Goal: Task Accomplishment & Management: Complete application form

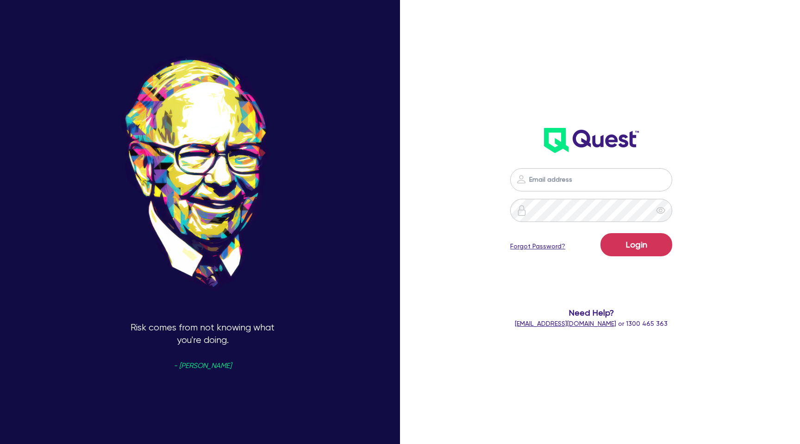
click at [557, 181] on input "email" at bounding box center [591, 179] width 162 height 23
type input "[PERSON_NAME][EMAIL_ADDRESS][DOMAIN_NAME]"
click at [640, 251] on button "Login" at bounding box center [637, 244] width 72 height 23
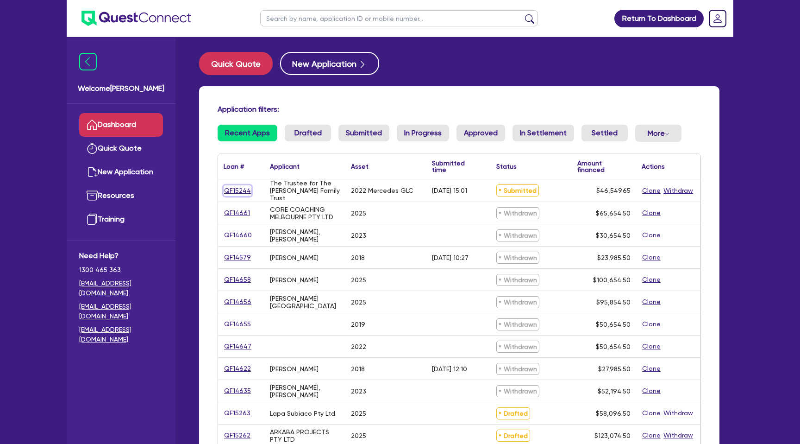
click at [240, 190] on link "QF15244" at bounding box center [238, 190] width 28 height 11
select select "CARS_AND_LIGHT_TRUCKS"
select select "PASSENGER_VEHICLES"
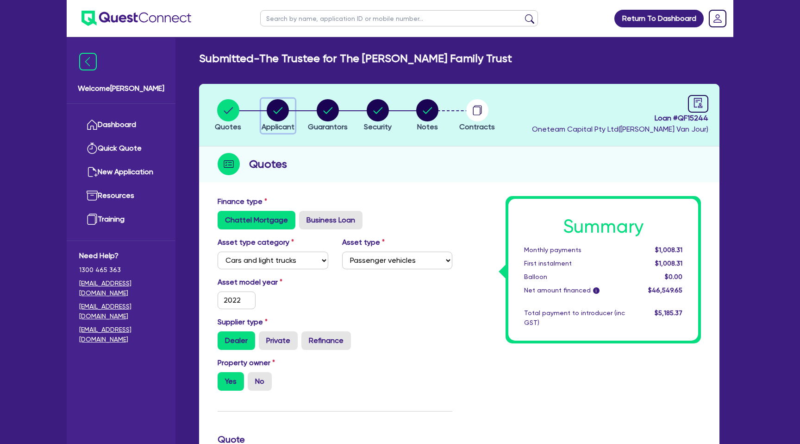
click at [286, 111] on circle "button" at bounding box center [278, 110] width 22 height 22
select select "TRUST"
select select "INDIVIDUAL"
select select "MANUFACTURING"
select select "BEVERAGES"
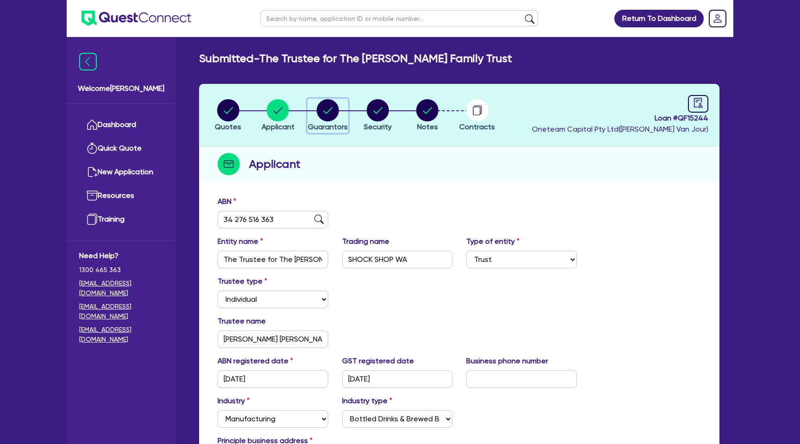
click at [325, 109] on circle "button" at bounding box center [328, 110] width 22 height 22
select select "MRS"
select select "WA"
select select "MARRIED"
select select "PROPERTY"
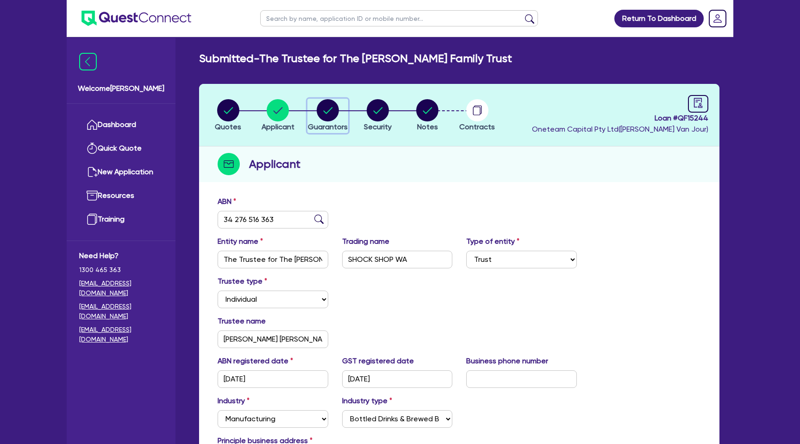
select select "CASH"
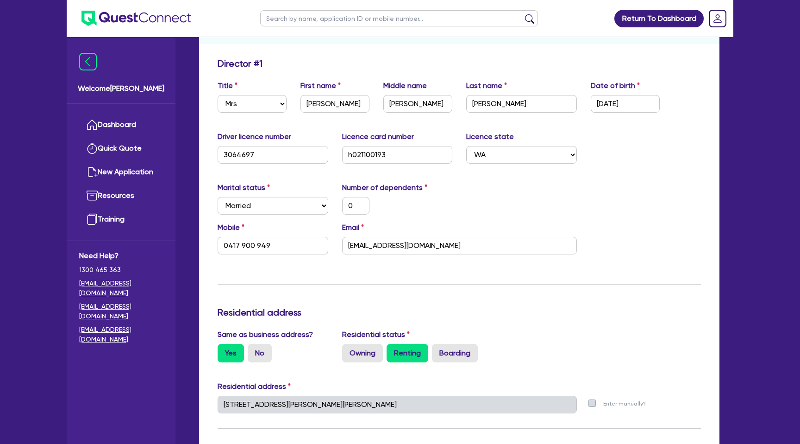
scroll to position [140, 0]
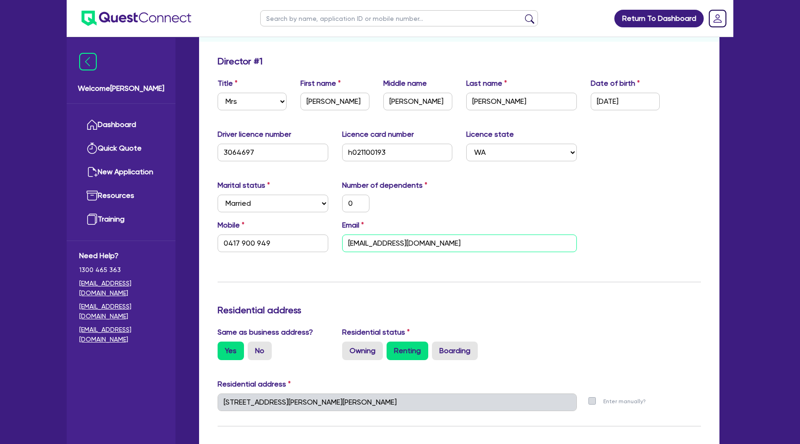
drag, startPoint x: 348, startPoint y: 243, endPoint x: 425, endPoint y: 241, distance: 77.4
click at [425, 241] on input "[EMAIL_ADDRESS][DOMAIN_NAME]" at bounding box center [459, 243] width 235 height 18
click at [462, 199] on div "Marital status Select [DEMOGRAPHIC_DATA] Married De Facto / Partner Number of d…" at bounding box center [459, 200] width 497 height 40
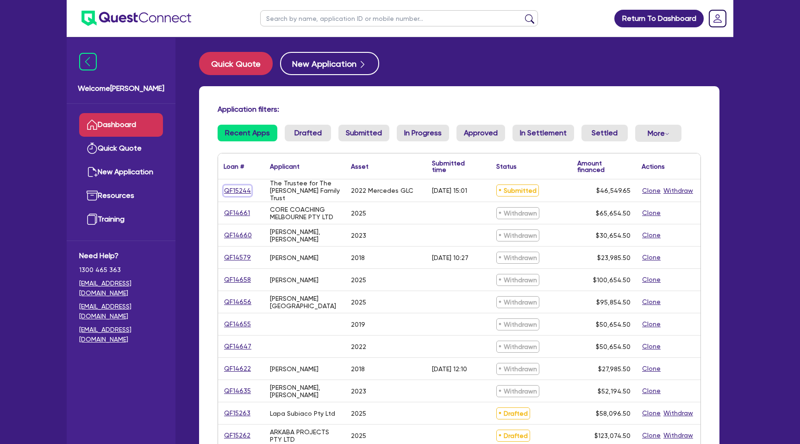
click at [235, 192] on link "QF15244" at bounding box center [238, 190] width 28 height 11
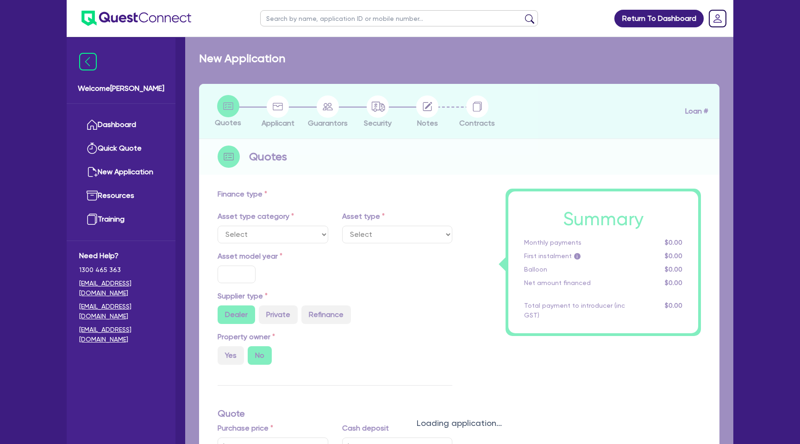
select select "CARS_AND_LIGHT_TRUCKS"
type input "2022"
radio input "true"
type input "74,990"
type input "30,183.85"
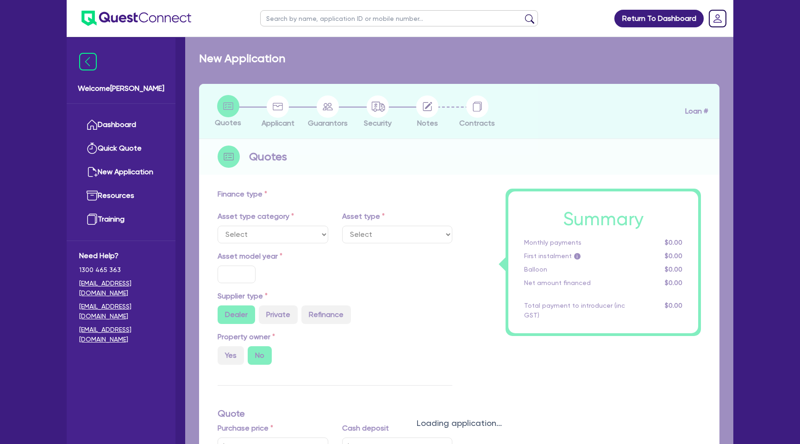
type input "8"
type input "3,723.97"
type input "7.49"
type input "990"
select select "PASSENGER_VEHICLES"
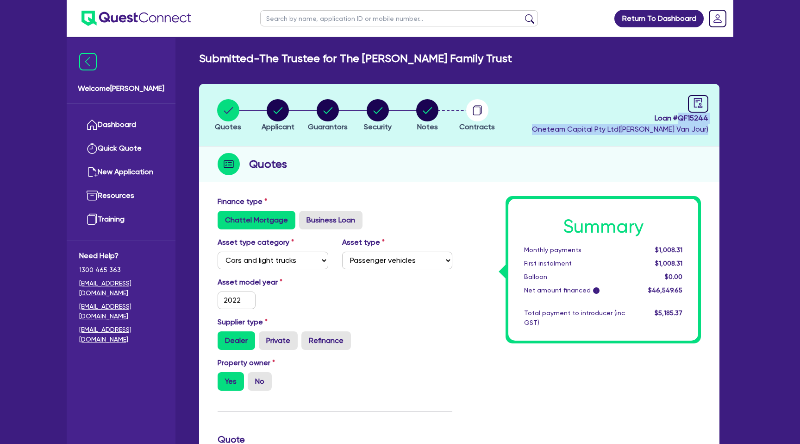
drag, startPoint x: 681, startPoint y: 121, endPoint x: 714, endPoint y: 124, distance: 33.0
click at [714, 124] on header "Quotes Applicant Guarantors Security Notes Contracts Loan # QF15244 Oneteam Cap…" at bounding box center [459, 115] width 520 height 63
copy div "QF15244 Oneteam Capital Pty Ltd ( Gabriel Van Jour )"
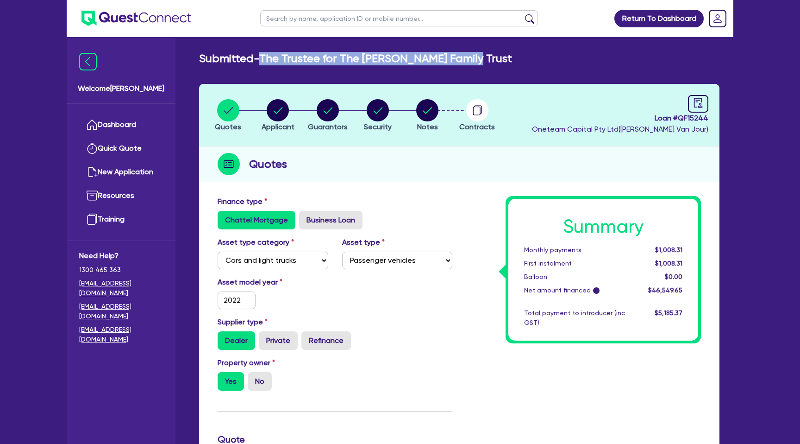
drag, startPoint x: 276, startPoint y: 58, endPoint x: 488, endPoint y: 61, distance: 212.1
click at [488, 61] on div "Submitted - The Trustee for The Buswell Family Trust" at bounding box center [459, 58] width 534 height 13
copy h2 "The Trustee for The [PERSON_NAME] Family Trust"
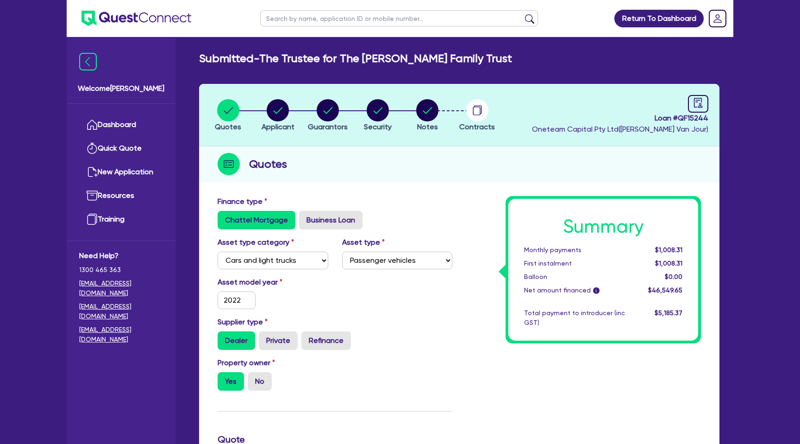
click at [337, 71] on div "Submitted - The Trustee for The Buswell Family Trust Quotes Applicant Guarantor…" at bounding box center [459, 424] width 548 height 744
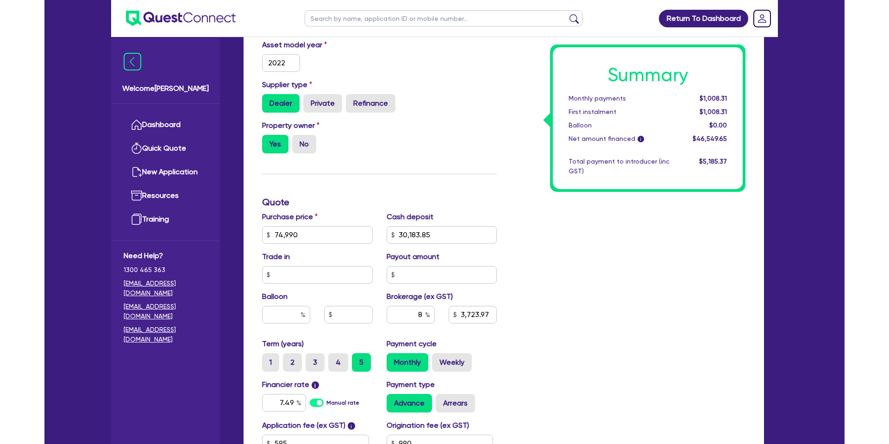
scroll to position [265, 0]
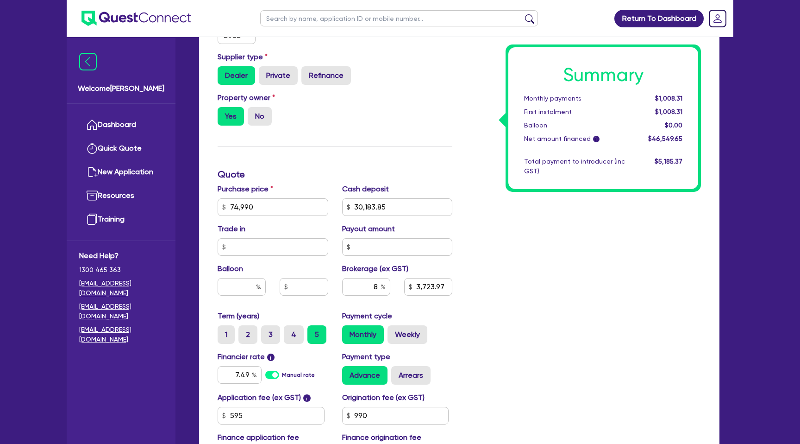
click at [652, 139] on span "$46,549.65" at bounding box center [665, 138] width 34 height 7
drag, startPoint x: 652, startPoint y: 139, endPoint x: 712, endPoint y: 139, distance: 60.2
click at [712, 139] on div "Finance type Chattel Mortgage Business Loan Asset type category Select Cars and…" at bounding box center [459, 222] width 520 height 593
drag, startPoint x: 683, startPoint y: 137, endPoint x: 641, endPoint y: 137, distance: 41.7
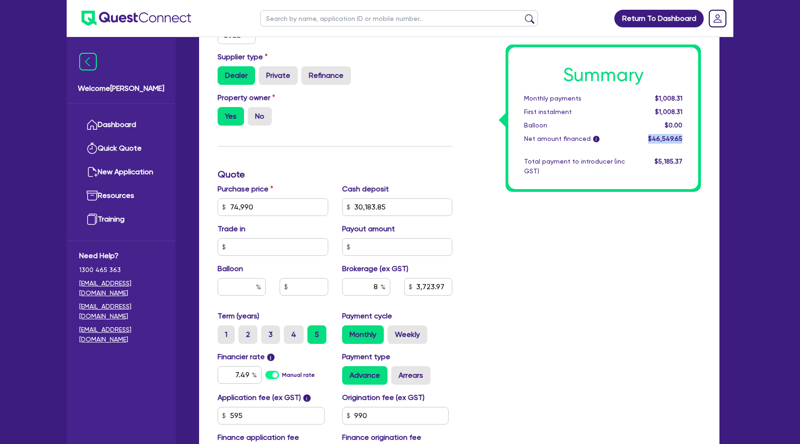
click at [641, 137] on div "$46,549.65" at bounding box center [660, 139] width 57 height 10
copy span "$46,549.65"
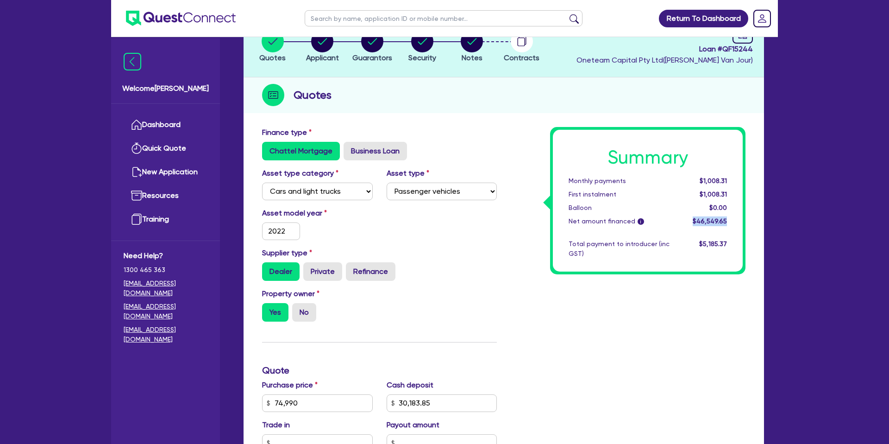
scroll to position [0, 0]
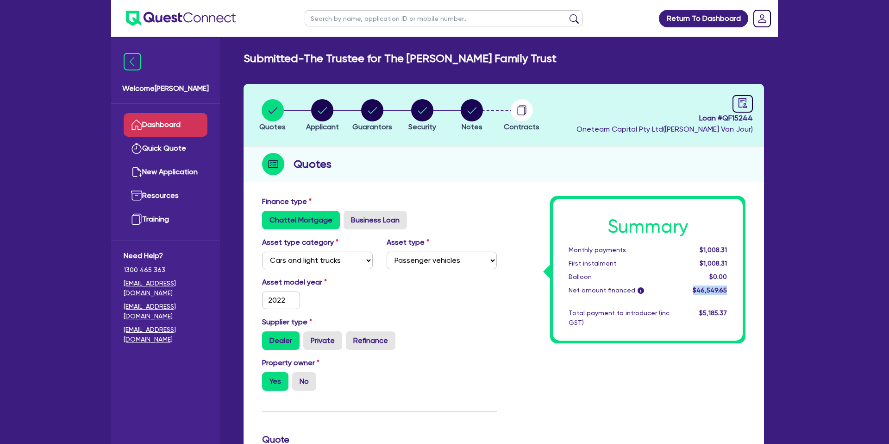
click at [185, 117] on link "Dashboard" at bounding box center [166, 125] width 84 height 24
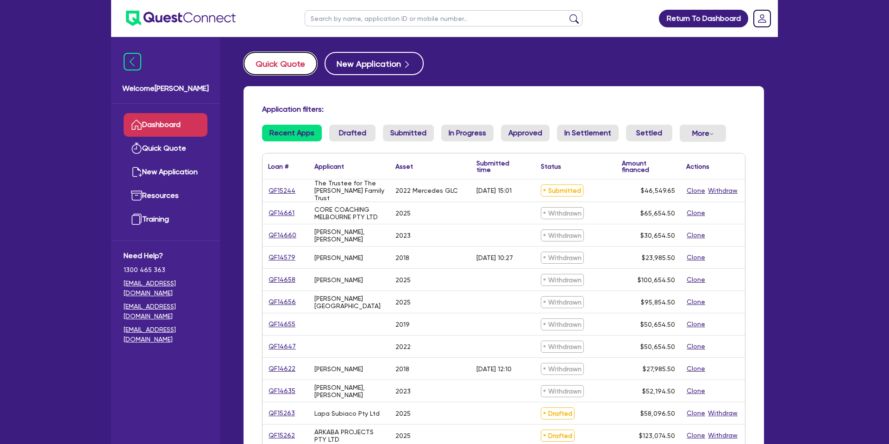
click at [287, 69] on button "Quick Quote" at bounding box center [281, 63] width 74 height 23
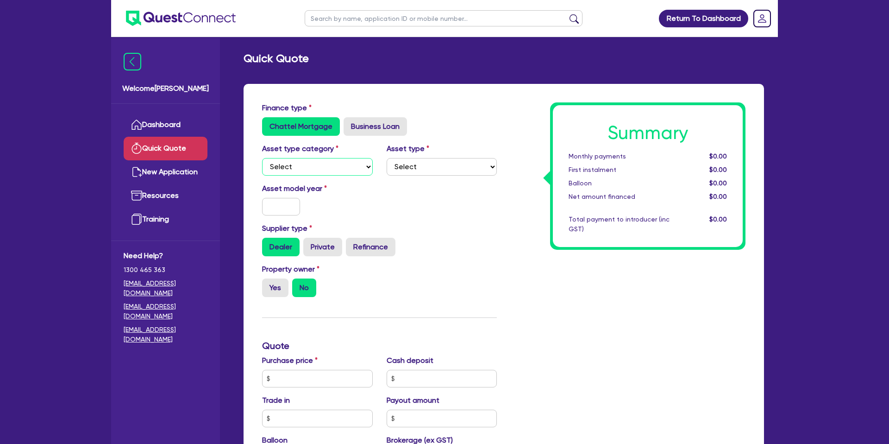
click at [309, 163] on select "Select Cars and light trucks Primary assets Secondary assets Tertiary assets" at bounding box center [317, 167] width 111 height 18
select select "CARS_AND_LIGHT_TRUCKS"
click at [262, 158] on select "Select Cars and light trucks Primary assets Secondary assets Tertiary assets" at bounding box center [317, 167] width 111 height 18
click at [417, 168] on select "Select" at bounding box center [442, 167] width 111 height 18
select select "PASSENGER_VEHICLES"
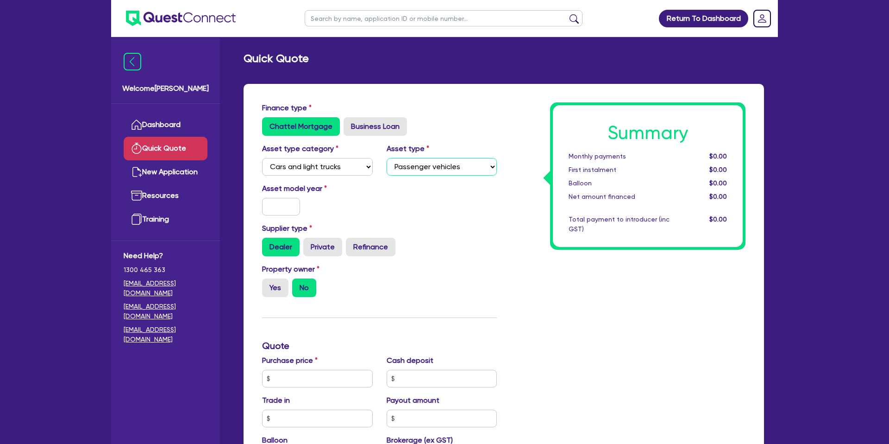
click at [387, 158] on select "Select Passenger vehicles Vans and utes Light trucks up to 4.5 tonne" at bounding box center [442, 167] width 111 height 18
click at [288, 195] on div "Asset model year" at bounding box center [317, 199] width 125 height 32
click at [285, 203] on input "text" at bounding box center [281, 207] width 38 height 18
type input "2021"
click at [429, 223] on div "Supplier type Dealer Private Refinance" at bounding box center [379, 239] width 249 height 33
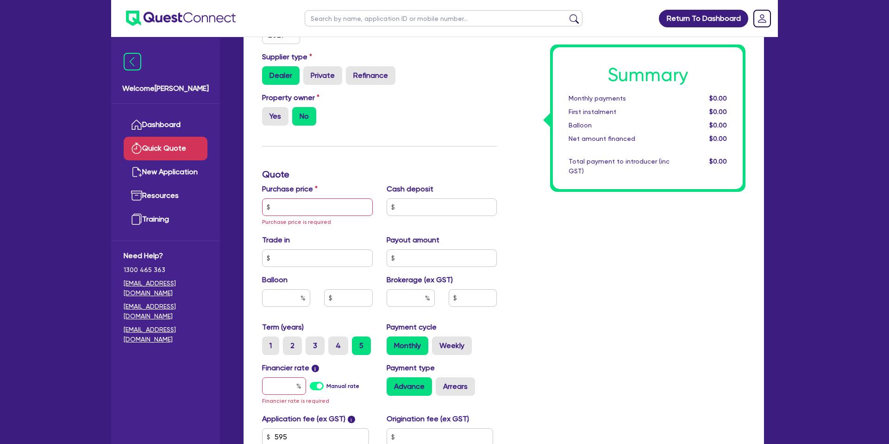
scroll to position [174, 0]
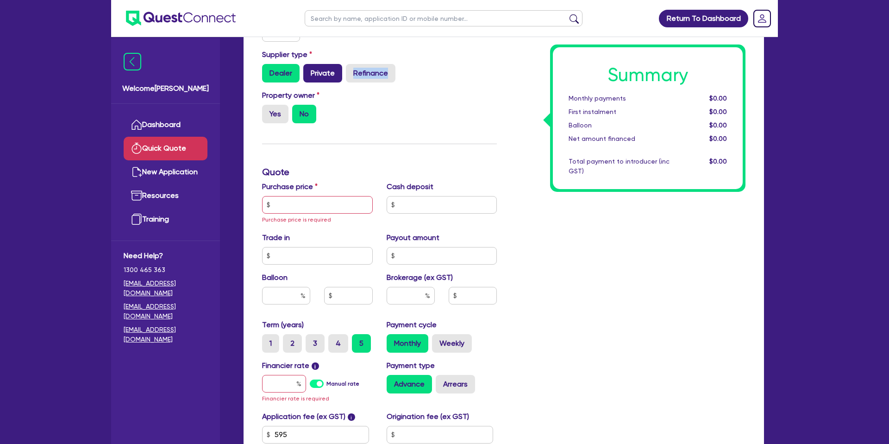
click at [319, 81] on div "Supplier type Dealer Private Refinance" at bounding box center [379, 69] width 249 height 41
click at [315, 74] on label "Private" at bounding box center [322, 73] width 39 height 19
click at [309, 70] on input "Private" at bounding box center [306, 67] width 6 height 6
radio input "true"
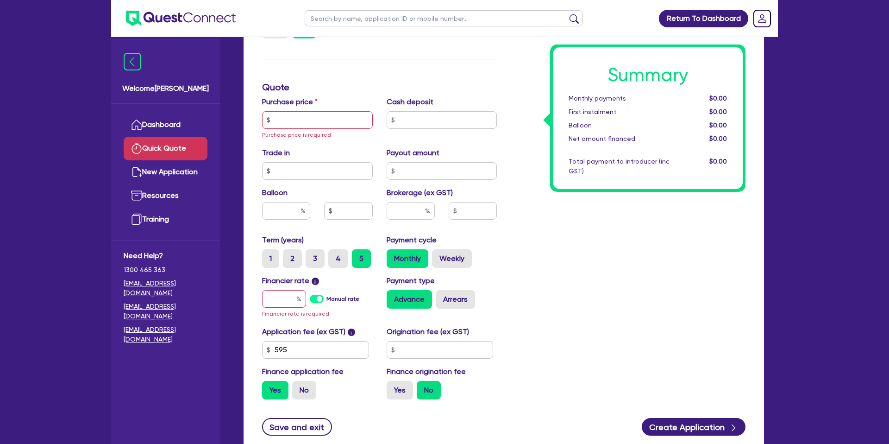
scroll to position [259, 0]
click at [302, 123] on input "text" at bounding box center [317, 120] width 111 height 18
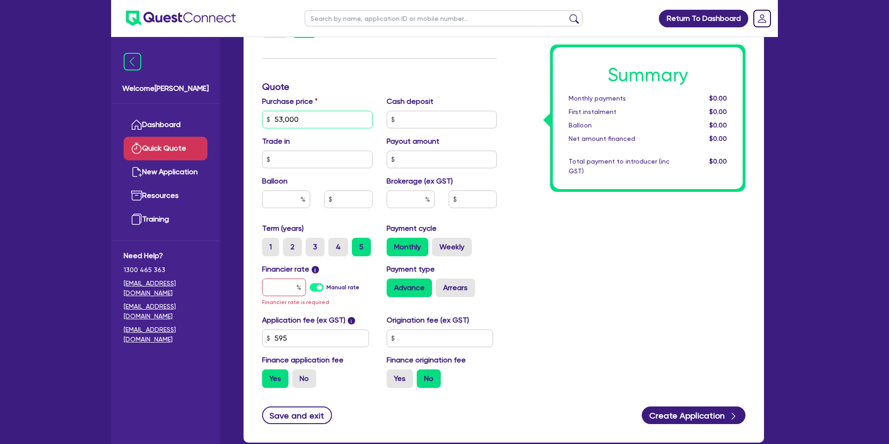
type input "53,000"
click at [461, 134] on div "Purchase price 53,000 Cash deposit Trade in Payout amount Balloon Brokerage (ex…" at bounding box center [379, 159] width 249 height 127
click at [414, 116] on input "text" at bounding box center [442, 120] width 111 height 18
drag, startPoint x: 306, startPoint y: 201, endPoint x: 352, endPoint y: 199, distance: 46.4
click at [343, 199] on div at bounding box center [317, 199] width 125 height 18
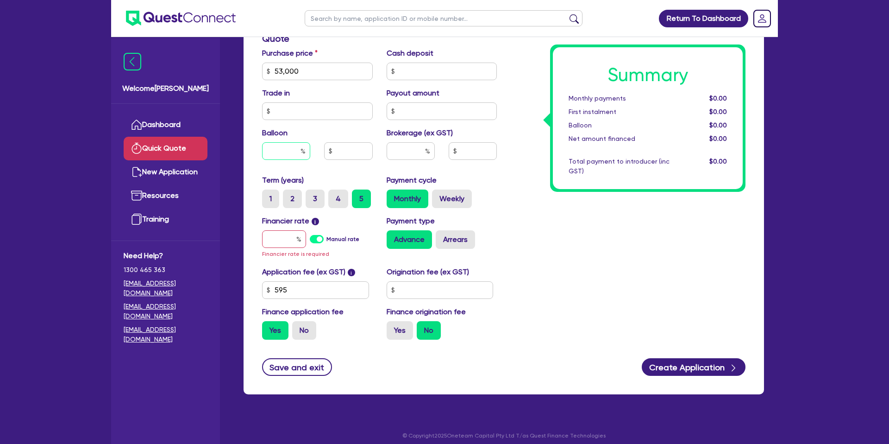
scroll to position [314, 0]
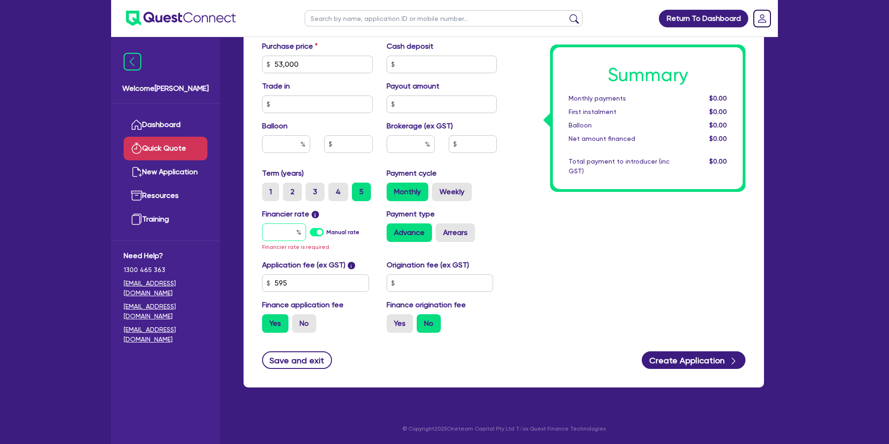
click at [282, 227] on input "text" at bounding box center [284, 232] width 44 height 18
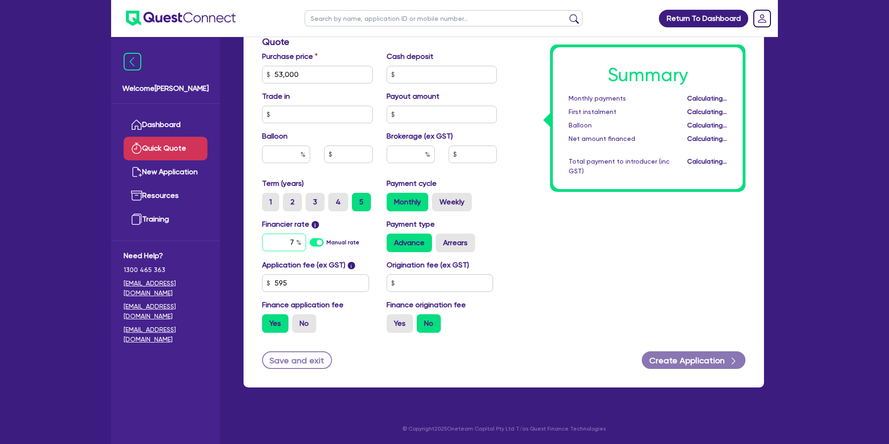
scroll to position [304, 0]
type input "7.99"
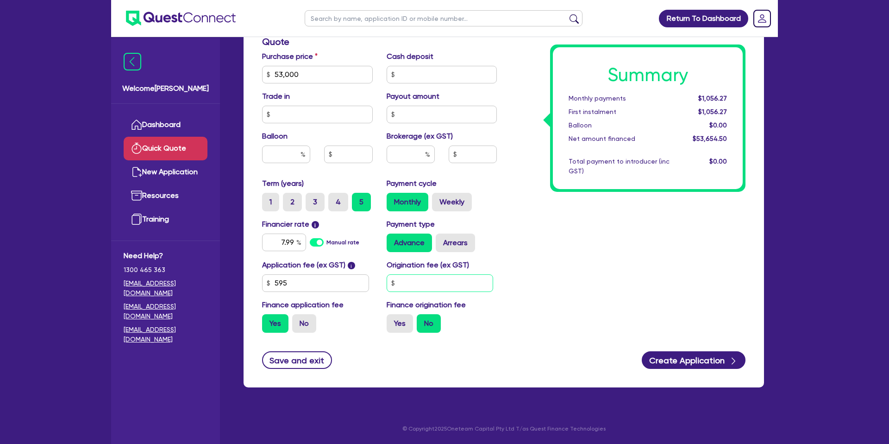
drag, startPoint x: 418, startPoint y: 282, endPoint x: 417, endPoint y: 275, distance: 7.5
click at [418, 282] on input "text" at bounding box center [440, 283] width 107 height 18
type input "1,400"
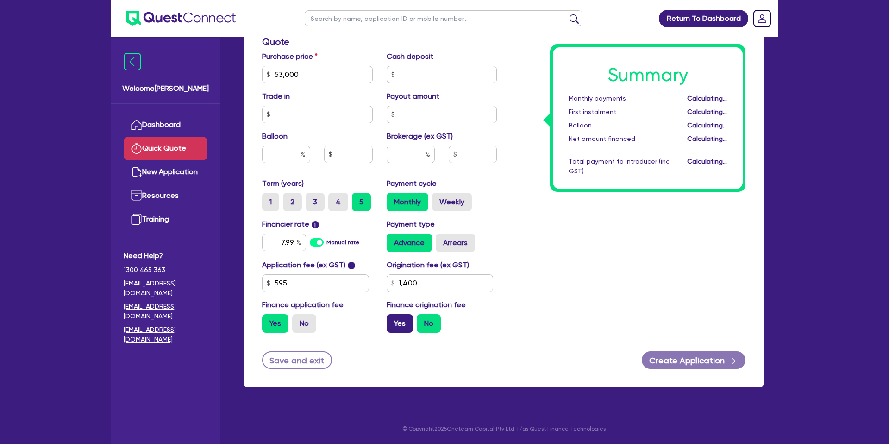
click at [392, 324] on label "Yes" at bounding box center [400, 323] width 26 height 19
click at [392, 320] on input "Yes" at bounding box center [390, 317] width 6 height 6
radio input "true"
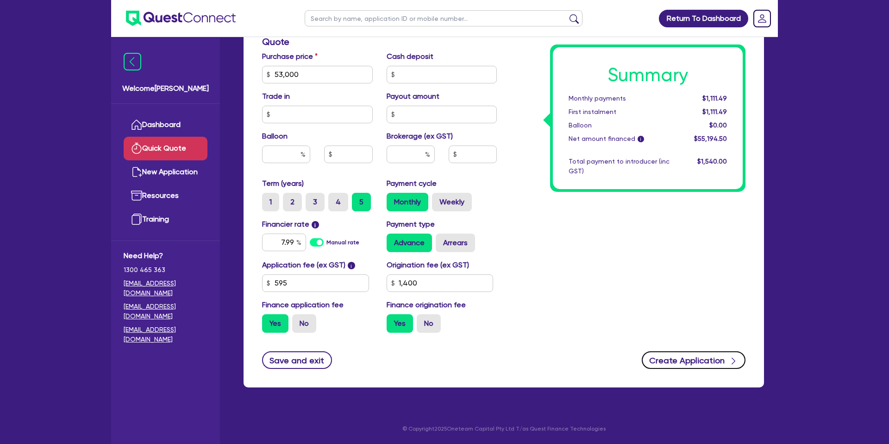
click at [700, 359] on button "Create Application" at bounding box center [694, 360] width 104 height 18
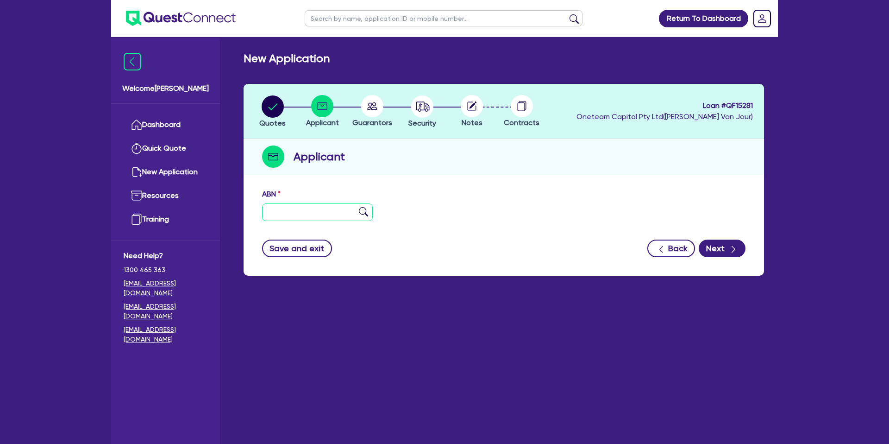
drag, startPoint x: 290, startPoint y: 214, endPoint x: 243, endPoint y: 93, distance: 130.8
click at [290, 214] on input "text" at bounding box center [317, 212] width 111 height 18
type input "49 631 458 830"
click at [501, 171] on div "Applicant" at bounding box center [504, 157] width 520 height 36
type input "POROMBKA, ANTHONY JOHN"
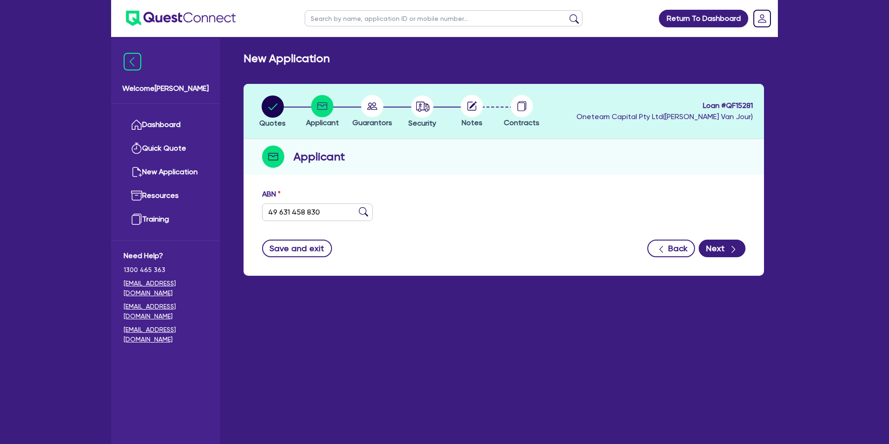
type input "ZHUZH HAIR"
select select "SOLE_TRADER"
type input "12/02/2024"
type input "01/07/2024"
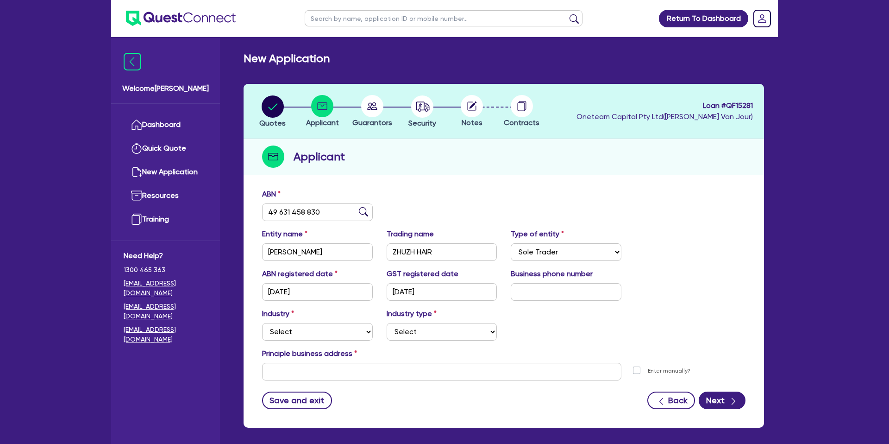
scroll to position [40, 0]
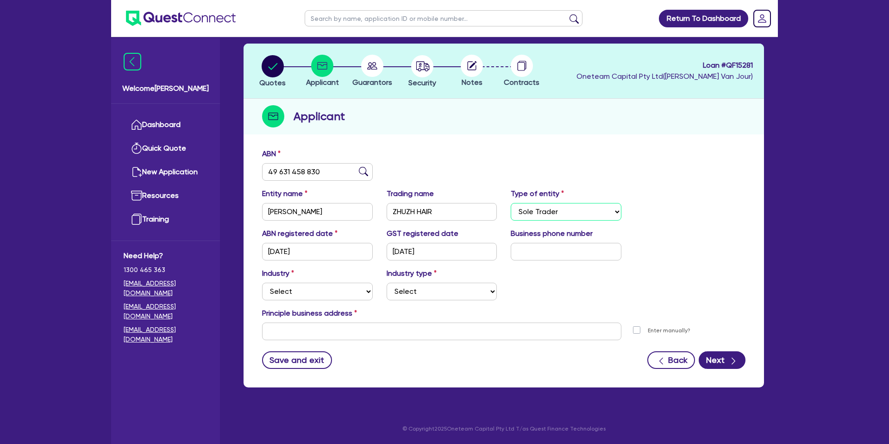
click at [556, 212] on select "Select Sole Trader Company Partnership Trust" at bounding box center [566, 212] width 111 height 18
click at [279, 296] on select "Select Accomodation & Food Services Administrative & Support Services Agricultu…" at bounding box center [317, 291] width 111 height 18
select select "FORESTRY"
click at [262, 282] on select "Select Accomodation & Food Services Administrative & Support Services Agricultu…" at bounding box center [317, 291] width 111 height 18
click at [411, 294] on select "Select Forestry Gathering and Growing Activities Plantation Cultivation Plantat…" at bounding box center [442, 291] width 111 height 18
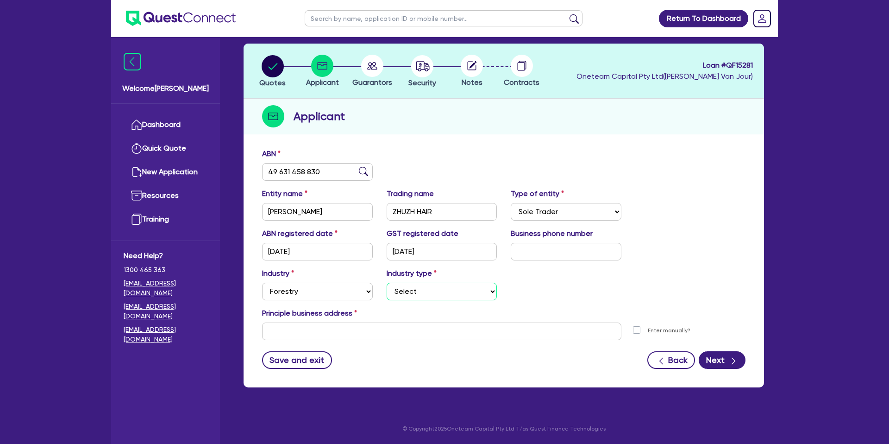
select select "GATHERING_GROWING_ACTIVITIES"
click at [387, 282] on select "Select Forestry Gathering and Growing Activities Plantation Cultivation Plantat…" at bounding box center [442, 291] width 111 height 18
drag, startPoint x: 336, startPoint y: 331, endPoint x: 295, endPoint y: 288, distance: 59.9
click at [336, 331] on input "text" at bounding box center [441, 331] width 359 height 18
paste input "4 Lady Nelson Place"
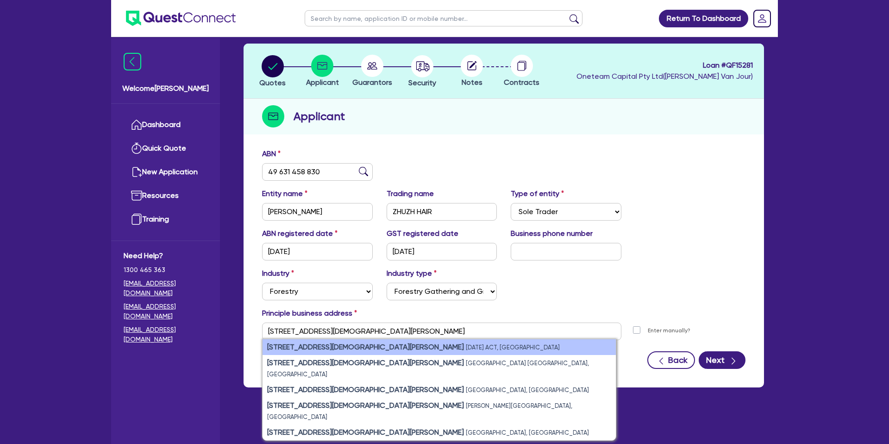
click at [286, 345] on strong "4 Lady Nelson Place" at bounding box center [365, 346] width 197 height 9
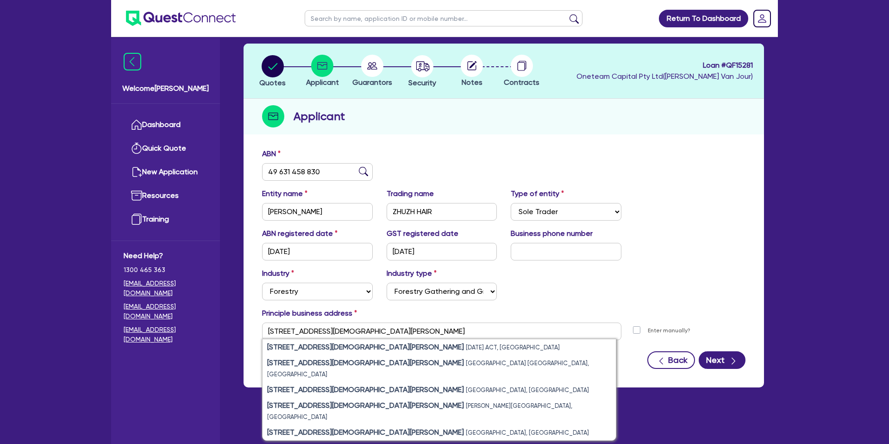
type input "4 Lady Nelson Pl Red Hill ACT 2603"
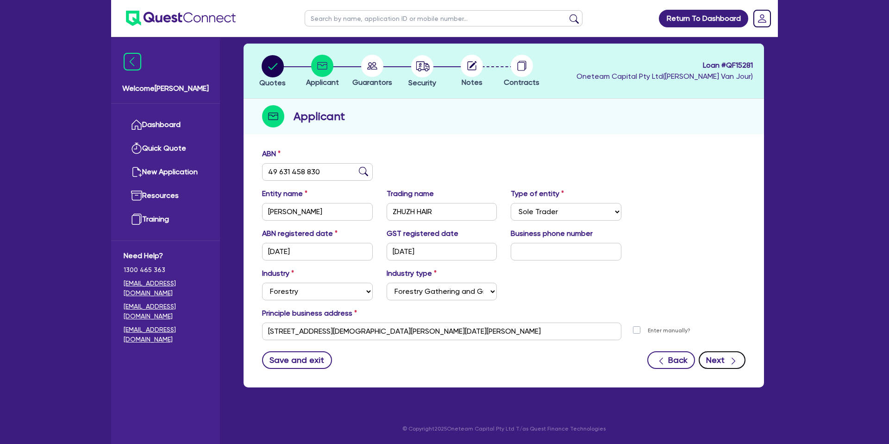
click at [717, 361] on button "Next" at bounding box center [722, 360] width 47 height 18
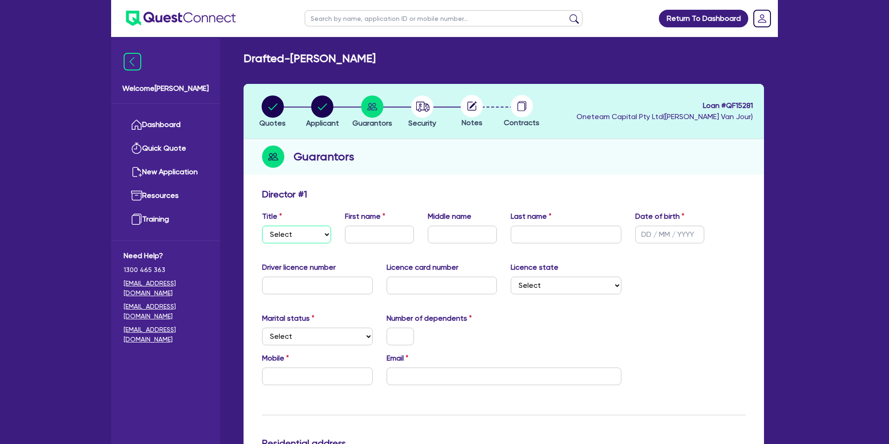
click at [296, 231] on select "Select Mr Mrs Ms Miss Dr" at bounding box center [296, 235] width 69 height 18
click at [262, 226] on select "Select Mr Mrs Ms Miss Dr" at bounding box center [296, 235] width 69 height 18
click at [292, 237] on select "Select Mr Mrs Ms Miss Dr" at bounding box center [296, 235] width 69 height 18
select select "MRS"
click at [262, 226] on select "Select Mr Mrs Ms Miss Dr" at bounding box center [296, 235] width 69 height 18
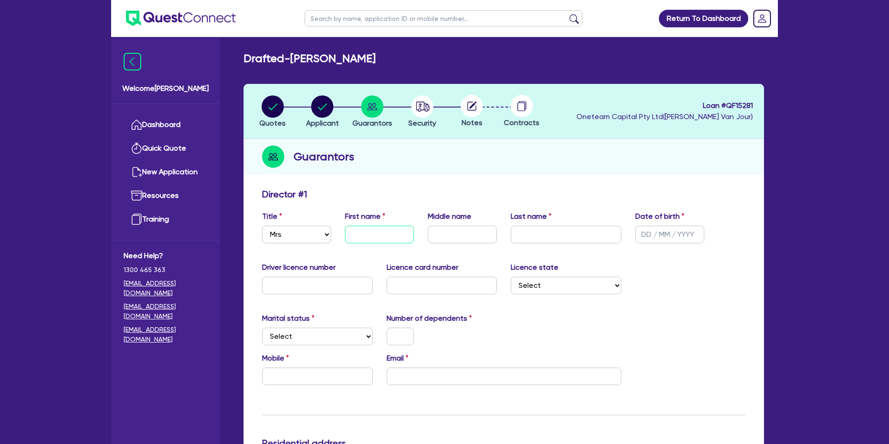
click at [379, 234] on input "text" at bounding box center [379, 235] width 69 height 18
type input "Anthony"
click at [453, 234] on input "text" at bounding box center [462, 235] width 69 height 18
type input "John"
click at [526, 239] on input "text" at bounding box center [566, 235] width 111 height 18
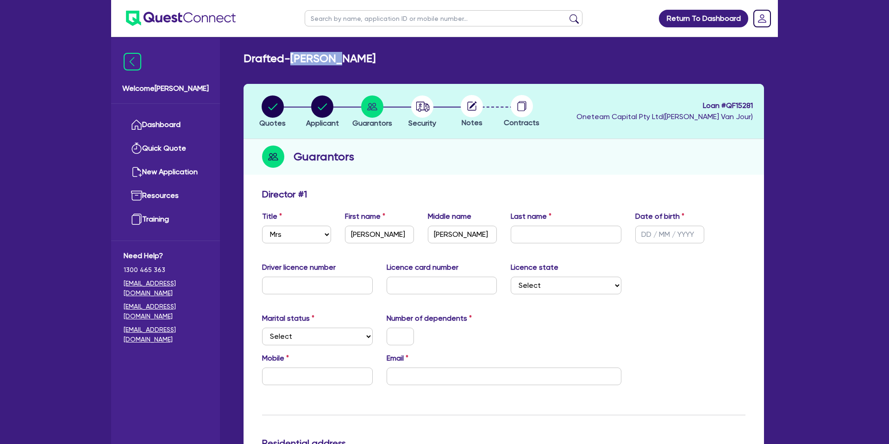
drag, startPoint x: 287, startPoint y: 56, endPoint x: 354, endPoint y: 56, distance: 67.2
click at [354, 56] on h2 "Drafted - POROMBKA, ANTHONY JOHN" at bounding box center [310, 58] width 132 height 13
copy h2 "- POROMBKA"
click at [559, 235] on input "text" at bounding box center [566, 235] width 111 height 18
paste input "- POROMBKA"
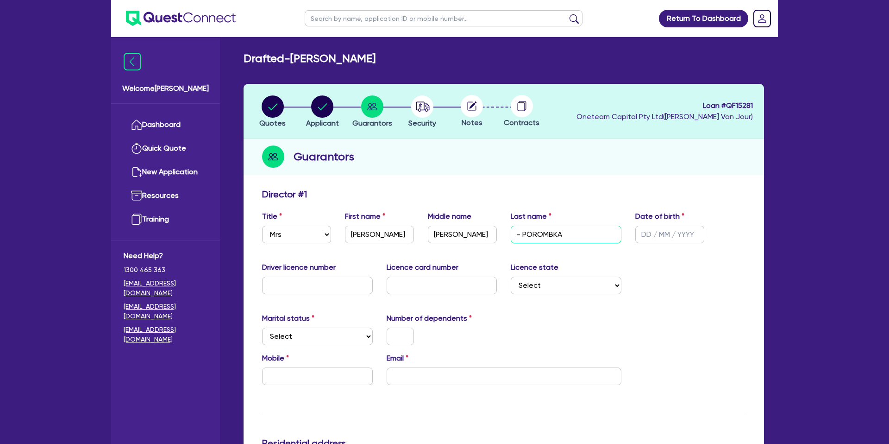
click at [523, 234] on input "- POROMBKA" at bounding box center [566, 235] width 111 height 18
type input "POROMBKA"
click at [651, 232] on input "text" at bounding box center [669, 235] width 69 height 18
type input "3 / /"
type input "27/07/1988"
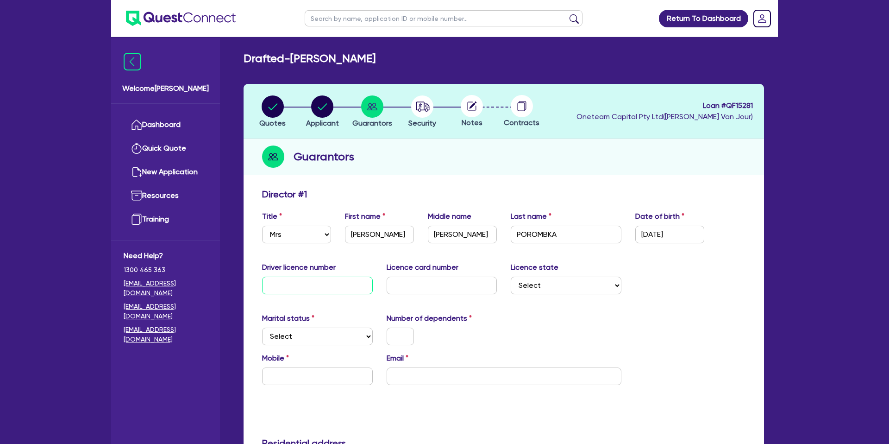
drag, startPoint x: 285, startPoint y: 280, endPoint x: 299, endPoint y: 276, distance: 14.8
click at [285, 280] on input "text" at bounding box center [317, 285] width 111 height 18
type input "5018679"
click at [445, 287] on input "text" at bounding box center [442, 285] width 111 height 18
type input "A002959827"
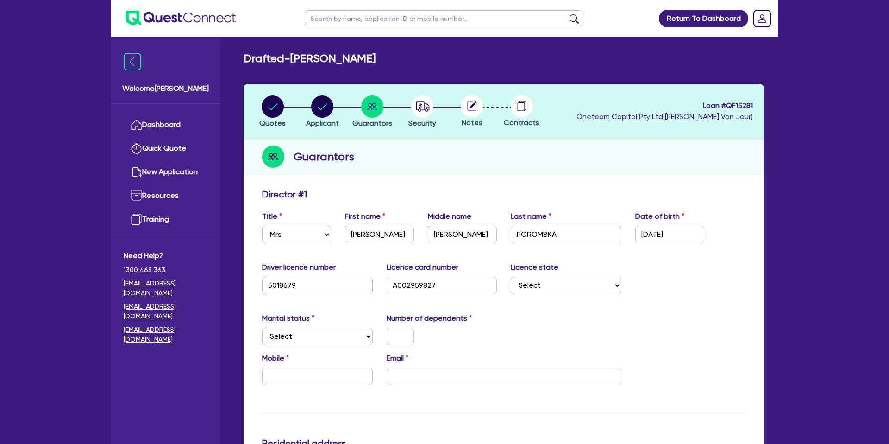
click at [606, 339] on div "Marital status Select Single Married De Facto / Partner Number of dependents" at bounding box center [503, 333] width 497 height 40
drag, startPoint x: 522, startPoint y: 275, endPoint x: 527, endPoint y: 280, distance: 6.9
click at [523, 276] on div "Licence state Select NSW VIC QLD TAS ACT SA NT WA" at bounding box center [566, 278] width 125 height 32
click at [528, 281] on select "Select NSW VIC QLD TAS ACT SA NT WA" at bounding box center [566, 285] width 111 height 18
select select "ACT"
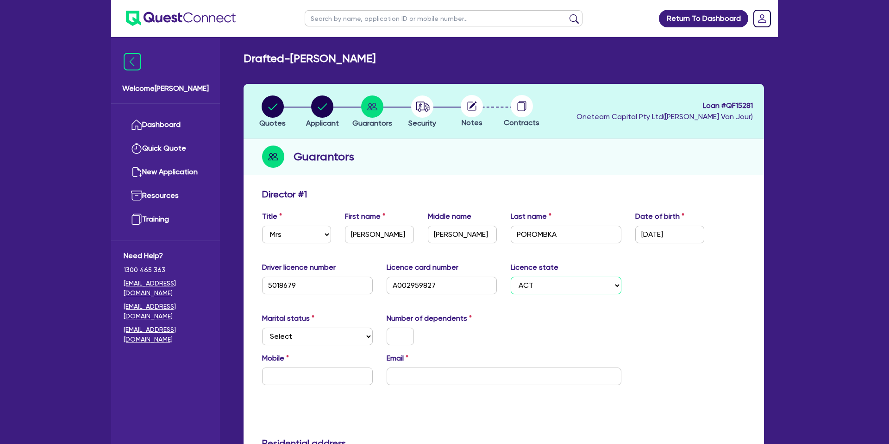
click at [511, 276] on select "Select NSW VIC QLD TAS ACT SA NT WA" at bounding box center [566, 285] width 111 height 18
click at [308, 341] on select "Select Single Married De Facto / Partner" at bounding box center [317, 336] width 111 height 18
select select "SINGLE"
click at [262, 327] on select "Select Single Married De Facto / Partner" at bounding box center [317, 336] width 111 height 18
click at [402, 336] on input "text" at bounding box center [400, 336] width 27 height 18
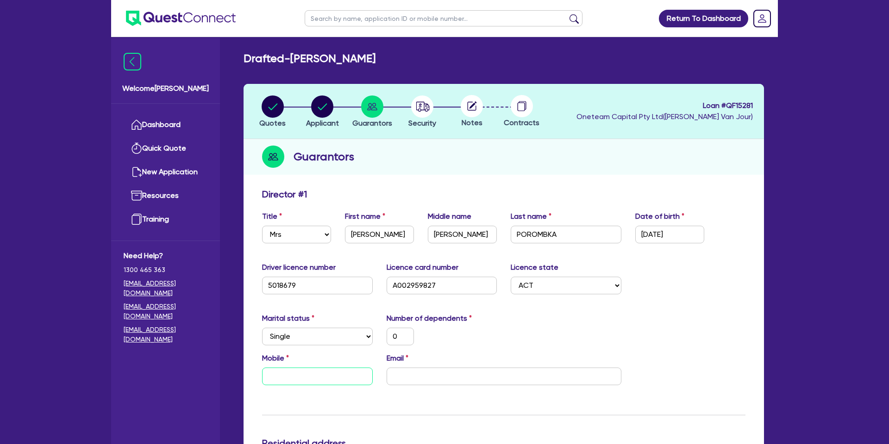
click at [332, 379] on input "text" at bounding box center [317, 376] width 111 height 18
type input "0"
type input "04"
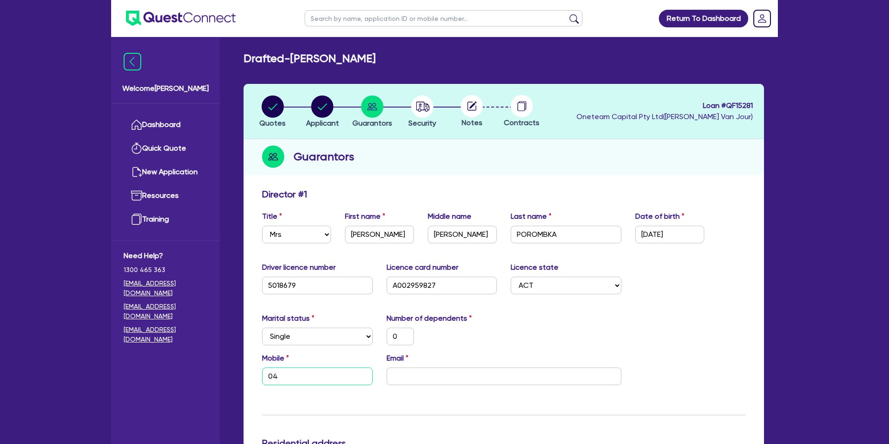
type input "0"
type input "041"
type input "0"
type input "0410"
type input "0"
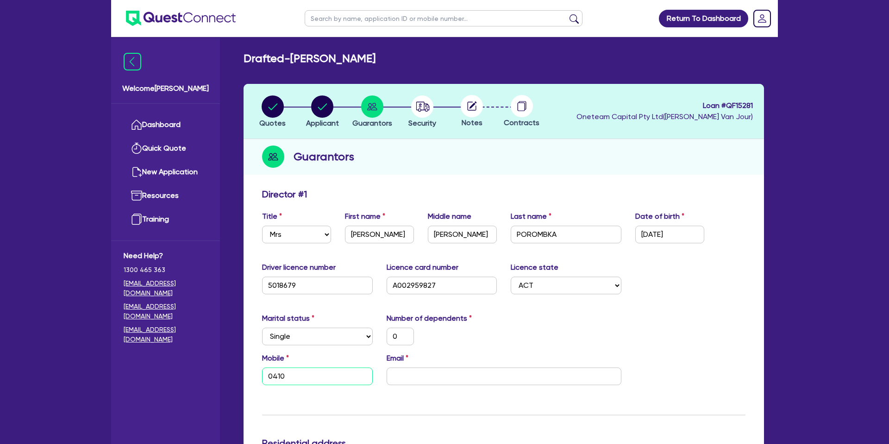
type input "0410 6"
type input "0"
type input "0410 64"
type input "0"
type input "0410 649"
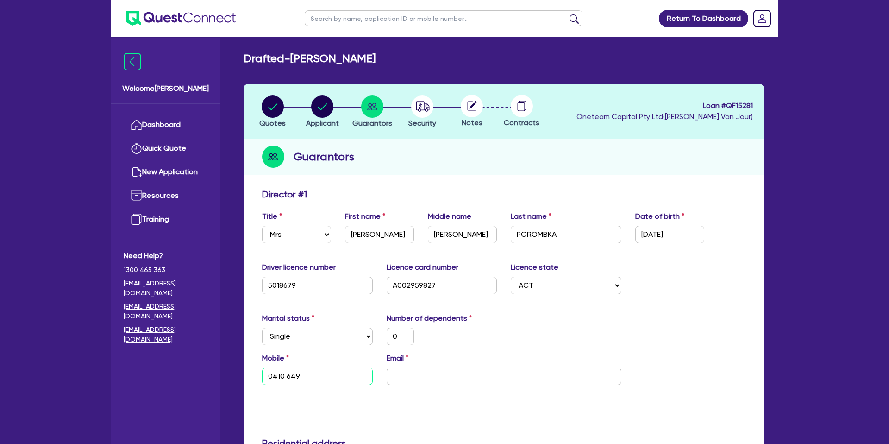
type input "0"
type input "0410 649 4"
type input "0"
type input "0410 649 44"
type input "0"
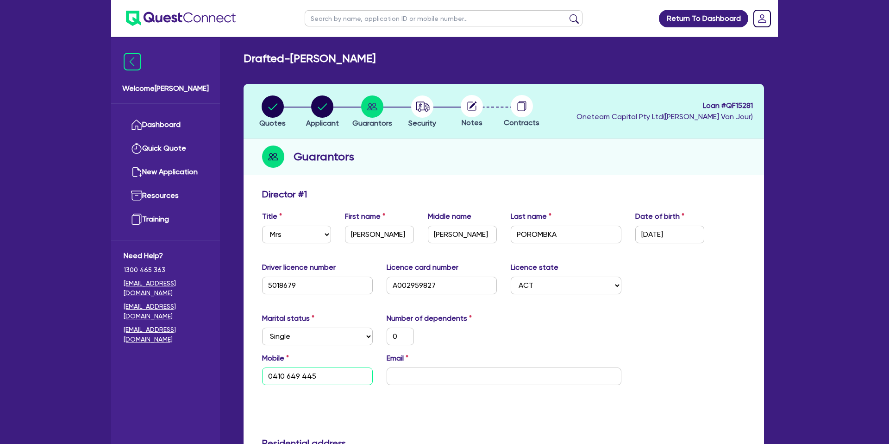
type input "0410 649 445"
click at [419, 374] on input "email" at bounding box center [504, 376] width 235 height 18
paste input "anthonyporombka@gmail.com"
type input "0"
type input "0410 649 445"
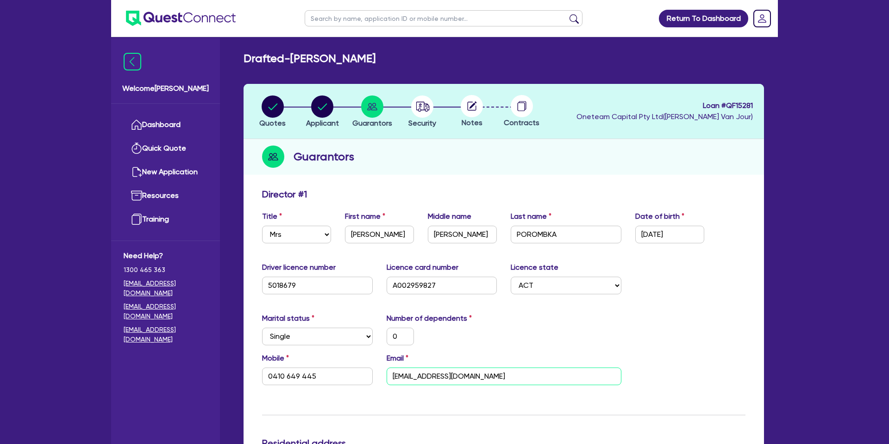
type input "anthonyporombka@gmail.com"
drag, startPoint x: 572, startPoint y: 319, endPoint x: 549, endPoint y: 341, distance: 31.8
click at [572, 319] on div "Marital status Select [DEMOGRAPHIC_DATA] Married De Facto / Partner Number of d…" at bounding box center [503, 333] width 497 height 40
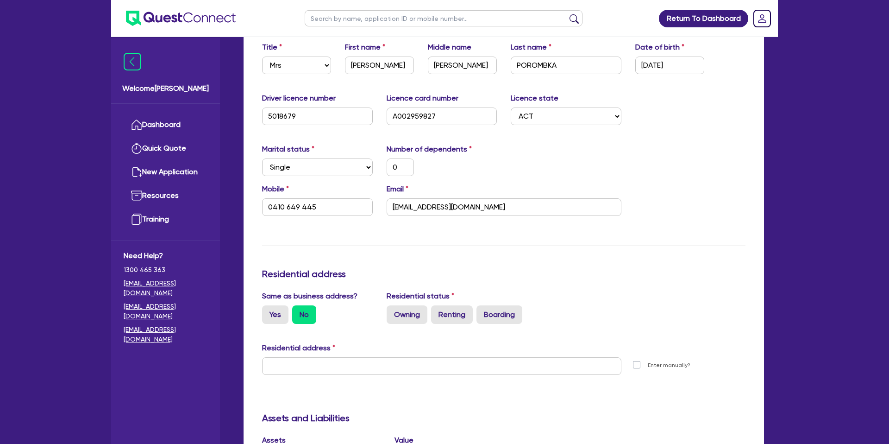
scroll to position [246, 0]
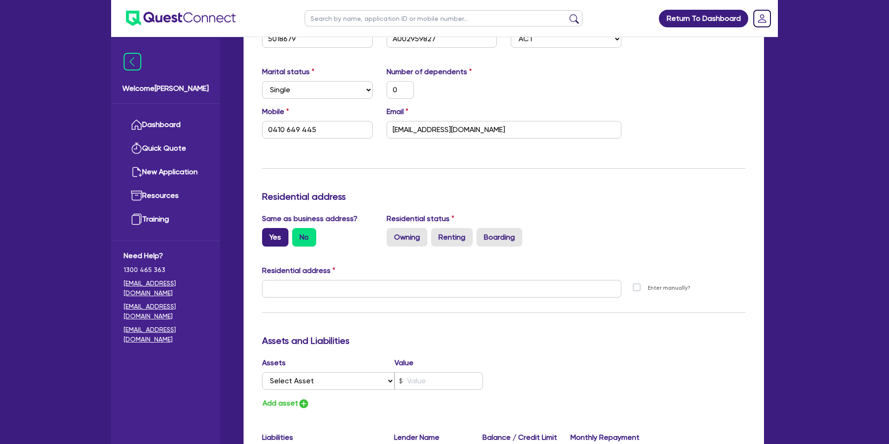
click at [279, 234] on label "Yes" at bounding box center [275, 237] width 26 height 19
click at [268, 234] on input "Yes" at bounding box center [265, 231] width 6 height 6
radio input "true"
type input "0"
type input "0410 649 445"
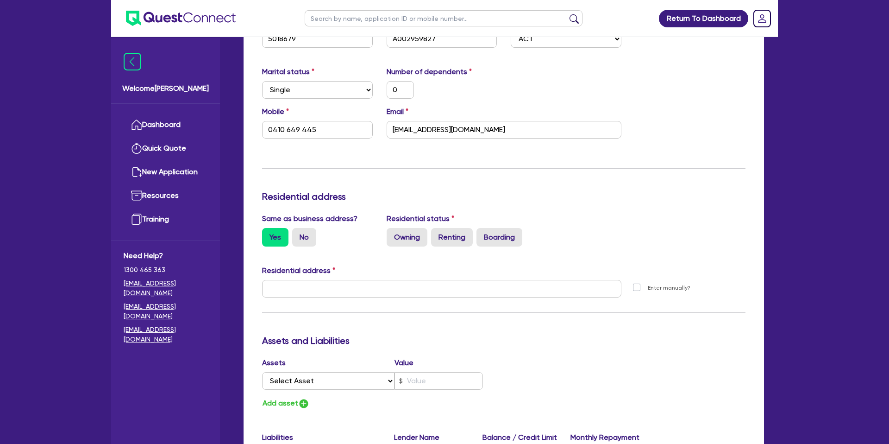
type input "4 Lady Nelson Pl Red Hill ACT 2603"
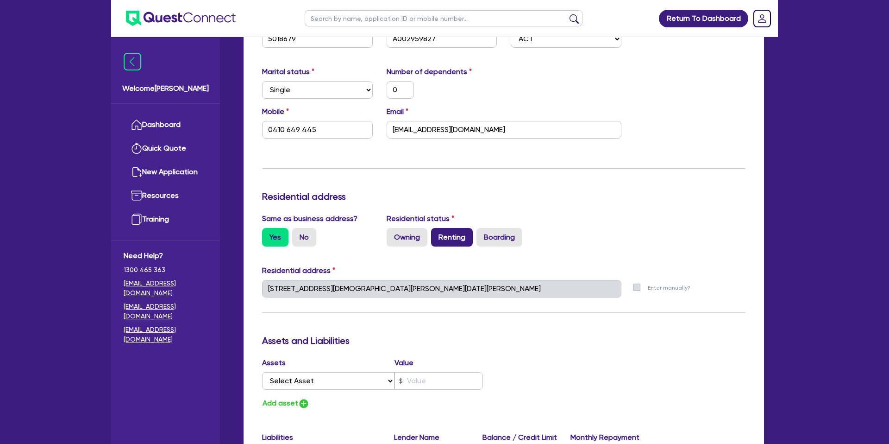
click at [448, 236] on label "Renting" at bounding box center [452, 237] width 42 height 19
click at [437, 234] on input "Renting" at bounding box center [434, 231] width 6 height 6
radio input "true"
type input "0"
type input "0410 649 445"
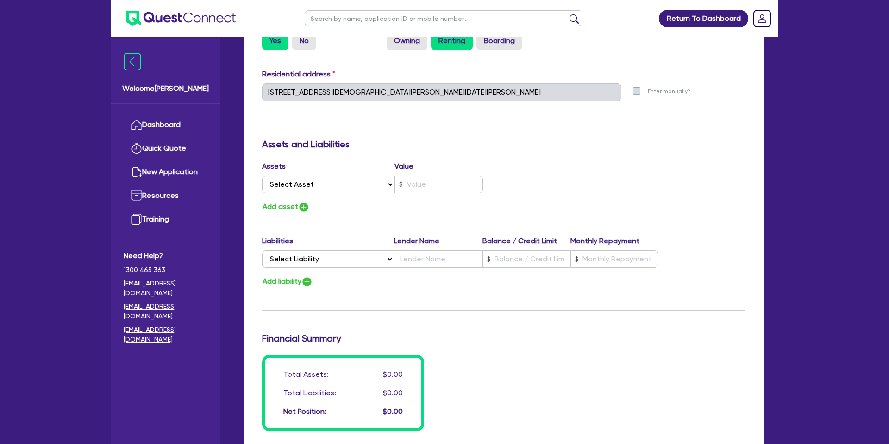
scroll to position [445, 0]
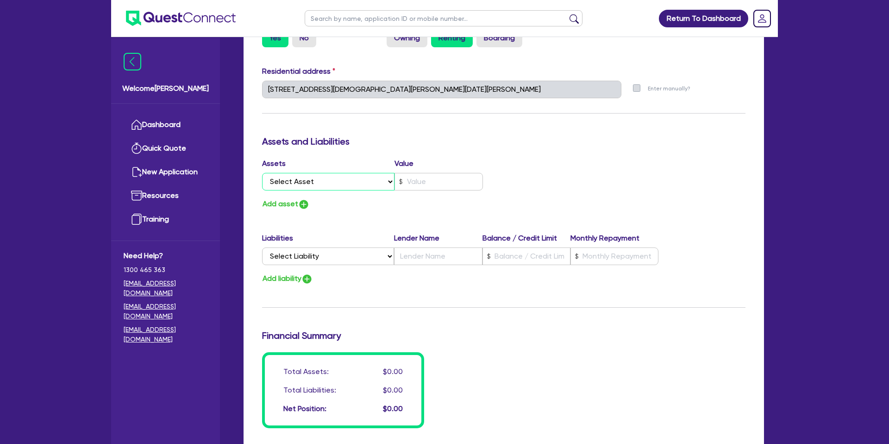
click at [292, 182] on select "Select Asset Cash Property Investment property Vehicle Truck Trailer Equipment …" at bounding box center [328, 182] width 132 height 18
select select "CASH"
click at [262, 173] on select "Select Asset Cash Property Investment property Vehicle Truck Trailer Equipment …" at bounding box center [328, 182] width 132 height 18
type input "0"
type input "0410 649 445"
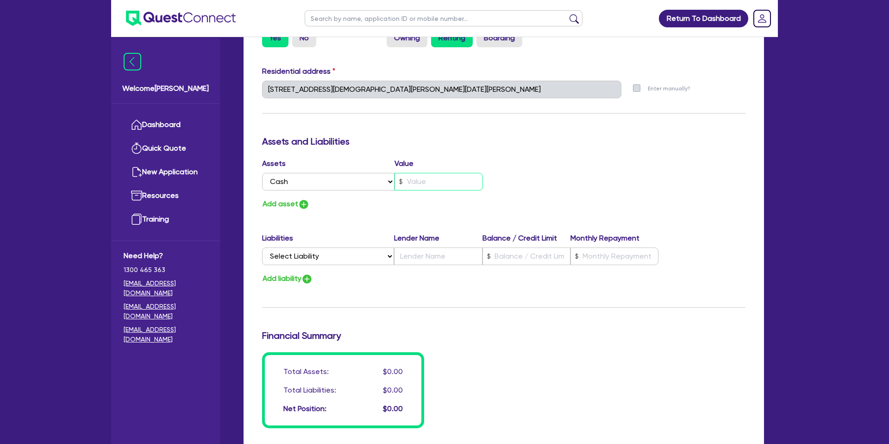
click at [441, 187] on input "text" at bounding box center [439, 182] width 88 height 18
type input "0"
type input "0410 649 445"
type input "1"
type input "0"
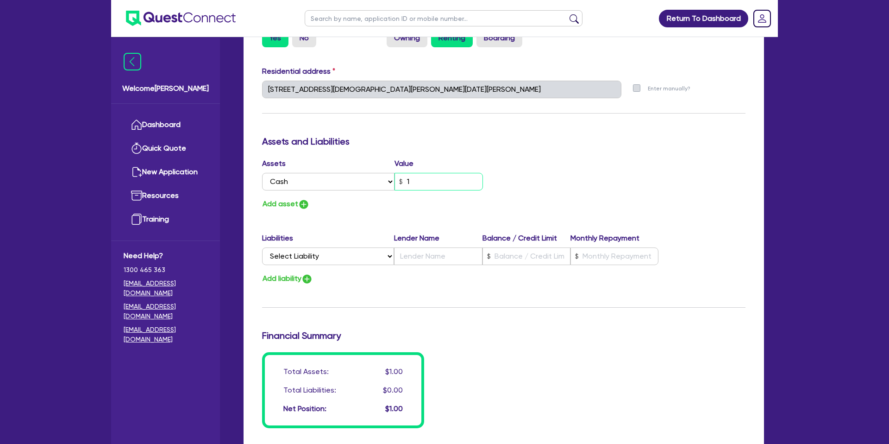
type input "0410 649 445"
type input "10"
type input "0"
type input "0410 649 445"
type input "100"
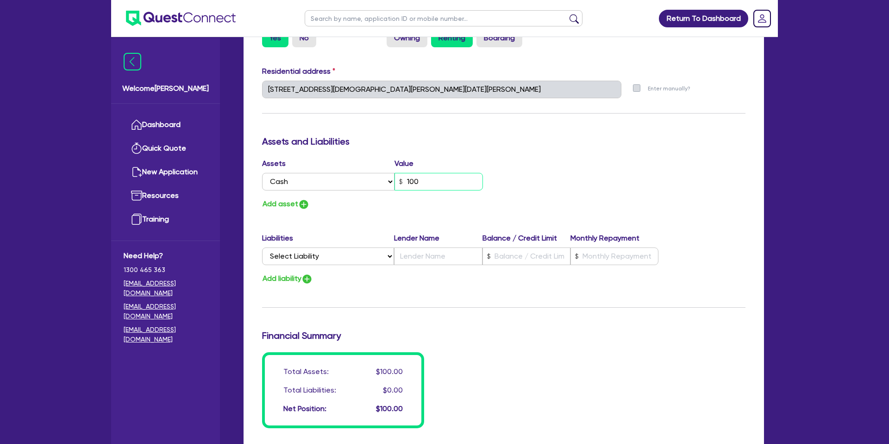
type input "0"
type input "0410 649 445"
type input "1,000"
drag, startPoint x: 577, startPoint y: 171, endPoint x: 336, endPoint y: 195, distance: 242.0
click at [557, 172] on div "Assets Value Select Asset Cash Property Investment property Vehicle Truck Trail…" at bounding box center [503, 184] width 497 height 52
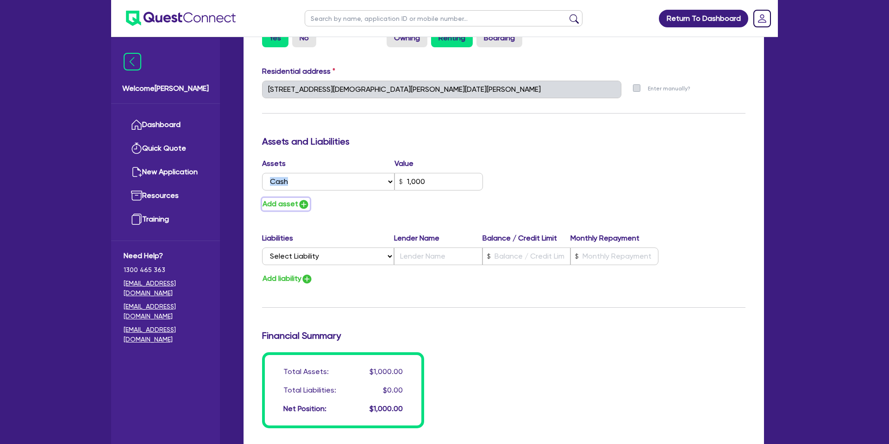
click at [294, 199] on button "Add asset" at bounding box center [286, 204] width 48 height 13
type input "0"
type input "0410 649 445"
type input "1,000"
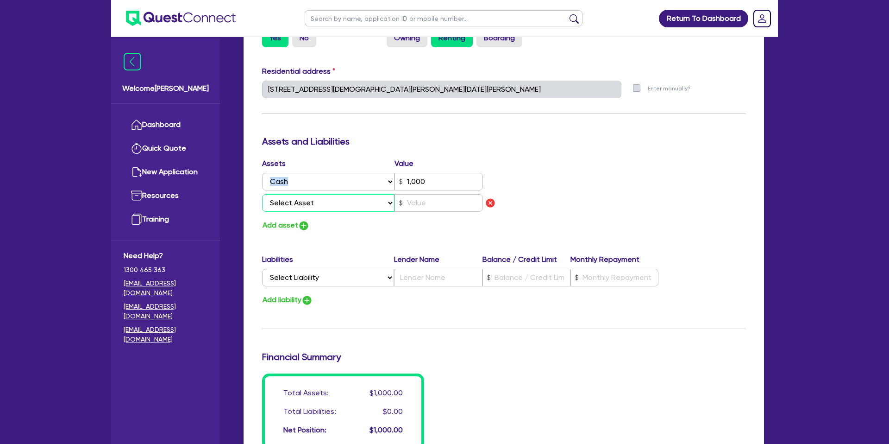
click at [310, 205] on select "Select Asset Cash Property Investment property Vehicle Truck Trailer Equipment …" at bounding box center [328, 203] width 132 height 18
select select "HOUSEHOLD_PERSONAL"
click at [262, 194] on select "Select Asset Cash Property Investment property Vehicle Truck Trailer Equipment …" at bounding box center [328, 203] width 132 height 18
type input "0"
type input "0410 649 445"
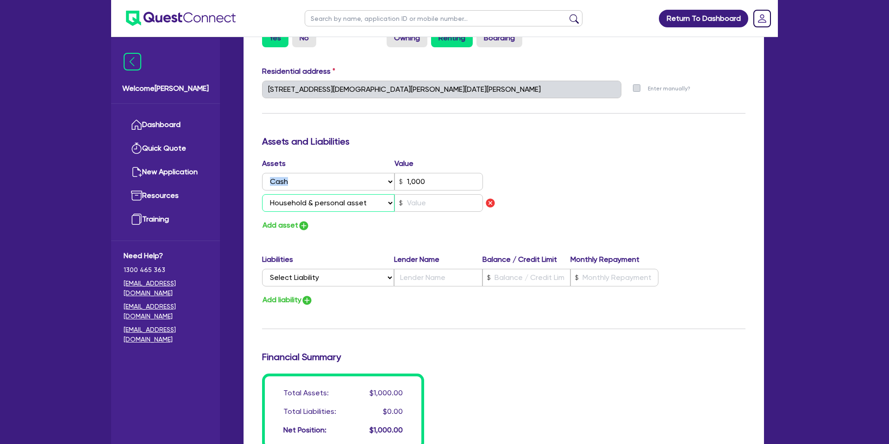
type input "1,000"
click at [335, 201] on select "Select Asset Cash Property Investment property Vehicle Truck Trailer Equipment …" at bounding box center [328, 203] width 132 height 18
select select "OTHER"
click at [262, 194] on select "Select Asset Cash Property Investment property Vehicle Truck Trailer Equipment …" at bounding box center [328, 203] width 132 height 18
type input "0"
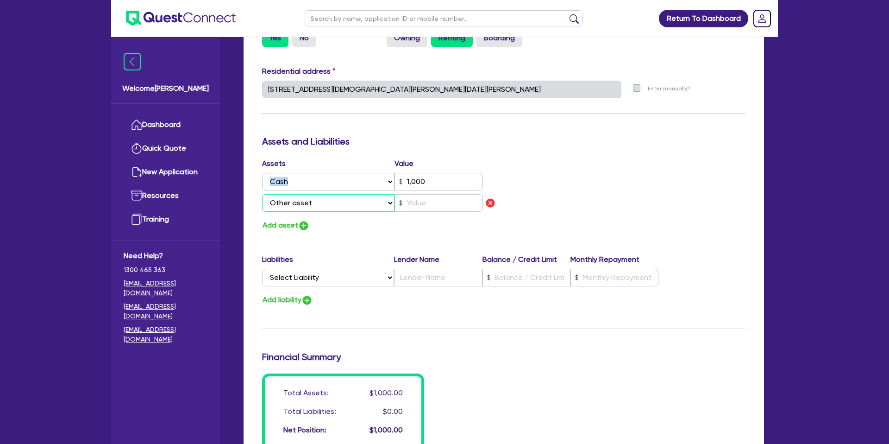
type input "0410 649 445"
type input "1,000"
click at [420, 202] on input "text" at bounding box center [439, 203] width 88 height 18
type input "0"
type input "0410 649 445"
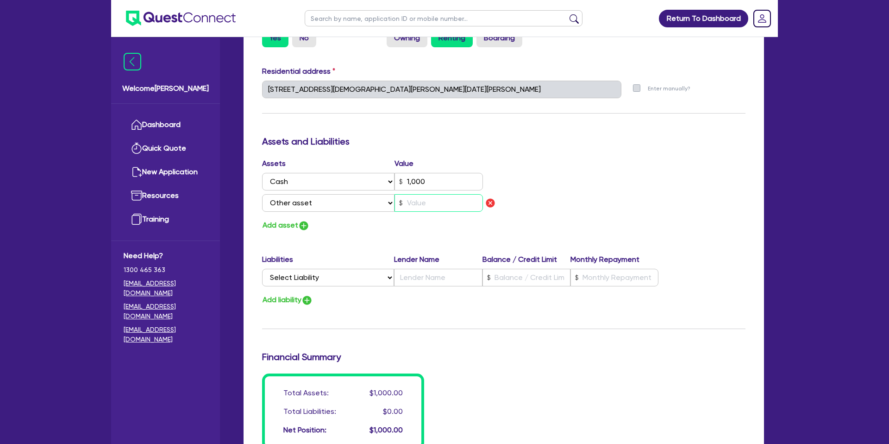
type input "1,000"
type input "8"
type input "0"
type input "0410 649 445"
type input "1,000"
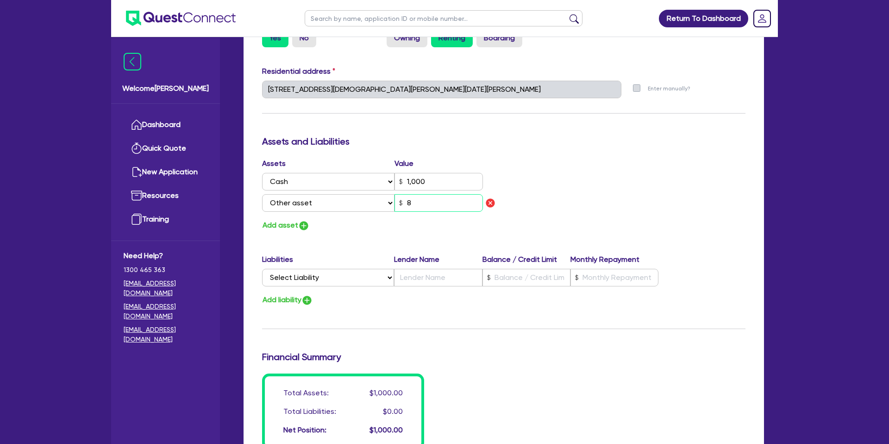
type input "80"
type input "0"
type input "0410 649 445"
type input "1,000"
type input "800"
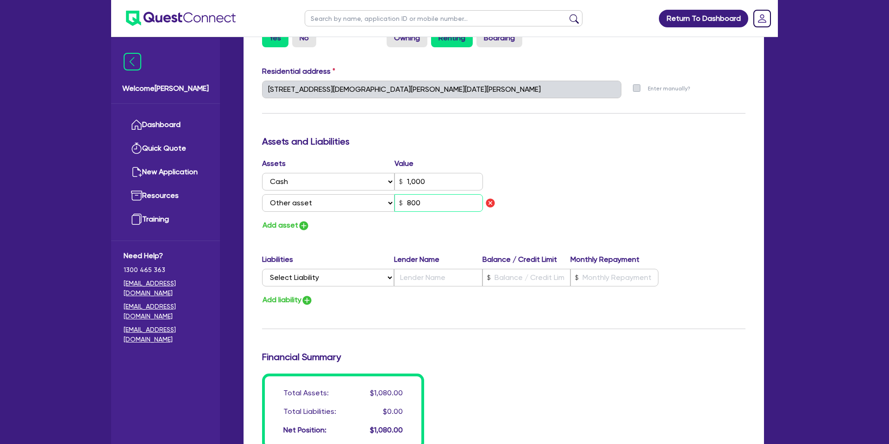
type input "0"
type input "0410 649 445"
type input "1,000"
type input "8,000"
type input "0"
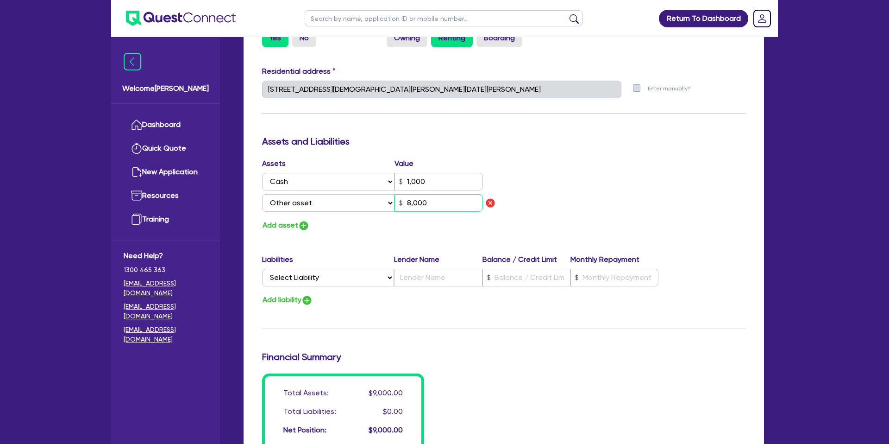
type input "0410 649 445"
type input "1,000"
type input "80,000"
drag, startPoint x: 593, startPoint y: 160, endPoint x: 600, endPoint y: 167, distance: 9.8
click at [594, 161] on div "Assets Value Select Asset Cash Property Investment property Vehicle Truck Trail…" at bounding box center [503, 195] width 497 height 74
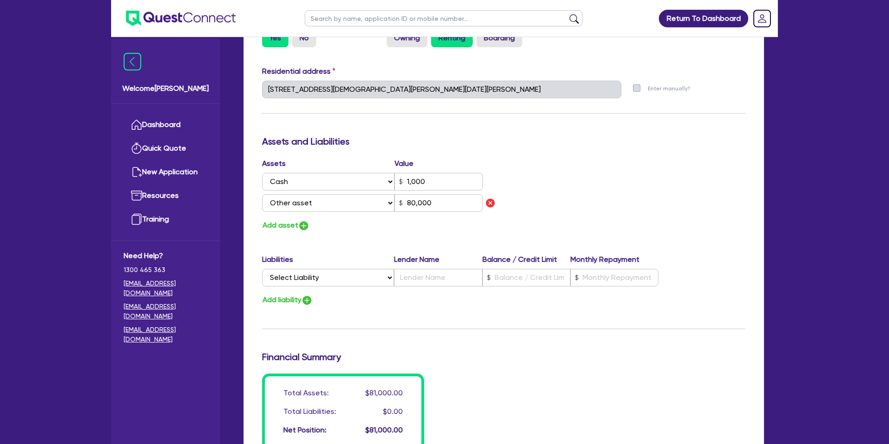
click at [299, 217] on div "Assets Value Select Asset Cash Property Investment property Vehicle Truck Trail…" at bounding box center [379, 195] width 249 height 74
click at [295, 226] on button "Add asset" at bounding box center [286, 225] width 48 height 13
type input "0"
type input "0410 649 445"
type input "1,000"
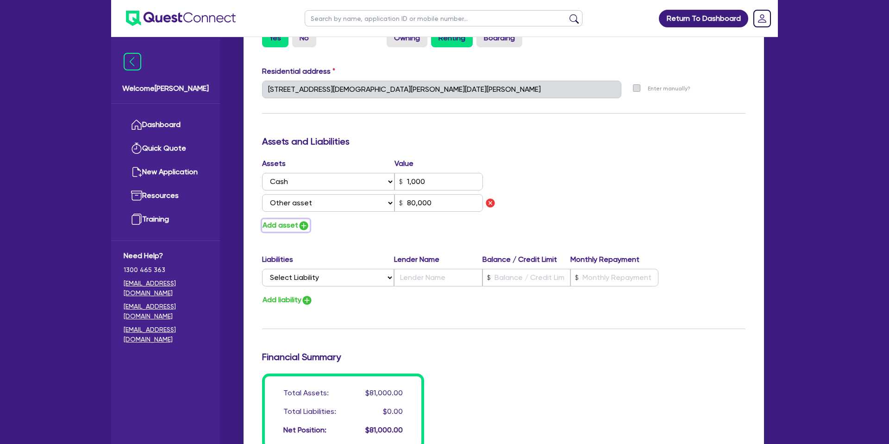
type input "80,000"
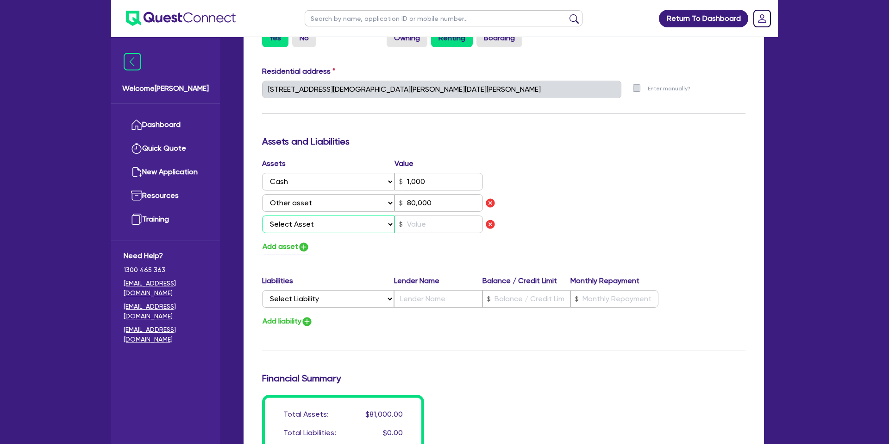
click at [305, 226] on select "Select Asset Cash Property Investment property Vehicle Truck Trailer Equipment …" at bounding box center [328, 224] width 132 height 18
select select "VEHICLE"
click at [262, 215] on select "Select Asset Cash Property Investment property Vehicle Truck Trailer Equipment …" at bounding box center [328, 224] width 132 height 18
type input "0"
type input "0410 649 445"
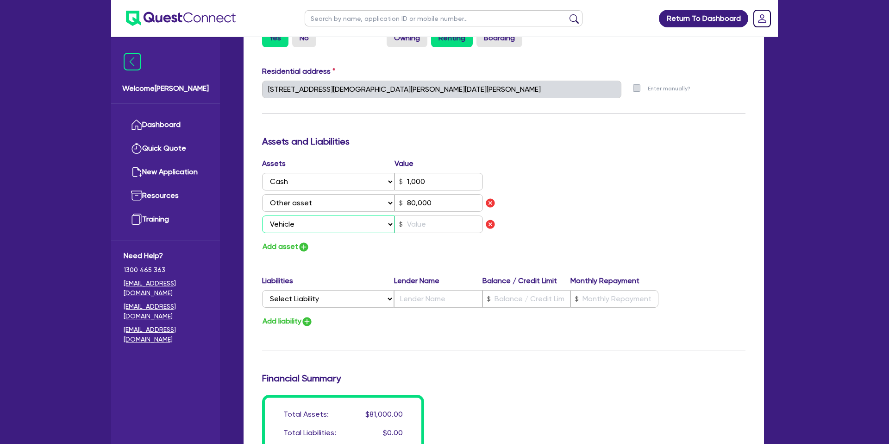
type input "1,000"
type input "80,000"
click at [412, 225] on input "text" at bounding box center [439, 224] width 88 height 18
type input "0"
type input "0410 649 445"
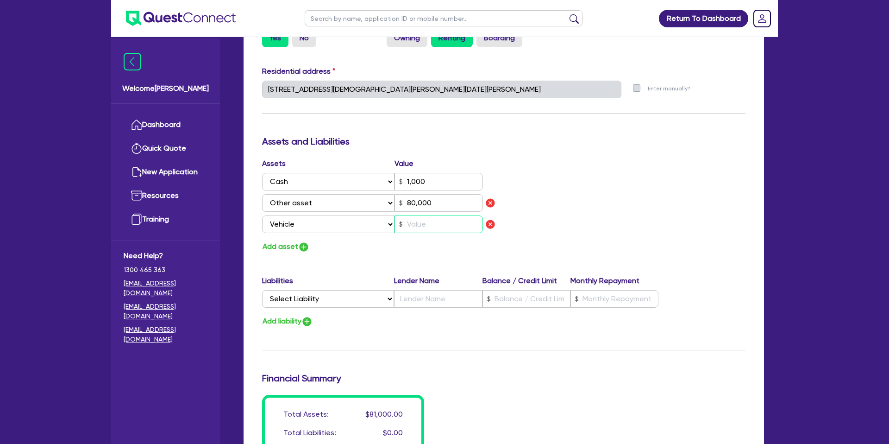
type input "1,000"
type input "80,000"
type input "2"
type input "0"
type input "0410 649 445"
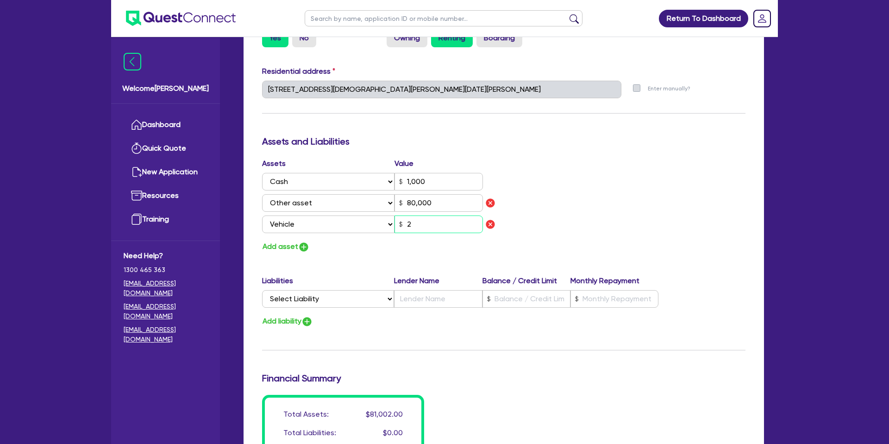
type input "1,000"
type input "80,000"
type input "25"
type input "0"
type input "0410 649 445"
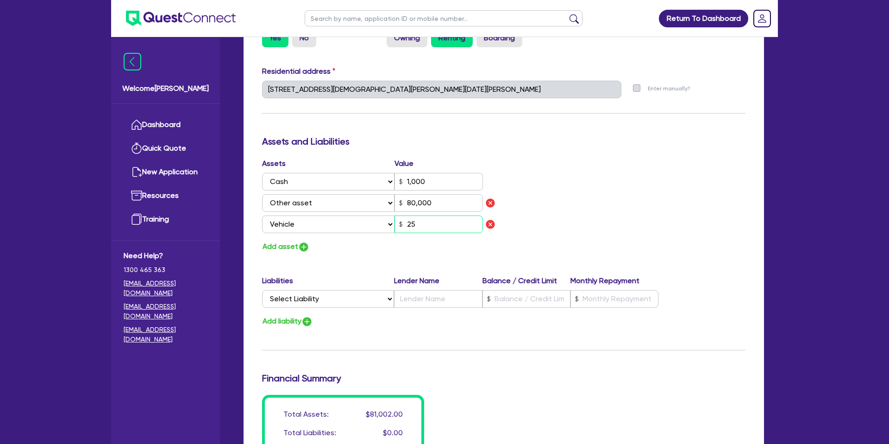
type input "1,000"
type input "80,000"
type input "250"
type input "0"
type input "0410 649 445"
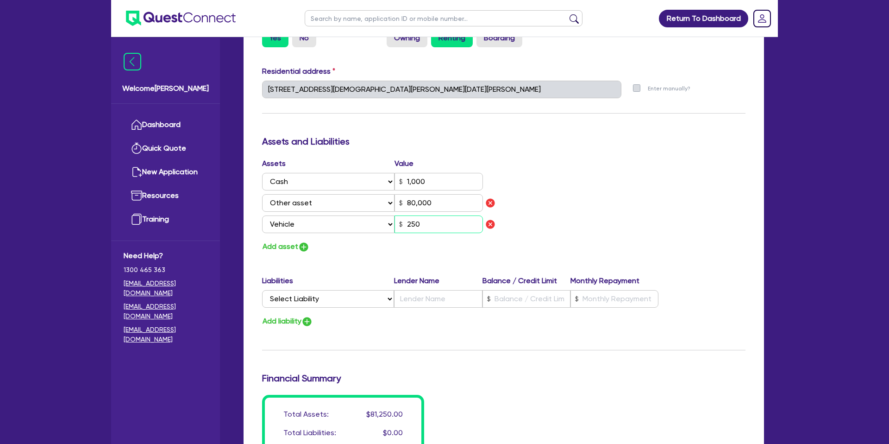
type input "1,000"
type input "80,000"
type input "2,500"
type input "0"
type input "0410 649 445"
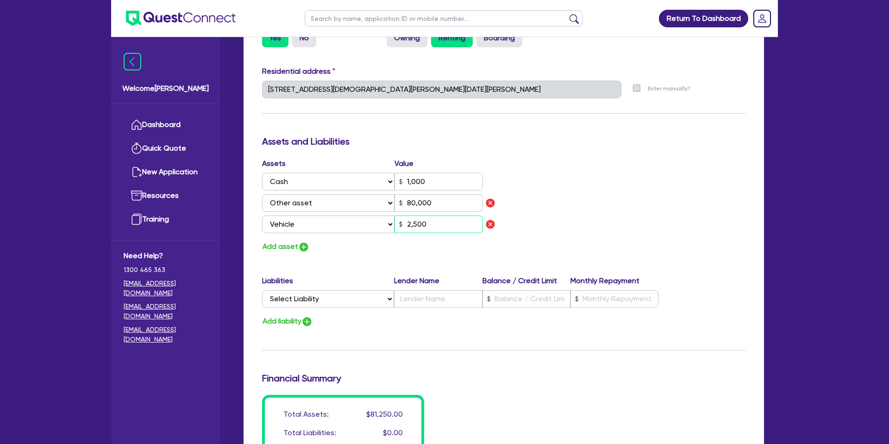
type input "1,000"
type input "80,000"
type input "25,000"
click at [281, 242] on button "Add asset" at bounding box center [286, 246] width 48 height 13
type input "0"
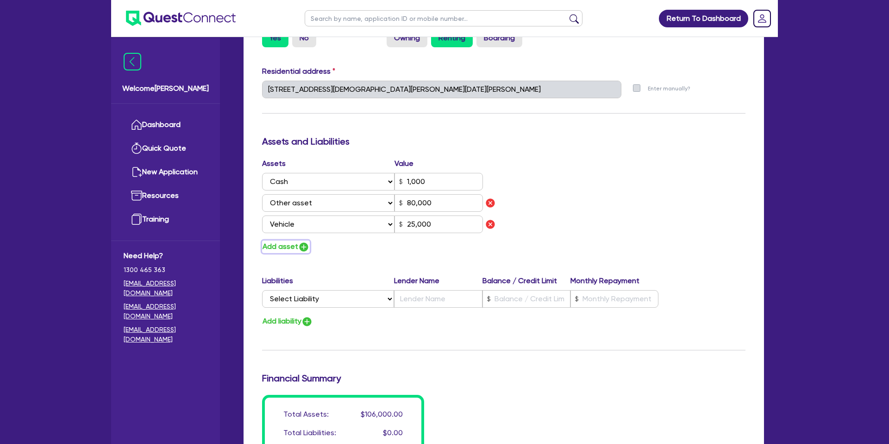
type input "0410 649 445"
type input "1,000"
type input "80,000"
type input "25,000"
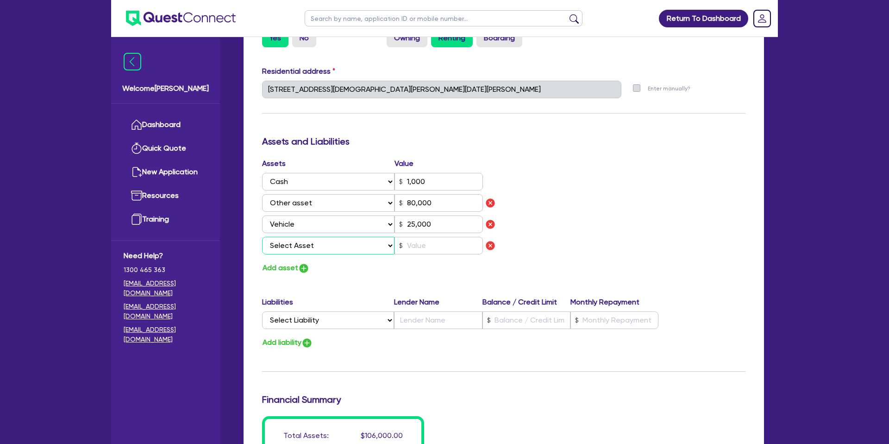
click at [290, 248] on select "Select Asset Cash Property Investment property Vehicle Truck Trailer Equipment …" at bounding box center [328, 246] width 132 height 18
select select "VEHICLE"
click at [262, 237] on select "Select Asset Cash Property Investment property Vehicle Truck Trailer Equipment …" at bounding box center [328, 246] width 132 height 18
type input "0"
type input "0410 649 445"
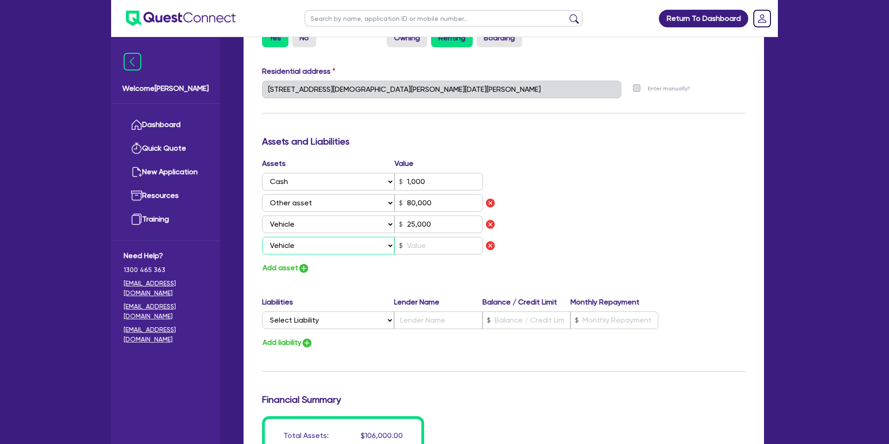
type input "1,000"
type input "80,000"
type input "25,000"
click at [416, 241] on input "text" at bounding box center [439, 246] width 88 height 18
type input "0"
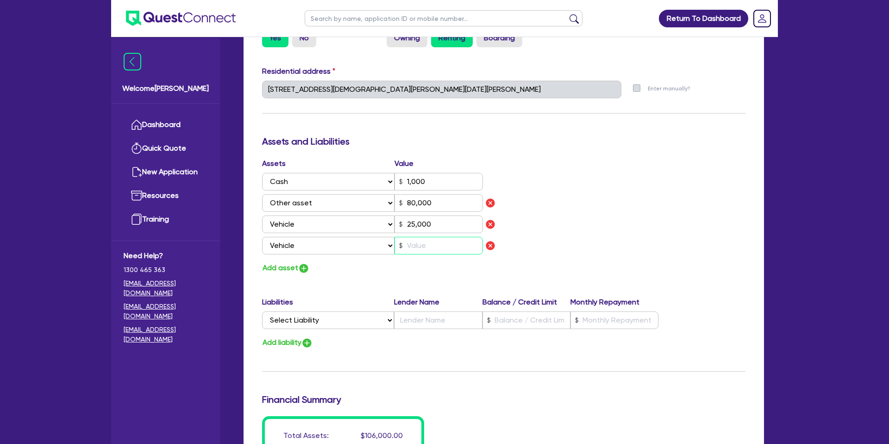
type input "0410 649 445"
type input "1,000"
type input "80,000"
type input "25,000"
type input "2"
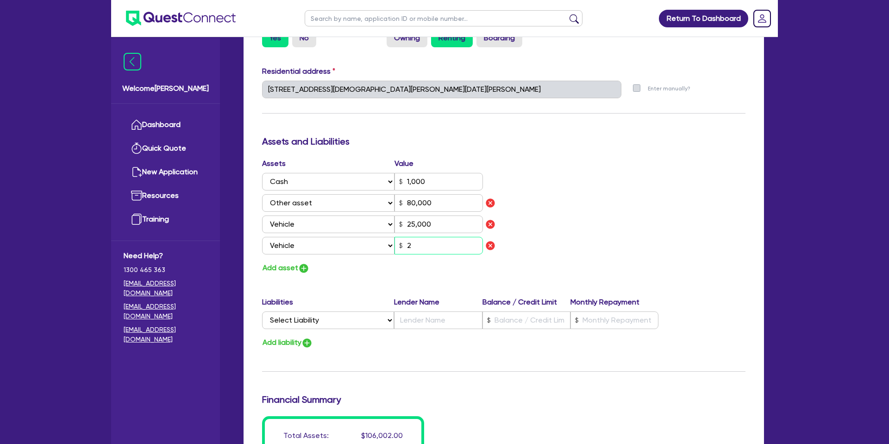
type input "0"
type input "0410 649 445"
type input "1,000"
type input "80,000"
type input "25,000"
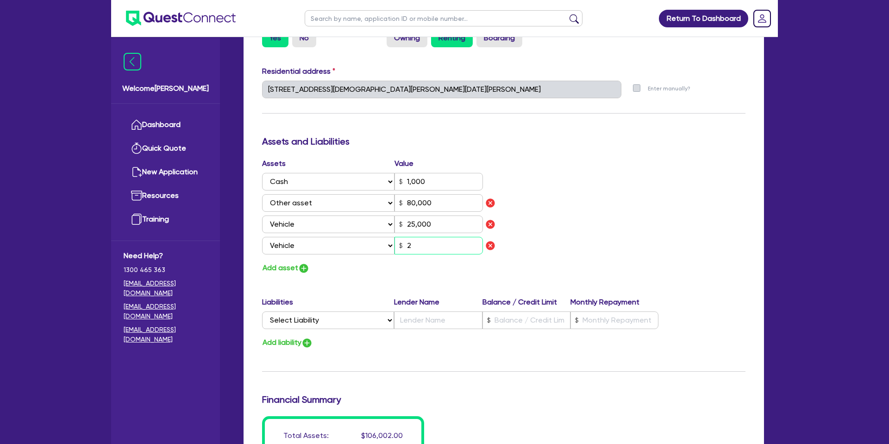
type input "25"
type input "0"
type input "0410 649 445"
type input "1,000"
type input "80,000"
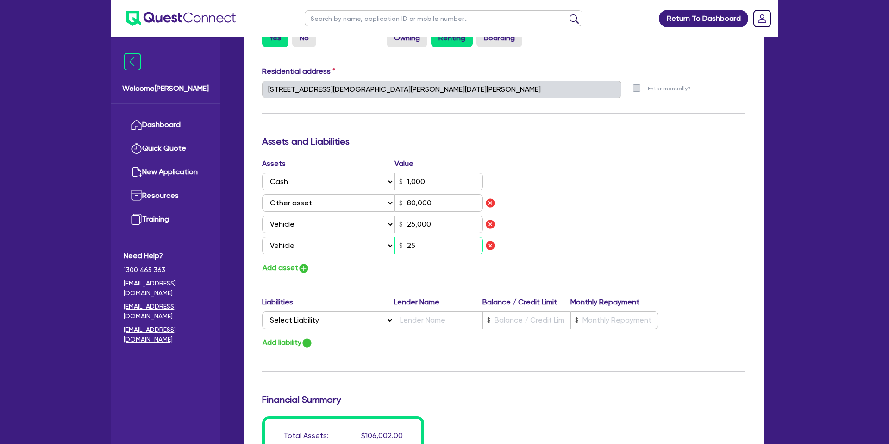
type input "25,000"
type input "250"
type input "0"
type input "0410 649 445"
type input "1,000"
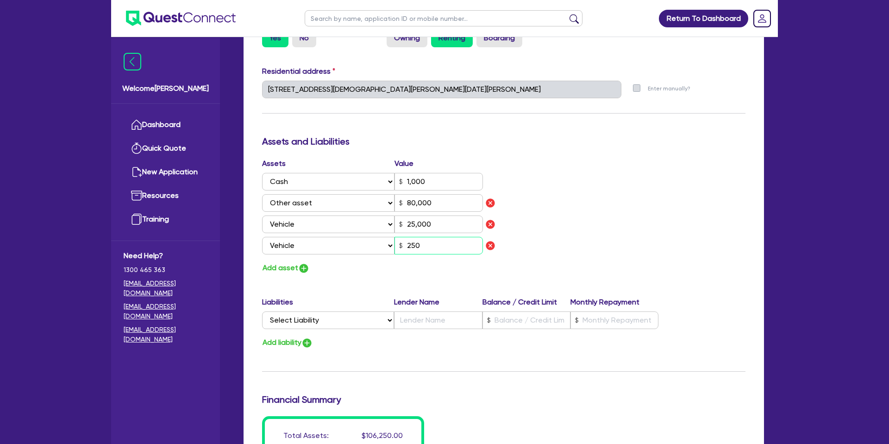
type input "80,000"
type input "25,000"
type input "2,500"
type input "0"
type input "0410 649 445"
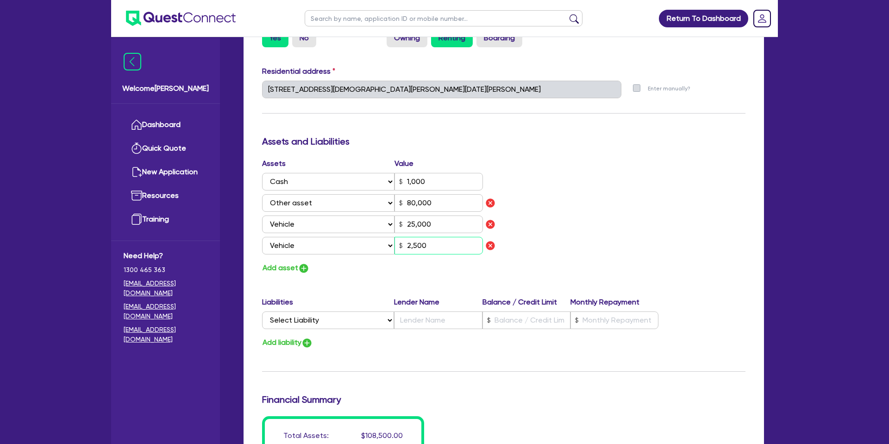
type input "1,000"
type input "80,000"
type input "25,000"
drag, startPoint x: 629, startPoint y: 187, endPoint x: 571, endPoint y: 208, distance: 62.3
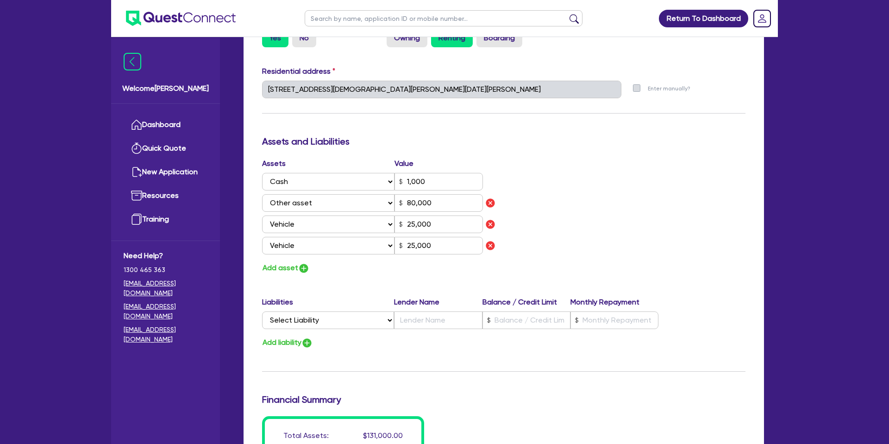
click at [628, 187] on div "Assets Value Select Asset Cash Property Investment property Vehicle Truck Trail…" at bounding box center [503, 216] width 497 height 116
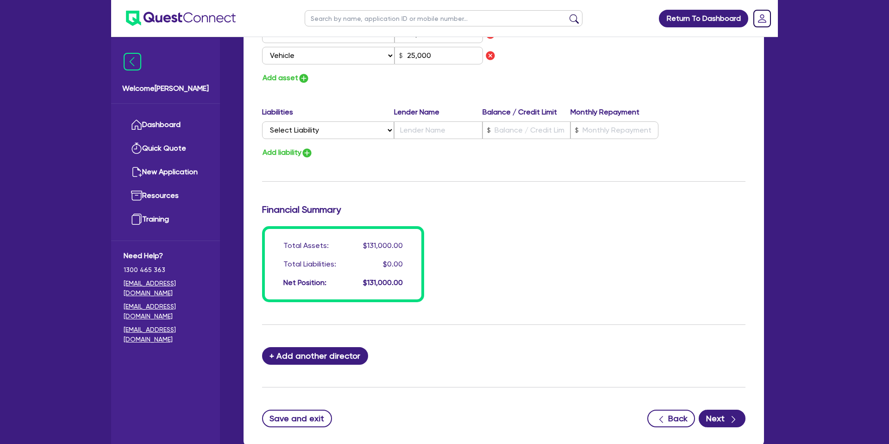
scroll to position [693, 0]
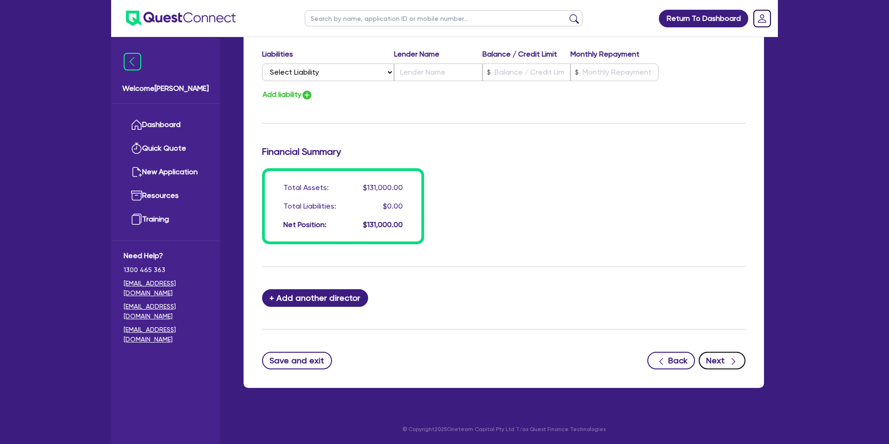
click at [722, 364] on button "Next" at bounding box center [722, 360] width 47 height 18
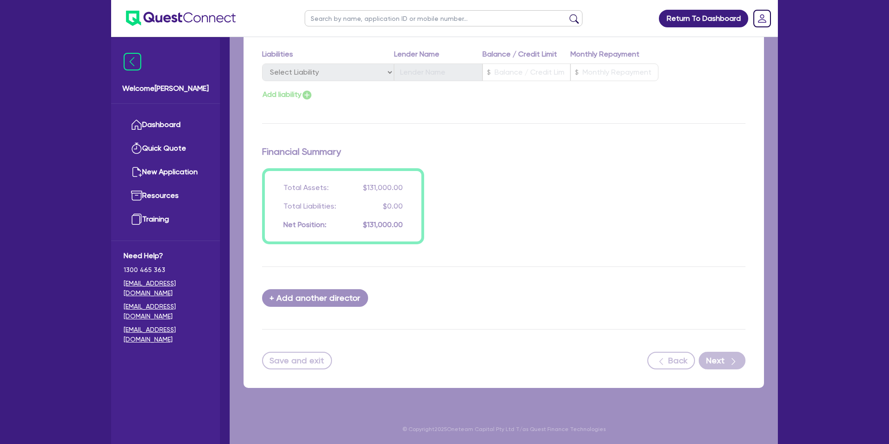
select select "CARS_AND_LIGHT_TRUCKS"
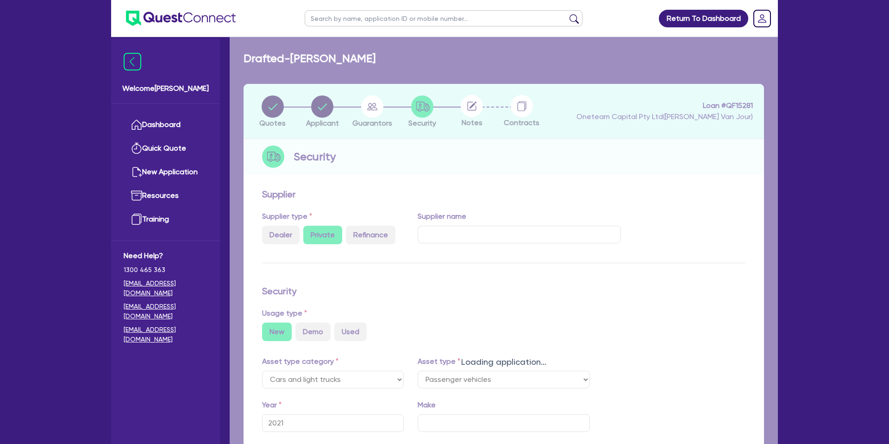
select select "PASSENGER_VEHICLES"
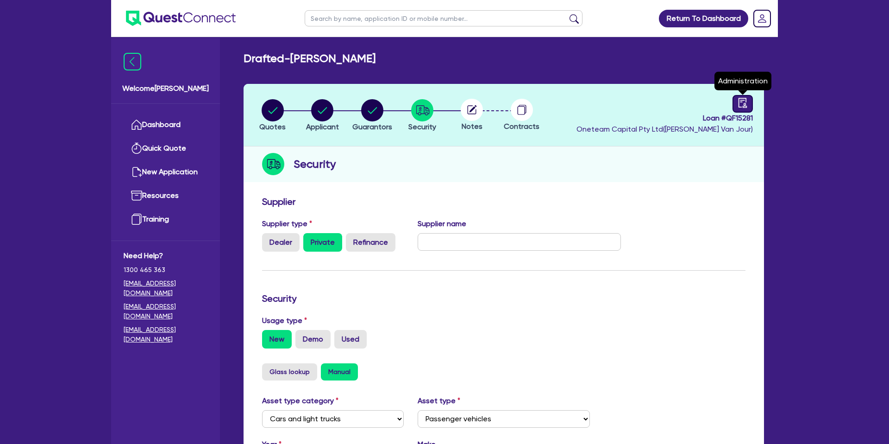
click at [742, 100] on icon "audit" at bounding box center [743, 103] width 8 height 10
select select "DRAFTED_NEW"
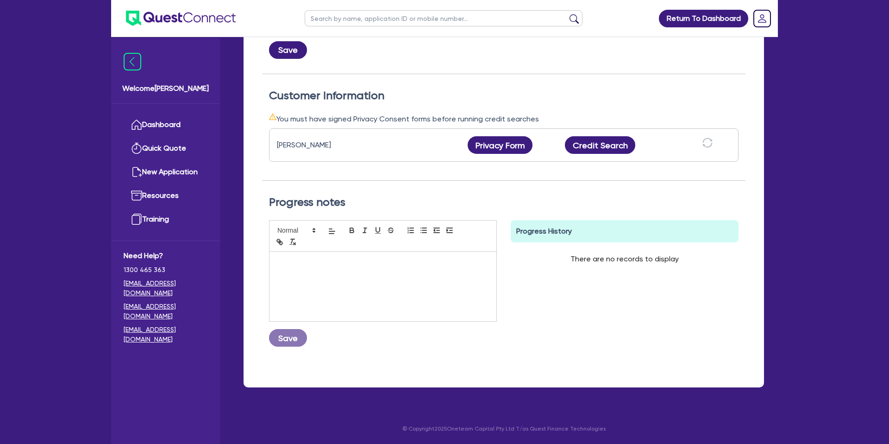
scroll to position [227, 0]
click at [503, 143] on button "Privacy Form" at bounding box center [500, 145] width 65 height 18
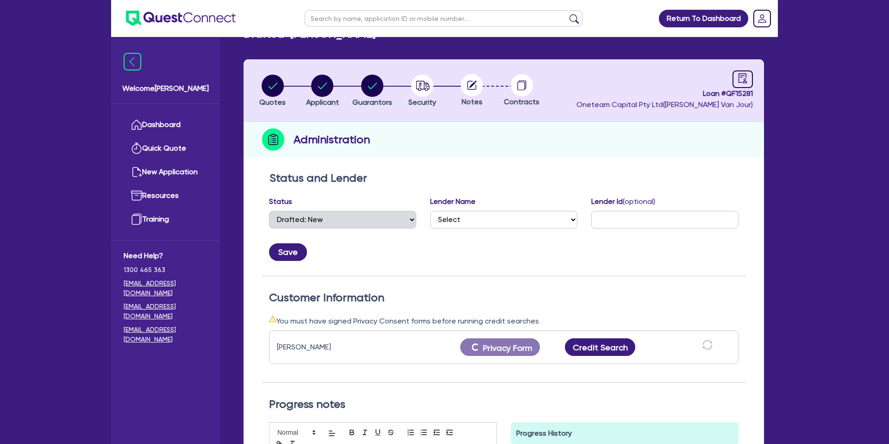
scroll to position [0, 0]
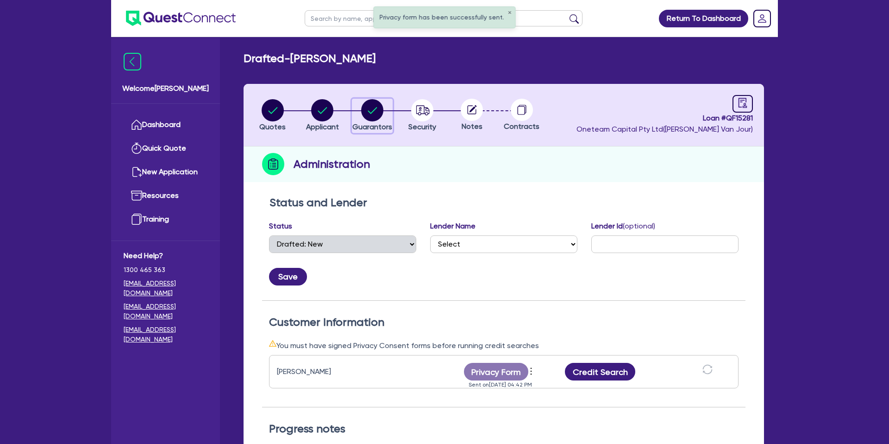
click at [373, 103] on circle "button" at bounding box center [372, 110] width 22 height 22
select select "MRS"
select select "ACT"
select select "SINGLE"
select select "CASH"
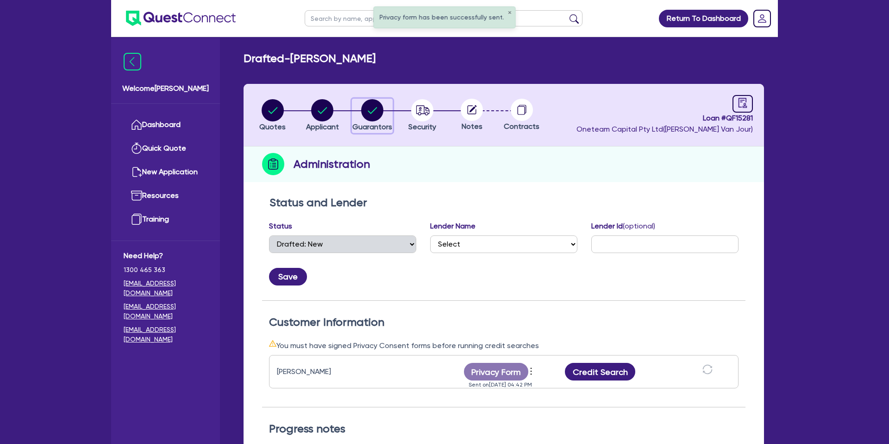
select select "OTHER"
select select "VEHICLE"
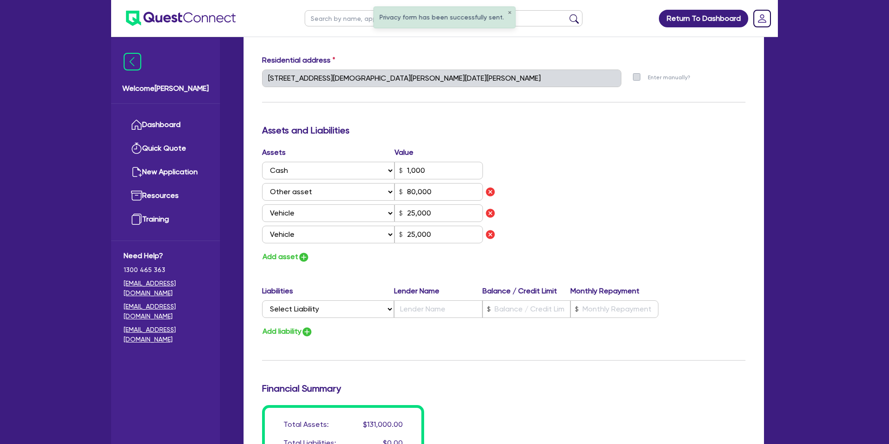
scroll to position [468, 0]
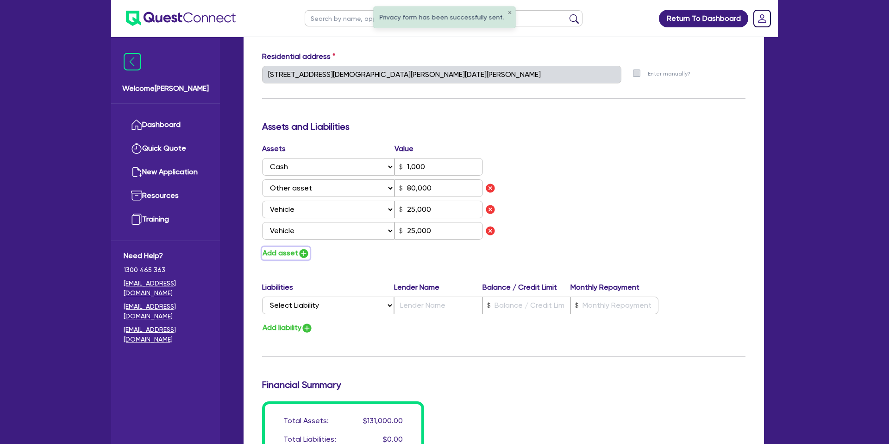
click at [288, 254] on button "Add asset" at bounding box center [286, 253] width 48 height 13
type input "0"
type input "0410 649 445"
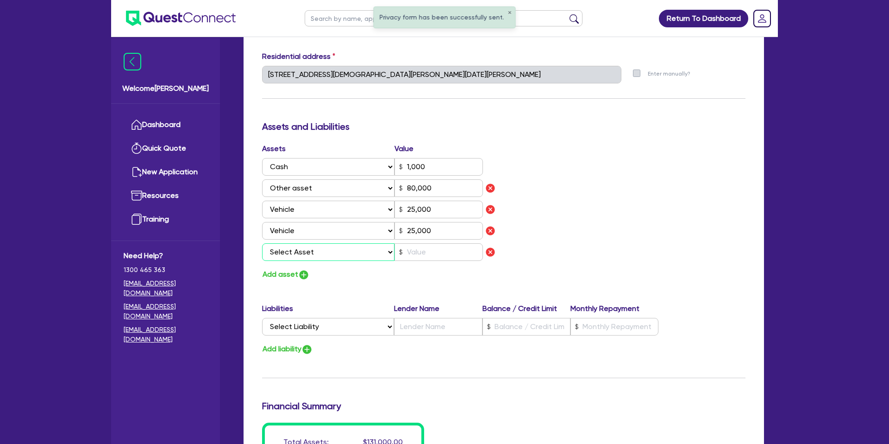
click at [307, 254] on select "Select Asset Cash Property Investment property Vehicle Truck Trailer Equipment …" at bounding box center [328, 252] width 132 height 18
click at [262, 243] on select "Select Asset Cash Property Investment property Vehicle Truck Trailer Equipment …" at bounding box center [328, 252] width 132 height 18
click at [429, 249] on input "text" at bounding box center [439, 252] width 88 height 18
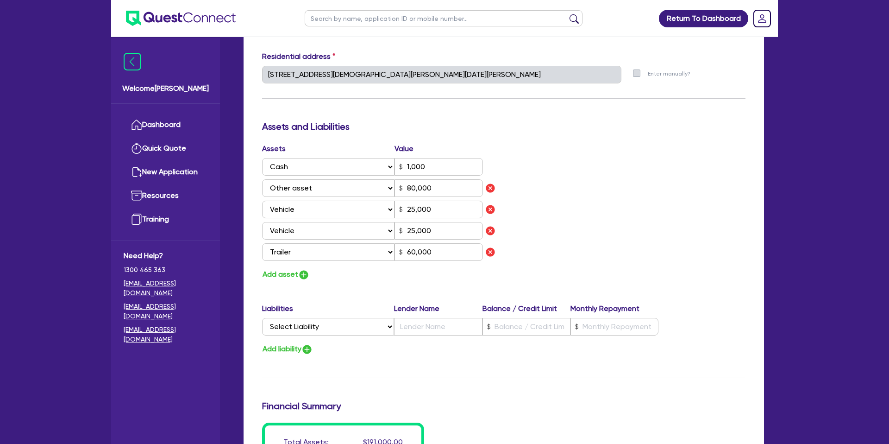
click at [650, 221] on div "Assets Value Select Asset Cash Property Investment property Vehicle Truck Trail…" at bounding box center [503, 212] width 497 height 138
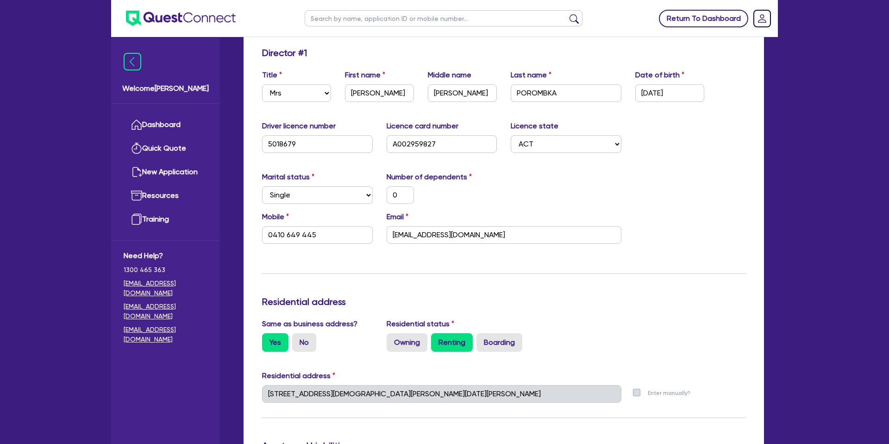
scroll to position [0, 0]
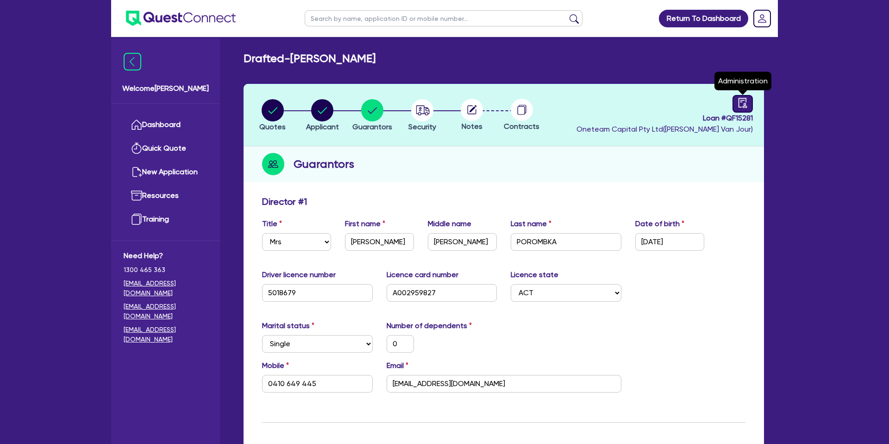
click at [743, 96] on link at bounding box center [743, 104] width 20 height 18
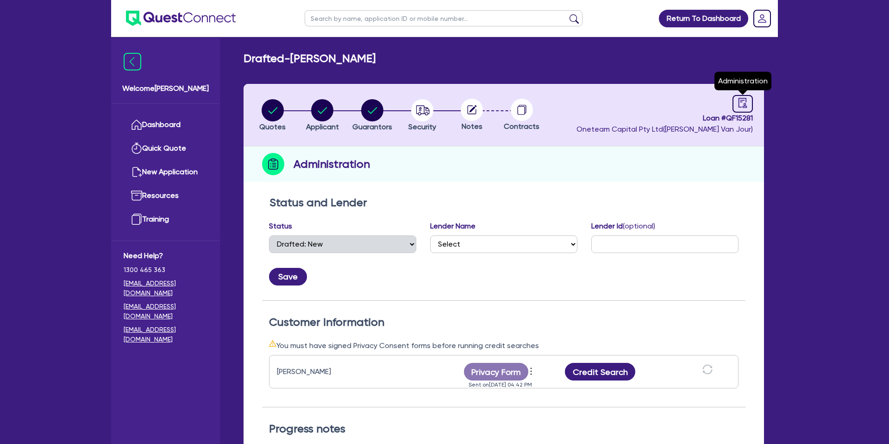
drag, startPoint x: 739, startPoint y: 108, endPoint x: 723, endPoint y: 115, distance: 17.0
click at [739, 108] on link at bounding box center [743, 104] width 20 height 18
click at [371, 112] on circle "button" at bounding box center [372, 110] width 22 height 22
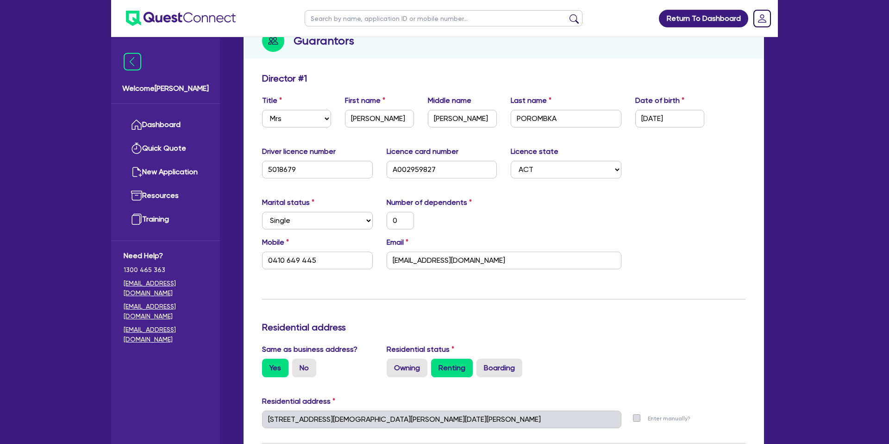
scroll to position [126, 0]
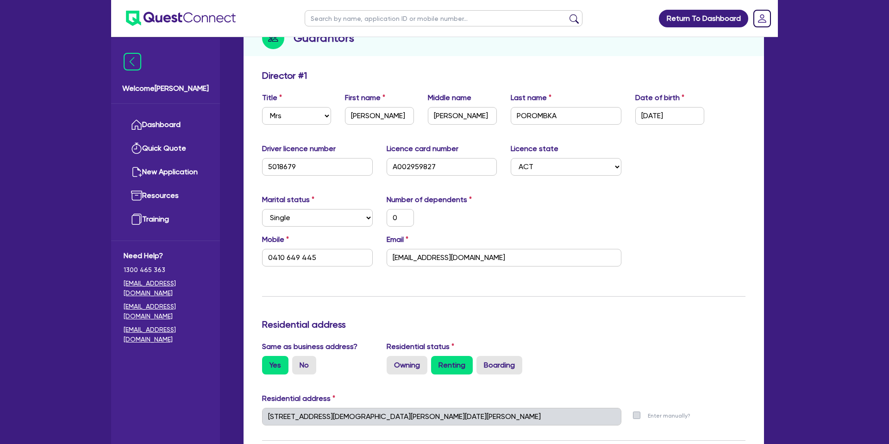
click at [531, 215] on div "Marital status Select [DEMOGRAPHIC_DATA] Married De Facto / Partner Number of d…" at bounding box center [503, 214] width 497 height 40
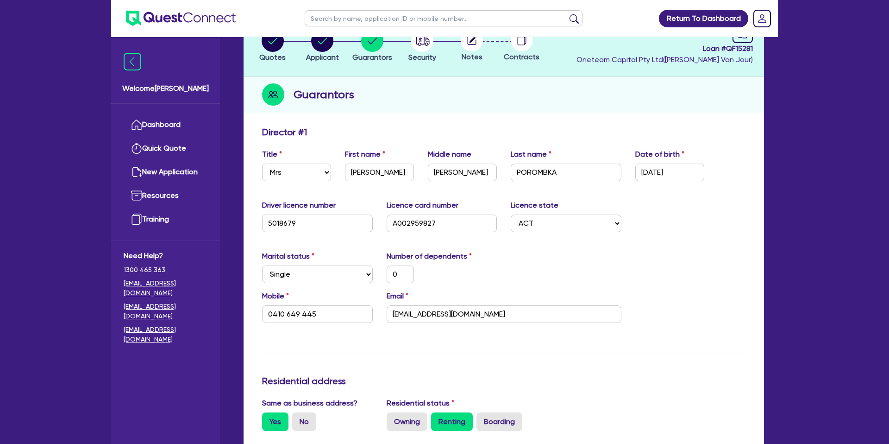
scroll to position [0, 0]
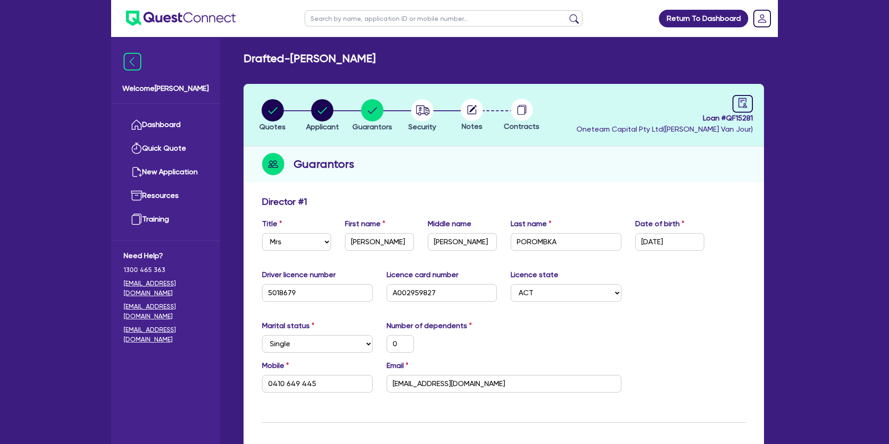
click at [755, 102] on header "Quotes Applicant Guarantors Security Notes Contracts Loan # QF15281 Oneteam Cap…" at bounding box center [504, 115] width 520 height 63
click at [746, 101] on icon "audit" at bounding box center [743, 103] width 10 height 10
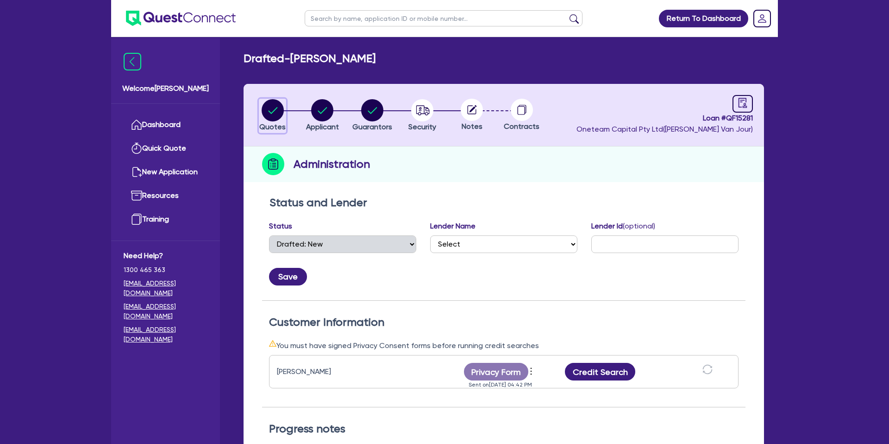
click at [267, 104] on circle "button" at bounding box center [273, 110] width 22 height 22
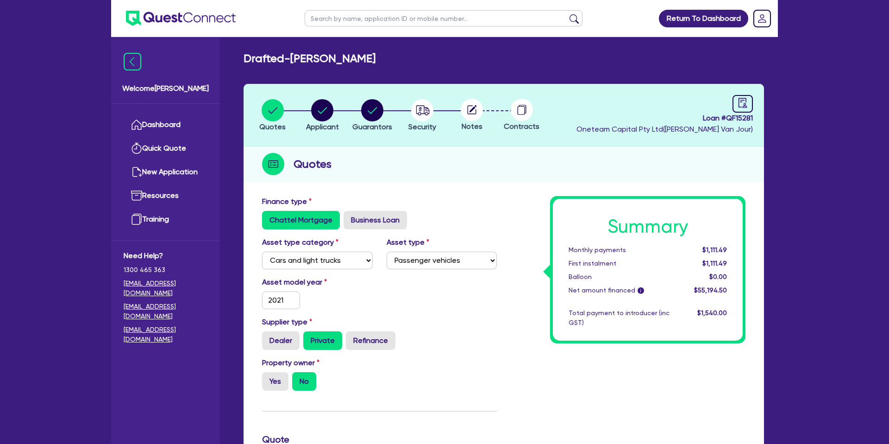
drag, startPoint x: 314, startPoint y: 97, endPoint x: 319, endPoint y: 100, distance: 5.6
click at [316, 97] on header "Quotes Applicant Guarantors Security Notes Contracts Loan # QF15281 Oneteam Cap…" at bounding box center [504, 115] width 520 height 63
click at [325, 105] on circle "button" at bounding box center [322, 110] width 22 height 22
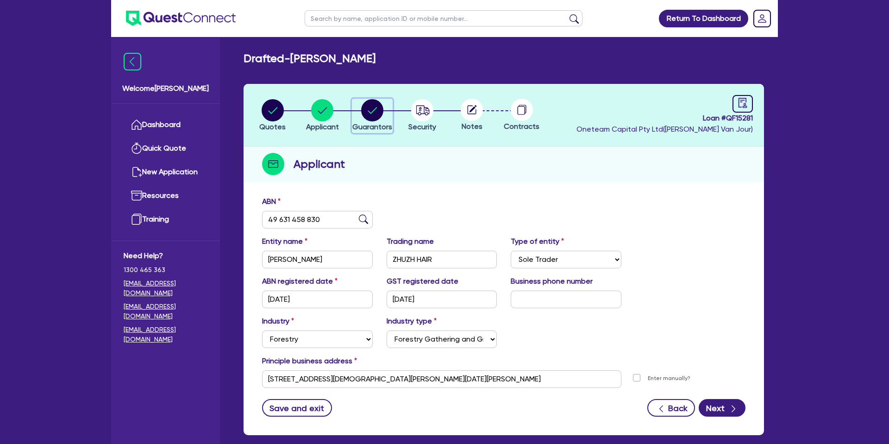
click at [371, 105] on circle "button" at bounding box center [372, 110] width 22 height 22
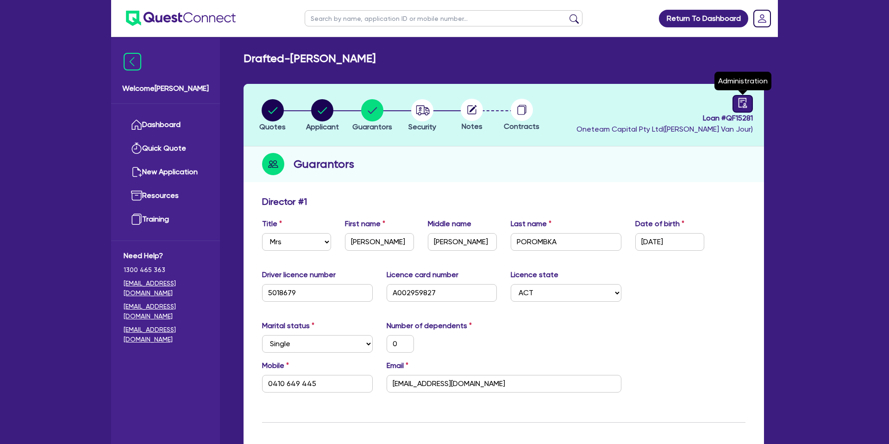
click at [742, 101] on icon "audit" at bounding box center [743, 103] width 8 height 10
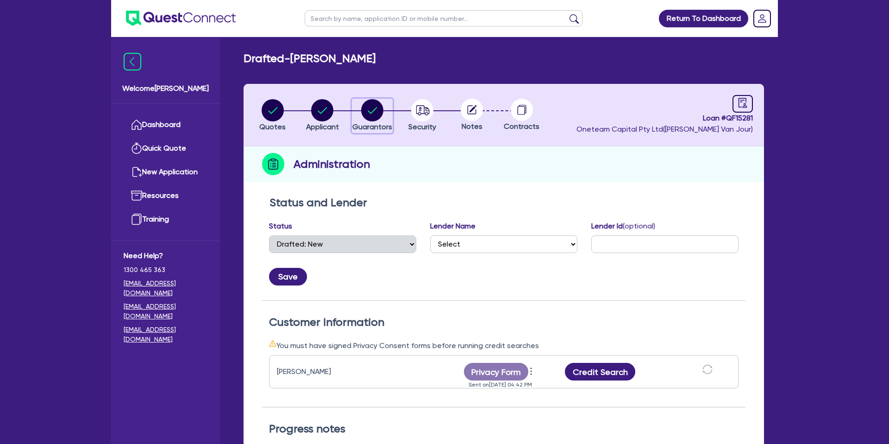
click at [381, 113] on circle "button" at bounding box center [372, 110] width 22 height 22
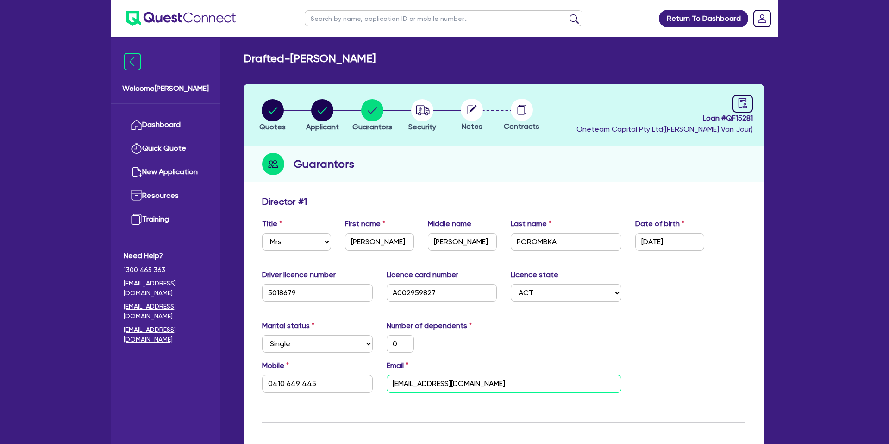
click at [427, 384] on input "anthonyporombka@gmail.com" at bounding box center [504, 384] width 235 height 18
click at [428, 383] on input "anthonyporombka@gmail.com" at bounding box center [504, 384] width 235 height 18
drag, startPoint x: 554, startPoint y: 319, endPoint x: 563, endPoint y: 326, distance: 11.2
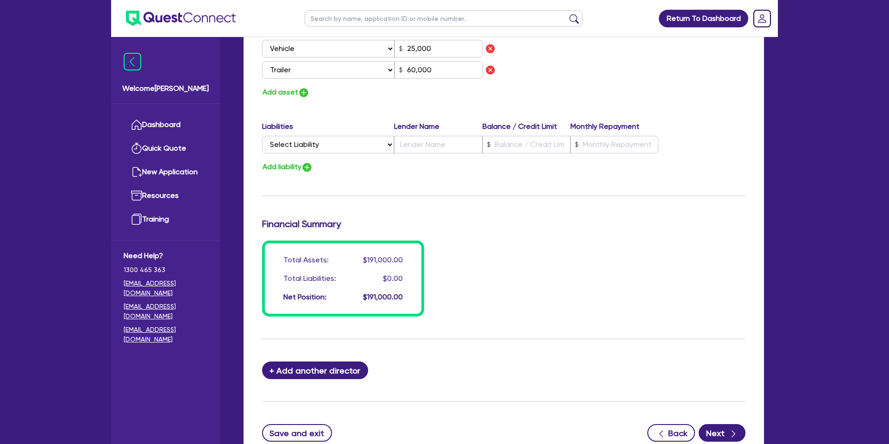
scroll to position [722, 0]
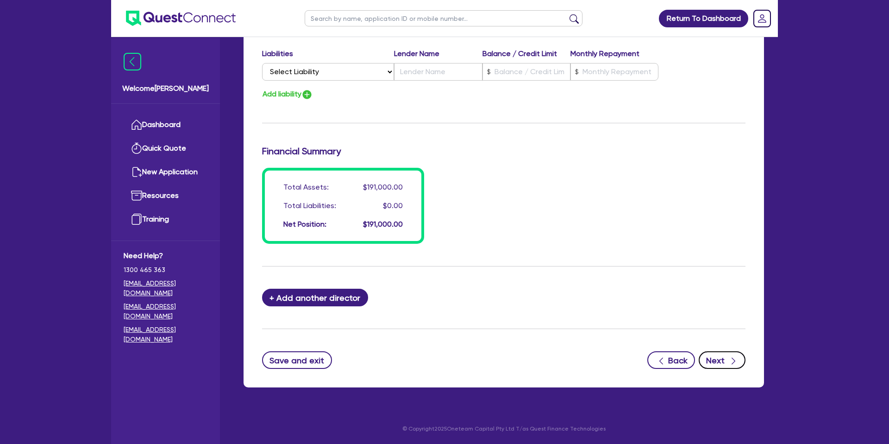
click at [725, 361] on button "Next" at bounding box center [722, 360] width 47 height 18
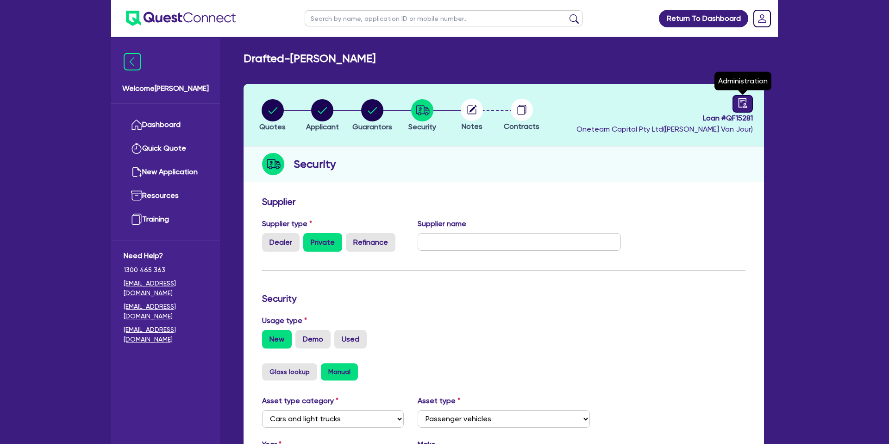
click at [746, 101] on icon "audit" at bounding box center [743, 103] width 8 height 10
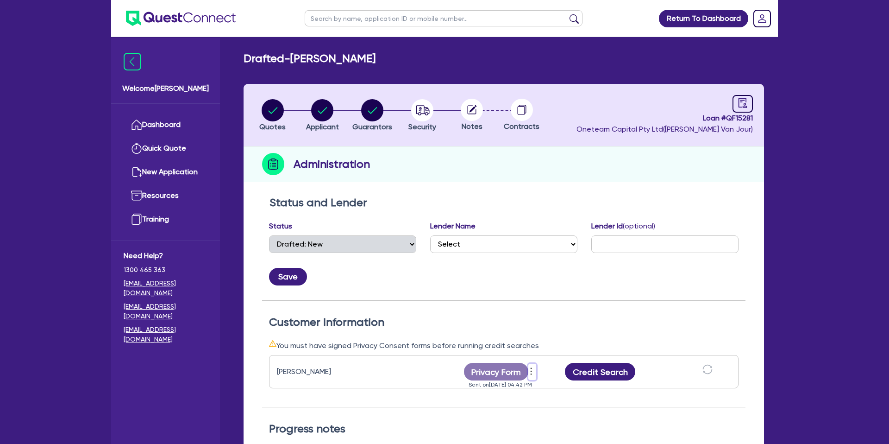
click at [533, 372] on icon "more" at bounding box center [531, 371] width 9 height 14
click at [557, 384] on link "Send new privacy form" at bounding box center [581, 386] width 89 height 13
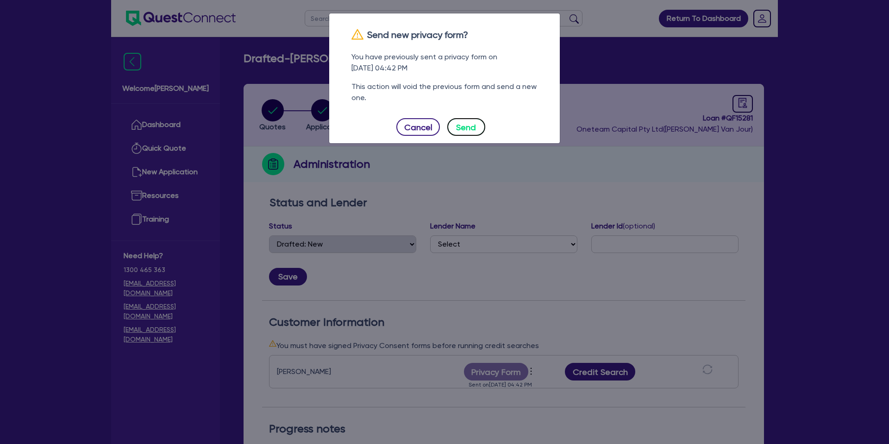
click at [459, 124] on button "Send" at bounding box center [466, 127] width 38 height 18
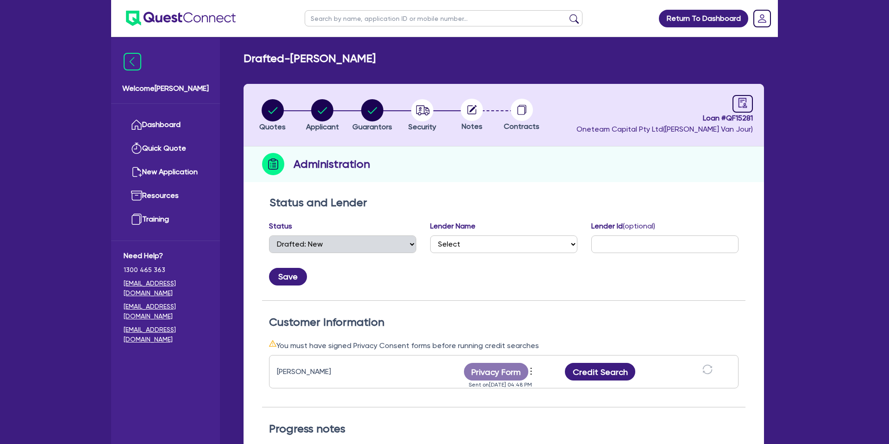
drag, startPoint x: 388, startPoint y: 54, endPoint x: 376, endPoint y: 42, distance: 16.4
click at [376, 52] on h2 "Drafted - POROMBKA, ANTHONY JOHN" at bounding box center [310, 58] width 132 height 13
drag, startPoint x: 256, startPoint y: 70, endPoint x: 251, endPoint y: 79, distance: 9.9
click at [251, 72] on div "Drafted - POROMBKA, ANTHONY JOHN Quotes Applicant Guarantors Security Notes Con…" at bounding box center [504, 338] width 548 height 573
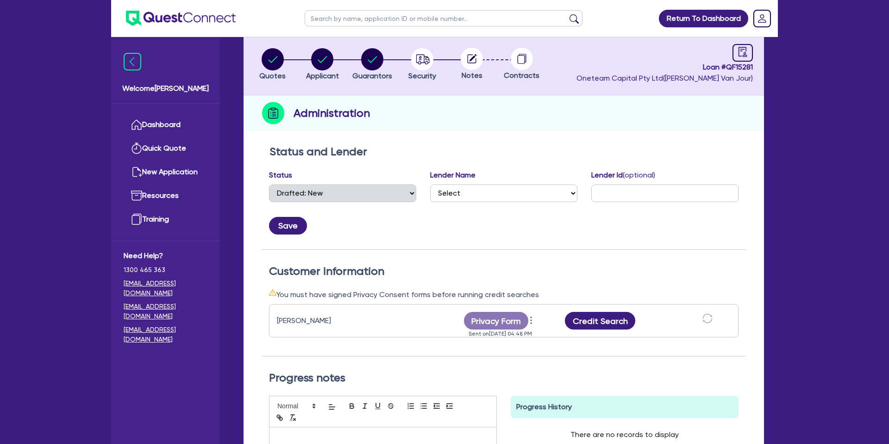
click at [470, 297] on div "Status and Lender Status Select Quoted Drafted: New Drafted: Amended Submitted:…" at bounding box center [503, 344] width 483 height 399
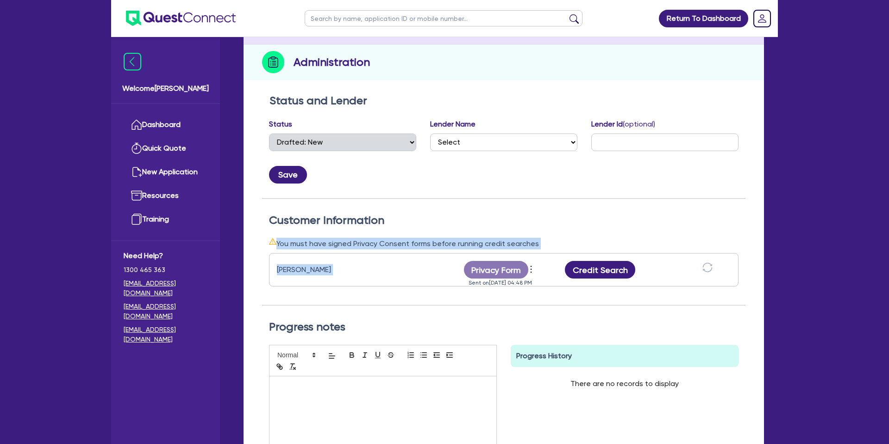
scroll to position [102, 0]
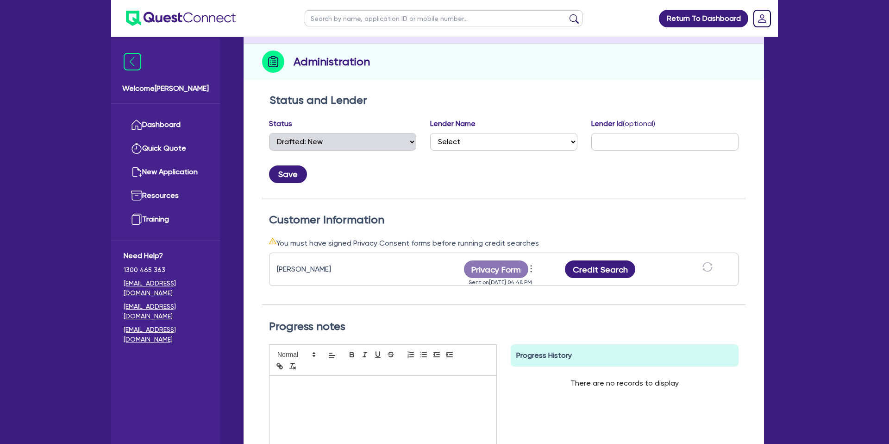
click at [606, 332] on h2 "Progress notes" at bounding box center [504, 326] width 470 height 13
drag, startPoint x: 618, startPoint y: 263, endPoint x: 624, endPoint y: 274, distance: 11.8
click at [617, 264] on button "Credit Search" at bounding box center [600, 269] width 70 height 18
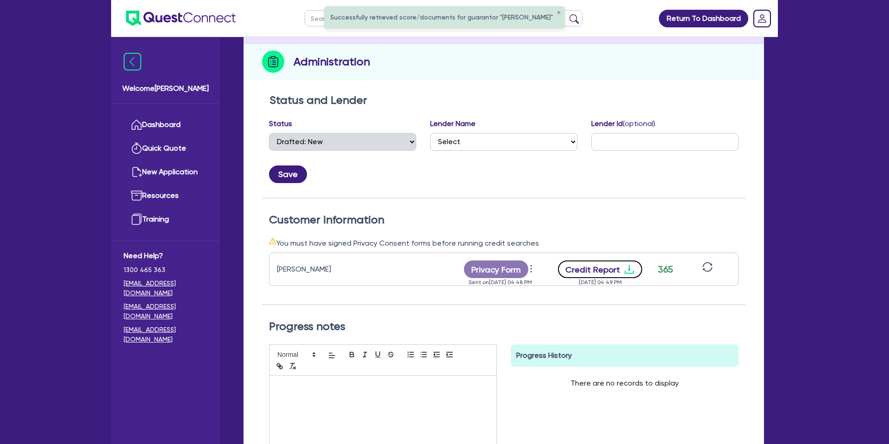
click at [601, 260] on button "Credit Report" at bounding box center [600, 269] width 85 height 18
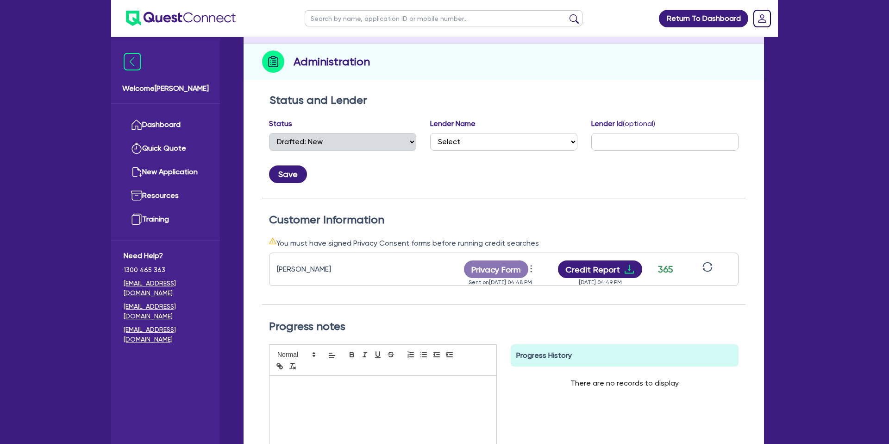
click at [577, 78] on div "Administration" at bounding box center [504, 62] width 520 height 36
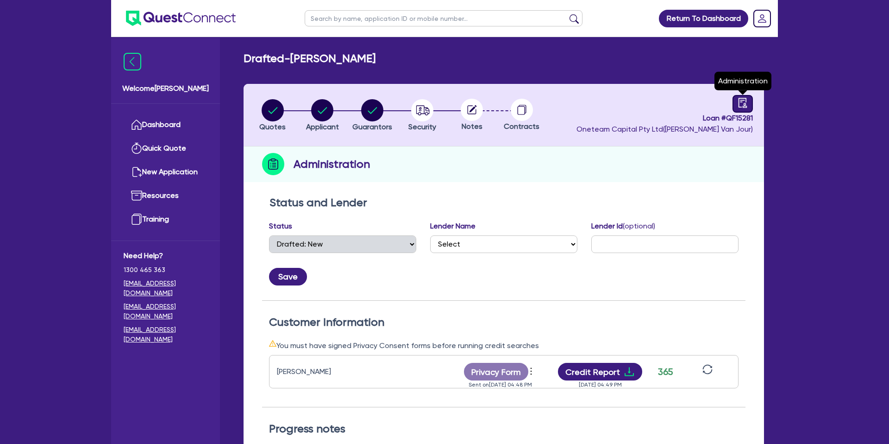
click at [746, 104] on icon "audit" at bounding box center [743, 103] width 8 height 10
click at [749, 102] on link at bounding box center [743, 104] width 20 height 18
click at [420, 108] on circle "button" at bounding box center [422, 110] width 22 height 22
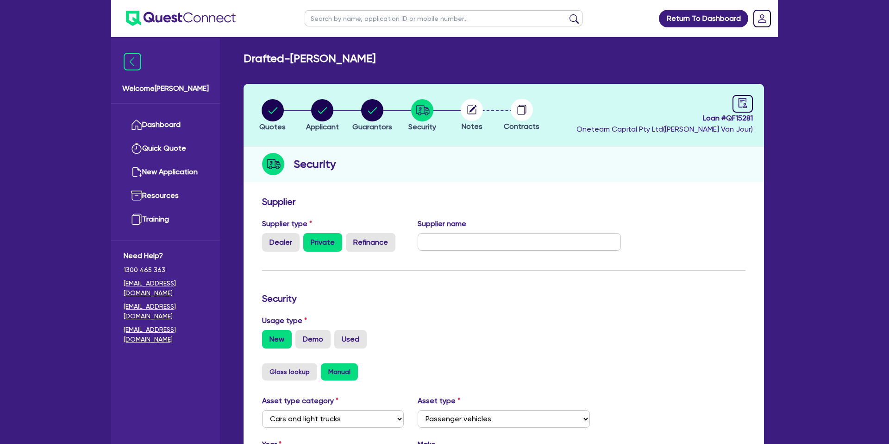
click at [473, 108] on icon at bounding box center [473, 108] width 7 height 7
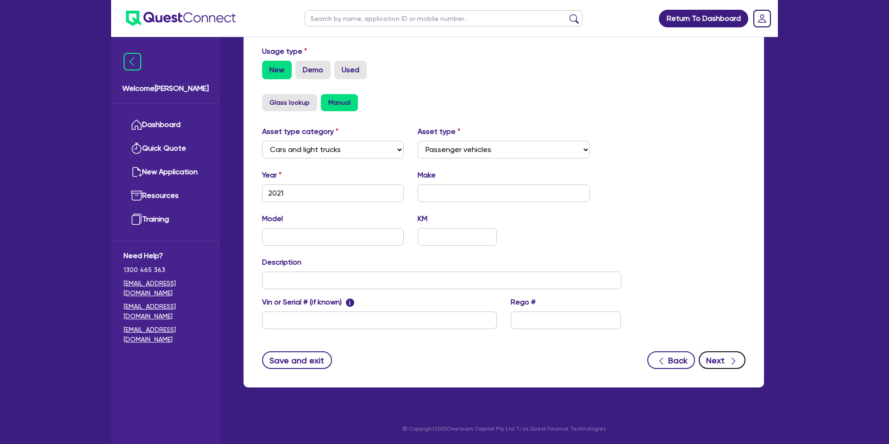
click at [715, 361] on button "Next" at bounding box center [722, 360] width 47 height 18
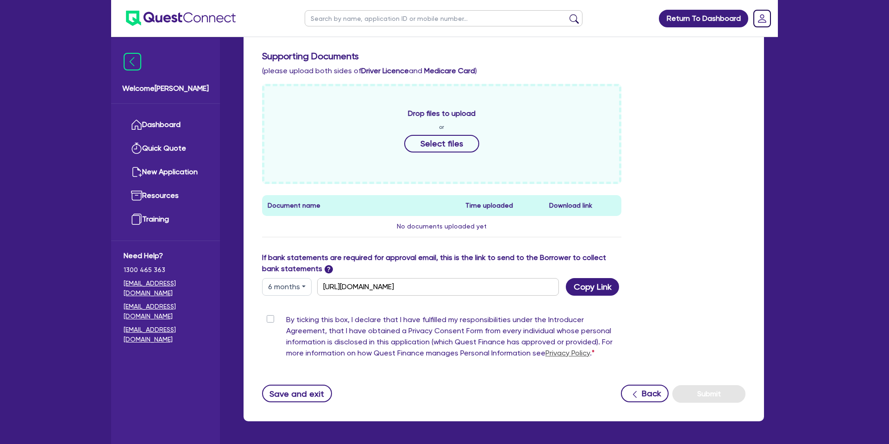
scroll to position [351, 0]
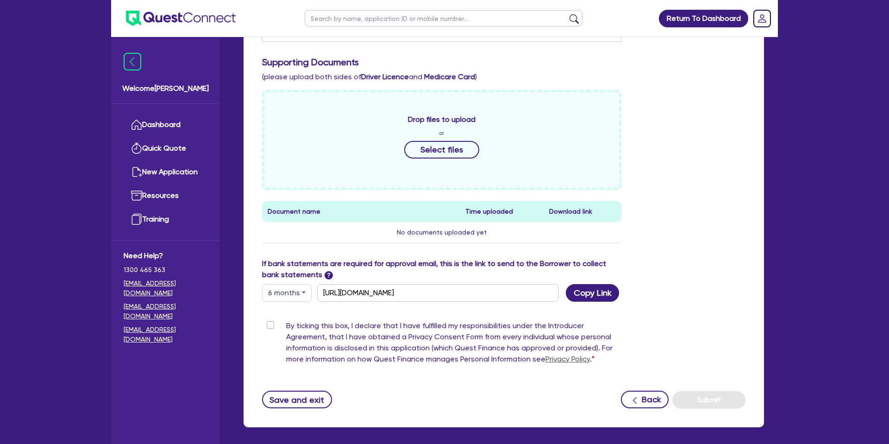
click at [279, 295] on button "6 months" at bounding box center [287, 293] width 50 height 18
click at [284, 312] on link "3 months" at bounding box center [299, 314] width 73 height 17
click at [599, 296] on button "Copy Link" at bounding box center [592, 293] width 53 height 18
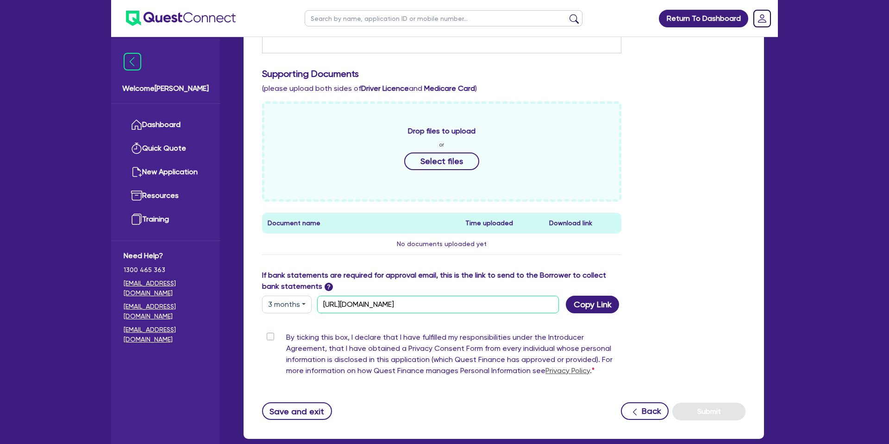
scroll to position [0, 0]
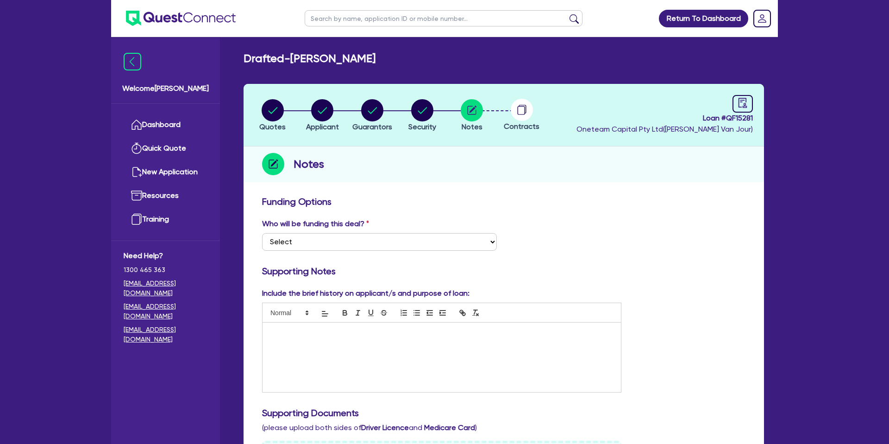
drag, startPoint x: 721, startPoint y: 209, endPoint x: 562, endPoint y: 182, distance: 162.1
click at [376, 109] on circle "button" at bounding box center [372, 110] width 22 height 22
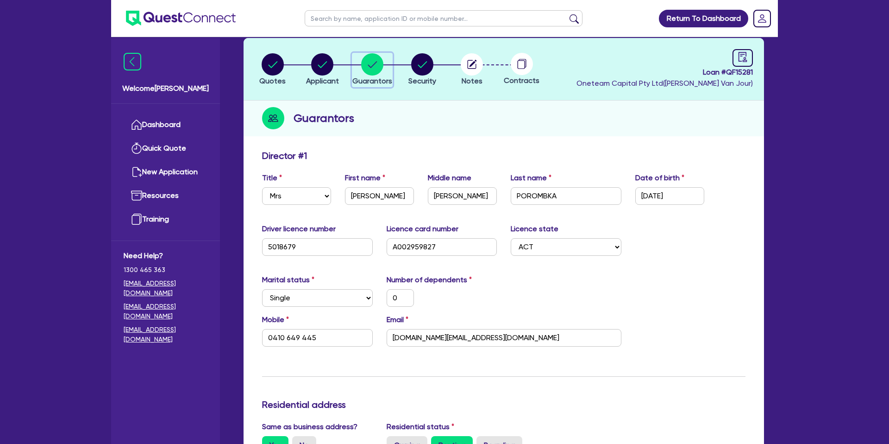
scroll to position [47, 0]
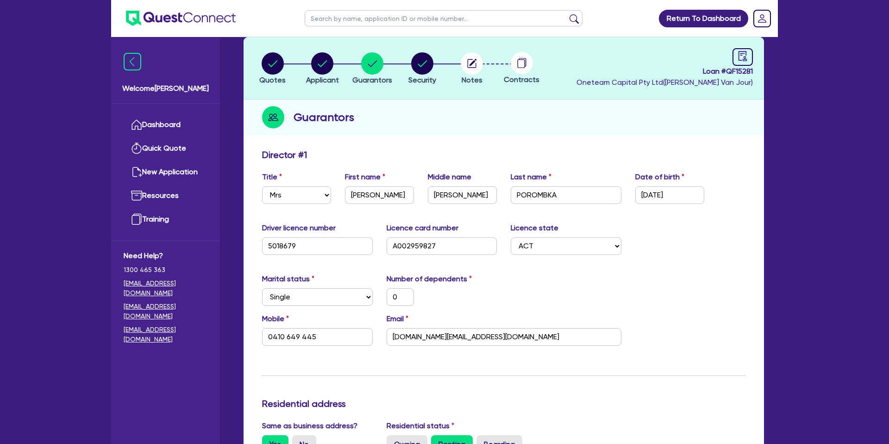
click at [477, 114] on div "Guarantors" at bounding box center [504, 118] width 520 height 36
drag, startPoint x: 445, startPoint y: 351, endPoint x: 425, endPoint y: 335, distance: 25.7
click at [445, 351] on div "Mobile 0410 649 445 Email zhuzh.hair@outlook.com" at bounding box center [503, 333] width 497 height 40
click at [425, 334] on input "zhuzh.hair@outlook.com" at bounding box center [504, 337] width 235 height 18
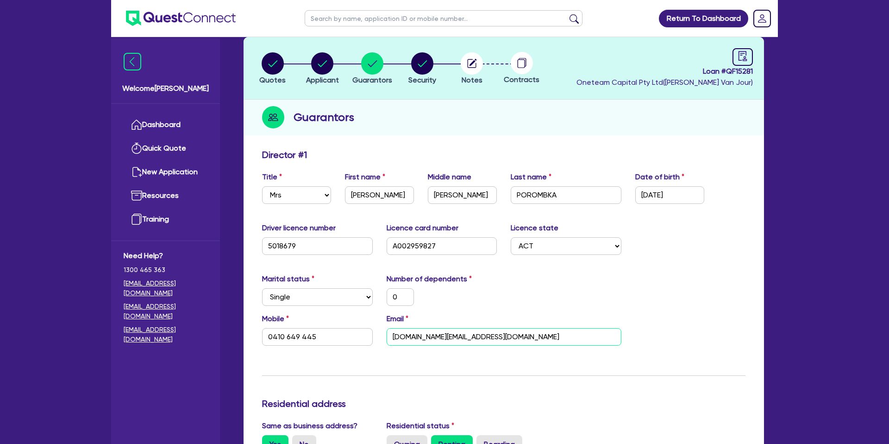
scroll to position [47, 0]
click at [425, 336] on input "zhuzh.hair@outlook.com" at bounding box center [504, 336] width 235 height 18
click at [425, 339] on input "zhuzh.hair@outlook.com" at bounding box center [504, 336] width 235 height 18
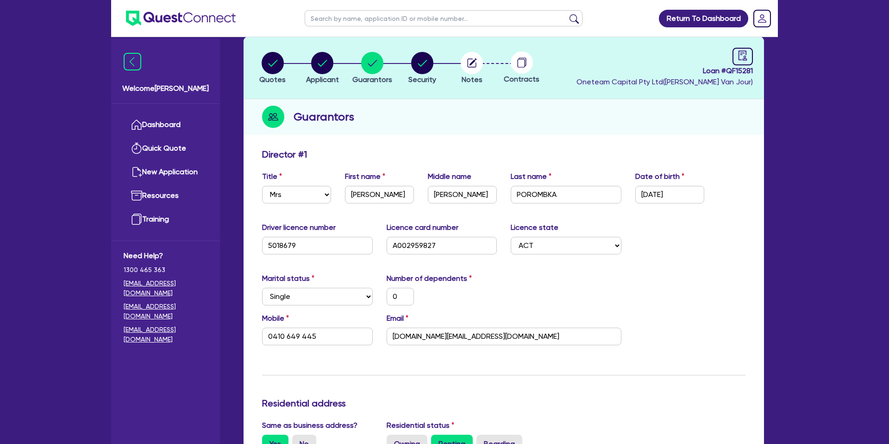
click at [538, 132] on div "Guarantors" at bounding box center [504, 117] width 520 height 36
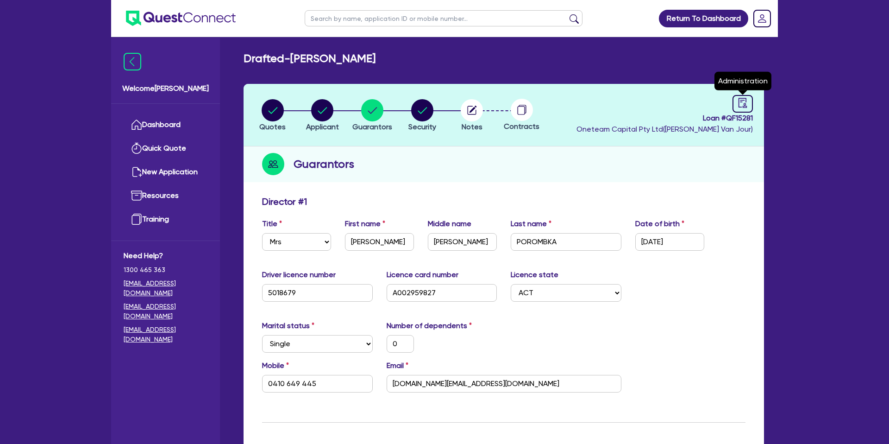
drag, startPoint x: 742, startPoint y: 103, endPoint x: 697, endPoint y: 137, distance: 56.2
click at [741, 104] on icon "audit" at bounding box center [743, 103] width 10 height 10
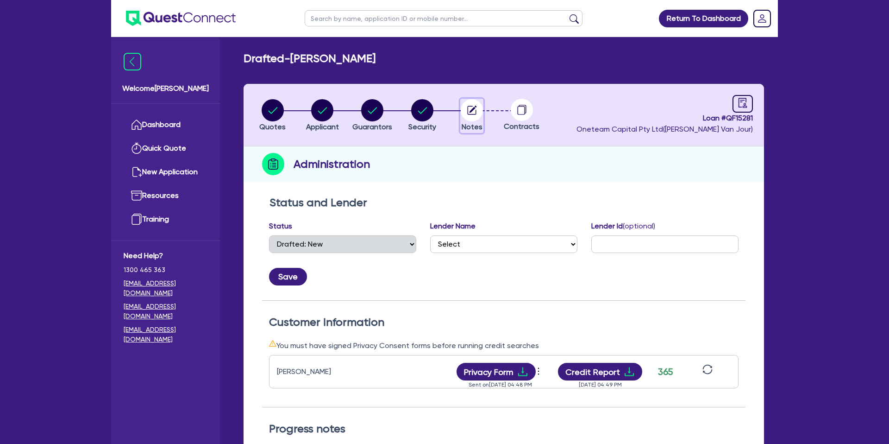
click at [472, 113] on circle "button" at bounding box center [472, 110] width 22 height 22
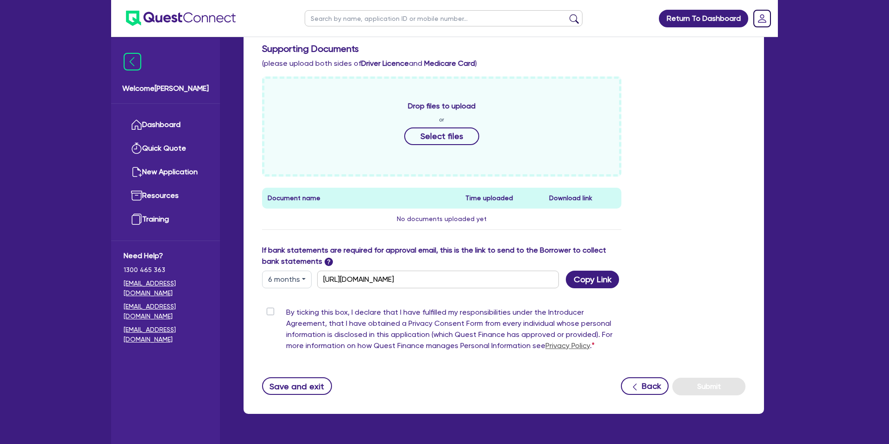
scroll to position [391, 0]
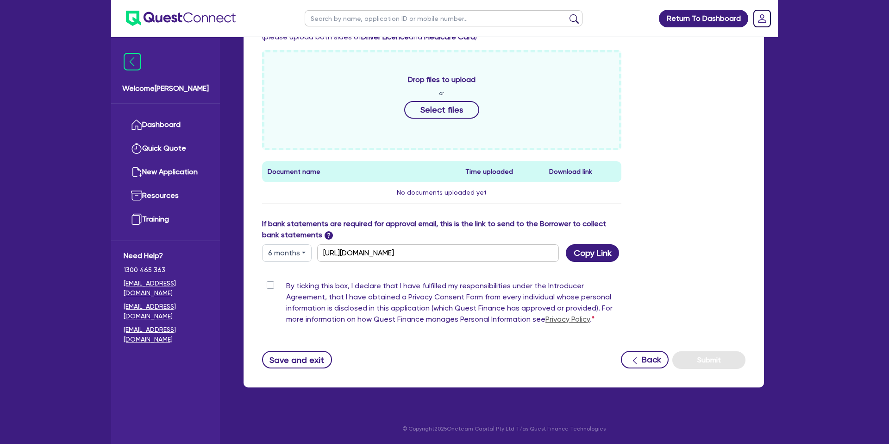
click at [295, 256] on button "6 months" at bounding box center [287, 253] width 50 height 18
drag, startPoint x: 295, startPoint y: 272, endPoint x: 338, endPoint y: 273, distance: 43.1
click at [295, 272] on link "3 months" at bounding box center [299, 274] width 73 height 17
click at [598, 255] on button "Copy Link" at bounding box center [592, 253] width 53 height 18
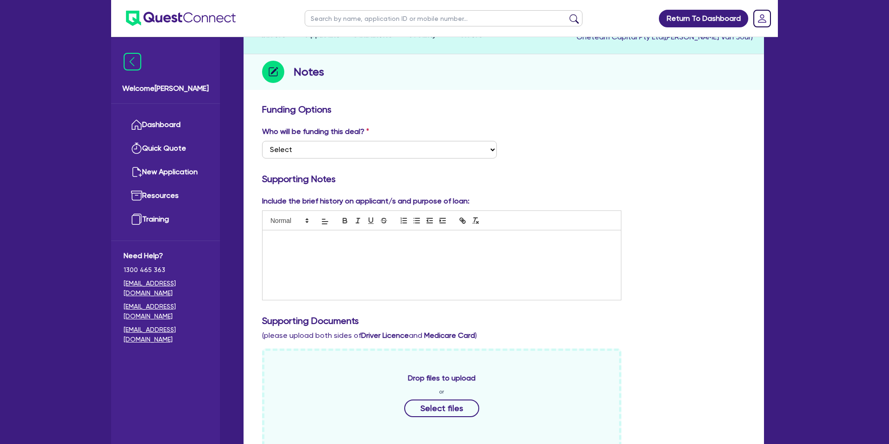
scroll to position [73, 0]
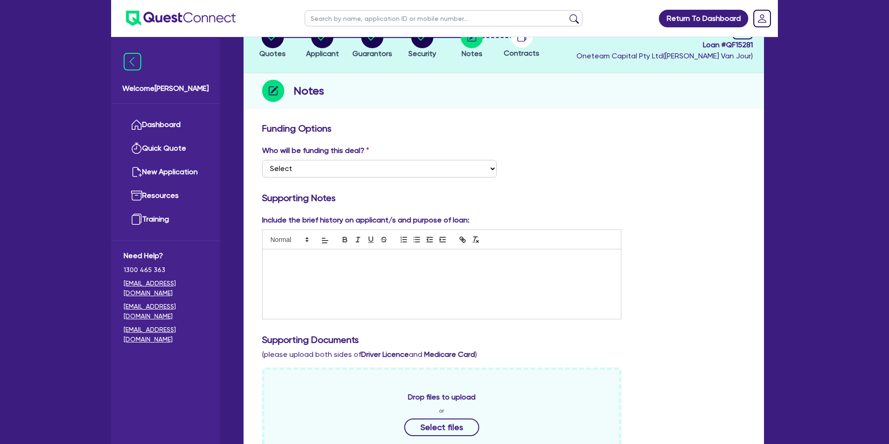
click at [271, 267] on div at bounding box center [442, 283] width 358 height 69
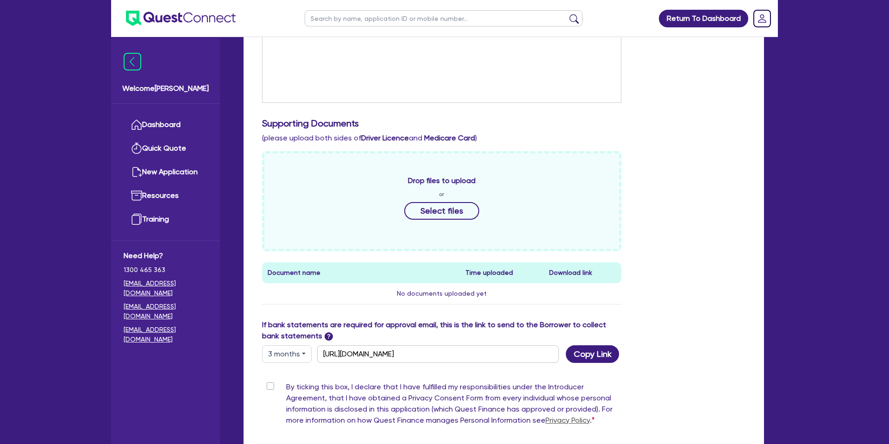
scroll to position [391, 0]
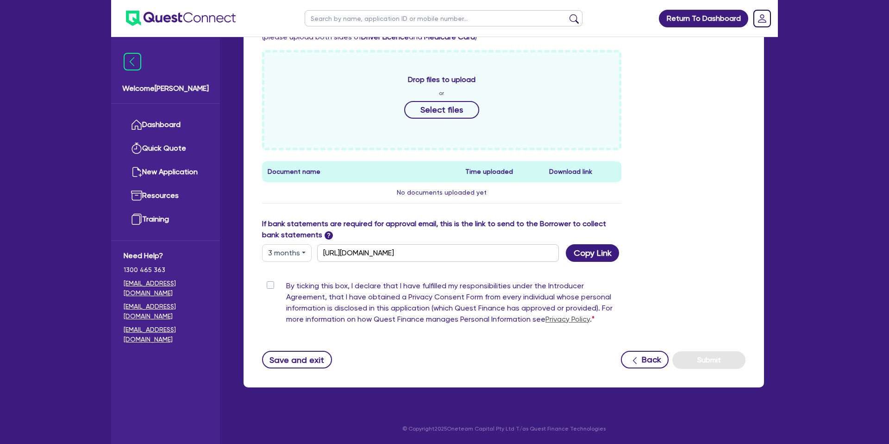
drag, startPoint x: 290, startPoint y: 251, endPoint x: 292, endPoint y: 263, distance: 12.2
click at [291, 251] on button "3 months" at bounding box center [287, 253] width 50 height 18
click at [290, 286] on link "6 months" at bounding box center [299, 291] width 73 height 17
click at [615, 252] on button "Copy Link" at bounding box center [592, 253] width 53 height 18
drag, startPoint x: 749, startPoint y: 117, endPoint x: 637, endPoint y: 85, distance: 116.9
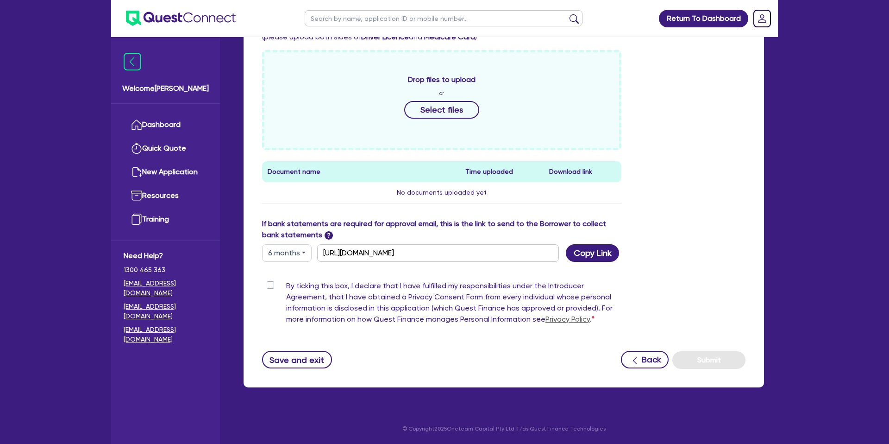
click at [734, 111] on div "Drop files to upload or Select files Document name Time uploaded Download link …" at bounding box center [503, 134] width 497 height 168
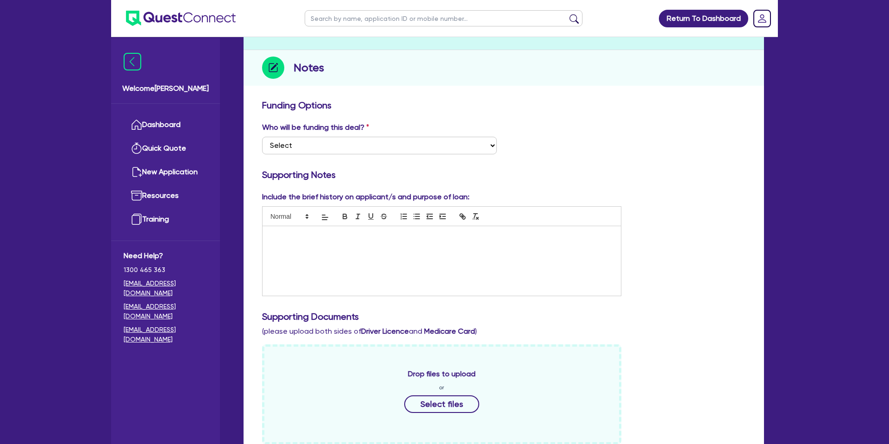
scroll to position [0, 0]
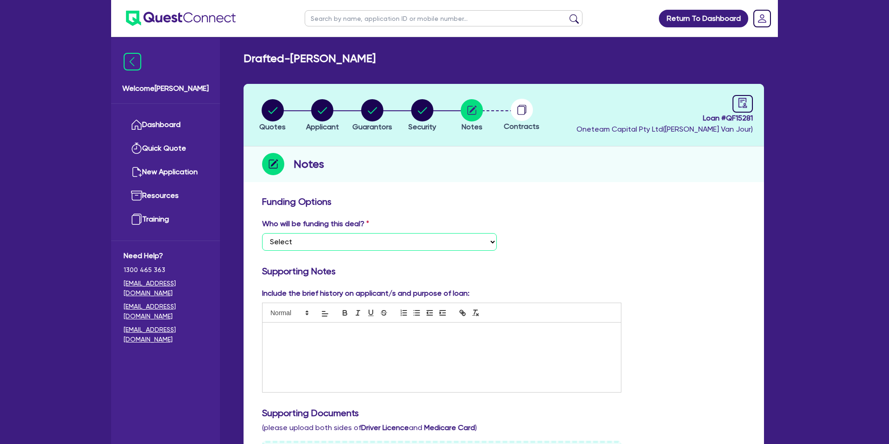
click at [288, 249] on select "Select I want Quest to fund 100% I will fund 100% I will co-fund with Quest Oth…" at bounding box center [379, 242] width 235 height 18
click at [262, 233] on select "Select I want Quest to fund 100% I will fund 100% I will co-fund with Quest Oth…" at bounding box center [379, 242] width 235 height 18
click at [296, 244] on select "Select I want Quest to fund 100% I will fund 100% I will co-fund with Quest Oth…" at bounding box center [379, 242] width 235 height 18
click at [262, 233] on select "Select I want Quest to fund 100% I will fund 100% I will co-fund with Quest Oth…" at bounding box center [379, 242] width 235 height 18
click at [283, 341] on div at bounding box center [442, 356] width 358 height 69
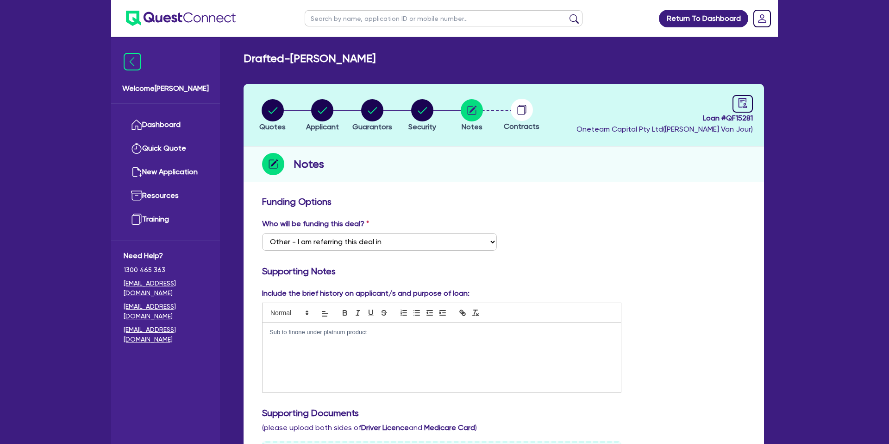
click at [333, 335] on p "Sub to finone under platnum product" at bounding box center [442, 332] width 345 height 8
click at [299, 328] on p "Sub to finone under platinum product" at bounding box center [442, 332] width 345 height 8
click at [299, 329] on p "Sub to finone under platinum product" at bounding box center [442, 332] width 345 height 8
click at [395, 331] on p "Sub to finnone under platinum product" at bounding box center [442, 332] width 345 height 8
click at [437, 348] on p "Renting Via realestate, making 20k per month, runs a hair dressing business." at bounding box center [442, 349] width 345 height 8
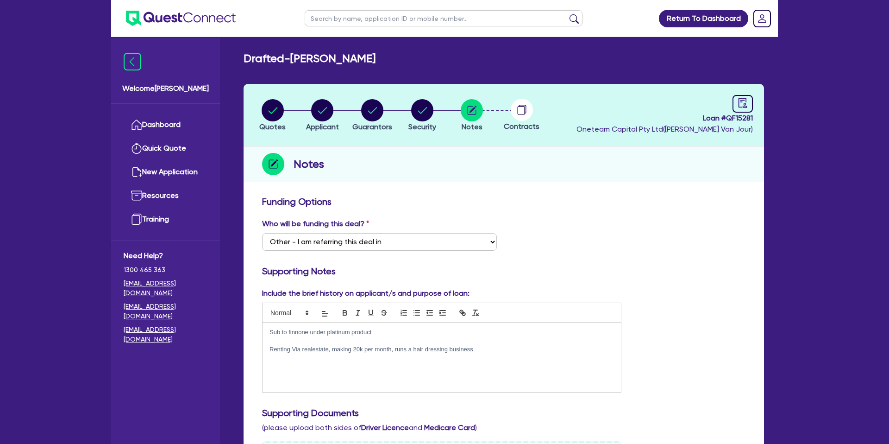
click at [517, 344] on p at bounding box center [442, 340] width 345 height 8
click at [499, 351] on p "Renting Via realestate, making 20k per month, runs a hair dressing business." at bounding box center [442, 349] width 345 height 8
drag, startPoint x: 570, startPoint y: 191, endPoint x: 577, endPoint y: 186, distance: 8.3
click at [573, 188] on div "Quotes Applicant Guarantors Security Notes Contracts Loan # QF15281 Oneteam Cap…" at bounding box center [504, 451] width 520 height 734
click at [273, 107] on circle "button" at bounding box center [273, 110] width 22 height 22
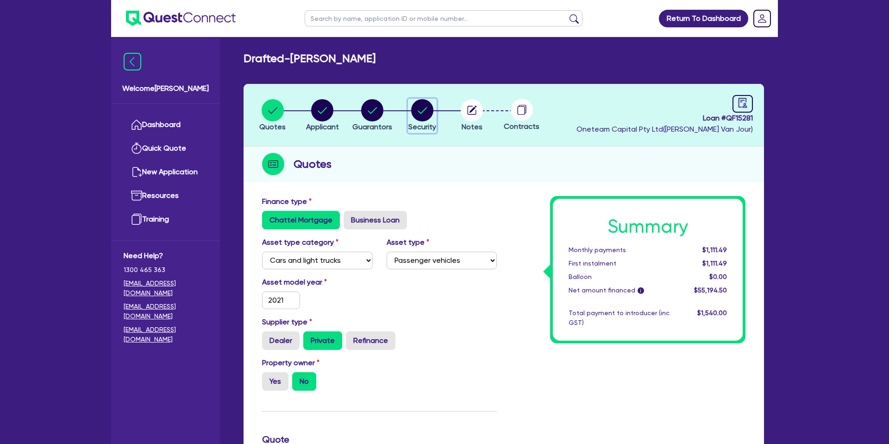
click at [424, 108] on circle "button" at bounding box center [422, 110] width 22 height 22
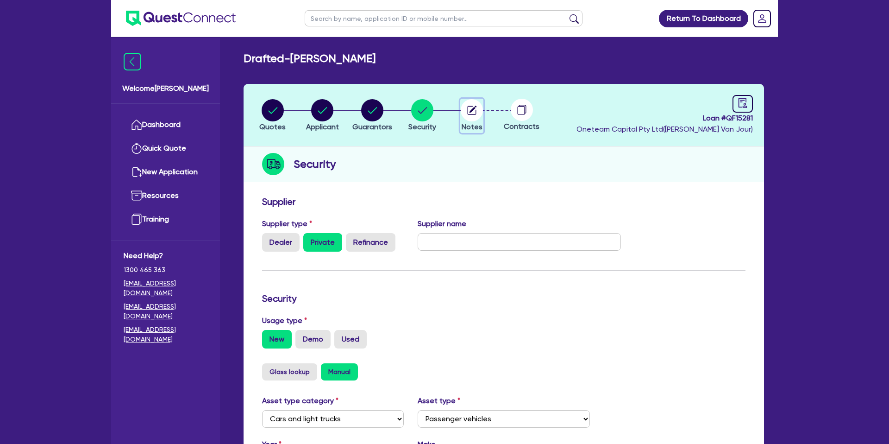
click at [468, 108] on icon "button" at bounding box center [472, 110] width 9 height 9
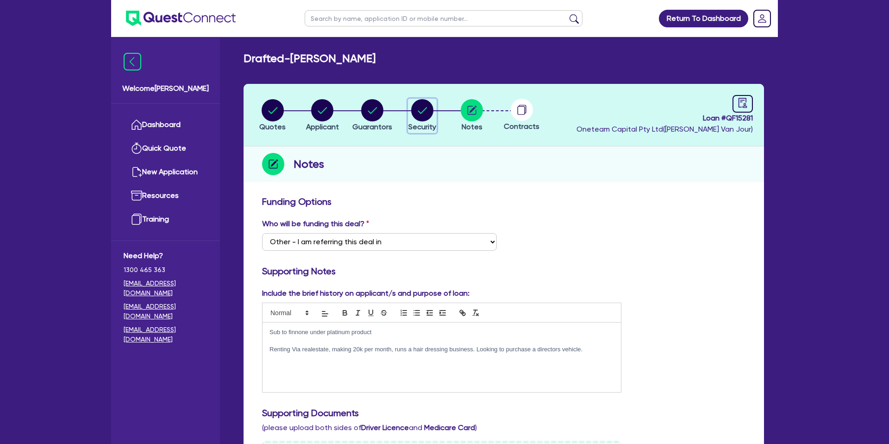
drag, startPoint x: 420, startPoint y: 107, endPoint x: 416, endPoint y: 112, distance: 6.3
click at [418, 107] on circle "button" at bounding box center [422, 110] width 22 height 22
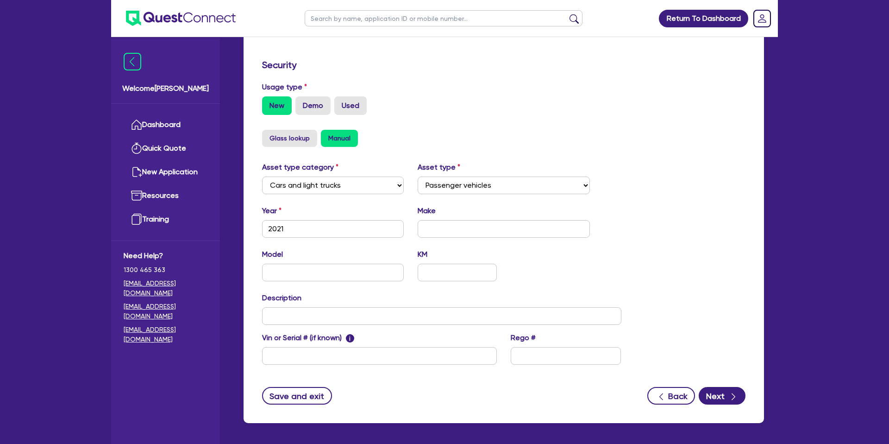
scroll to position [269, 0]
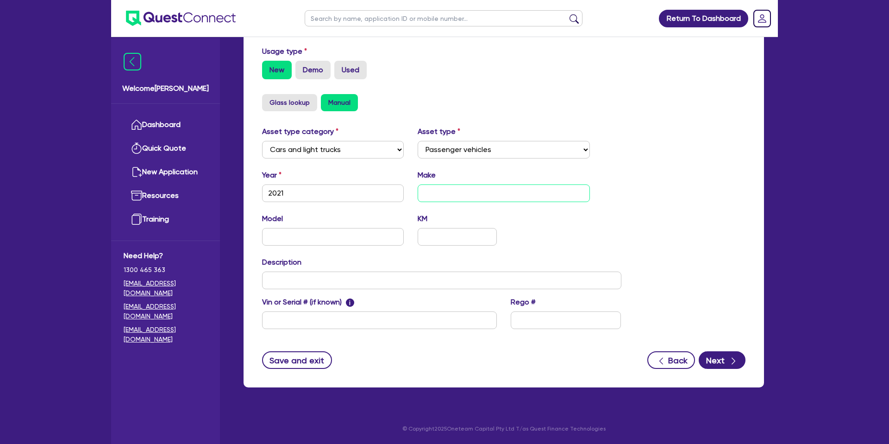
click at [444, 189] on input "text" at bounding box center [504, 193] width 173 height 18
click at [314, 240] on input "text" at bounding box center [333, 237] width 142 height 18
drag, startPoint x: 688, startPoint y: 187, endPoint x: 680, endPoint y: 188, distance: 8.4
click at [688, 188] on div "Asset type category Select Cars and light trucks Primary assets Secondary asset…" at bounding box center [503, 233] width 497 height 214
drag, startPoint x: 607, startPoint y: 226, endPoint x: 588, endPoint y: 230, distance: 19.7
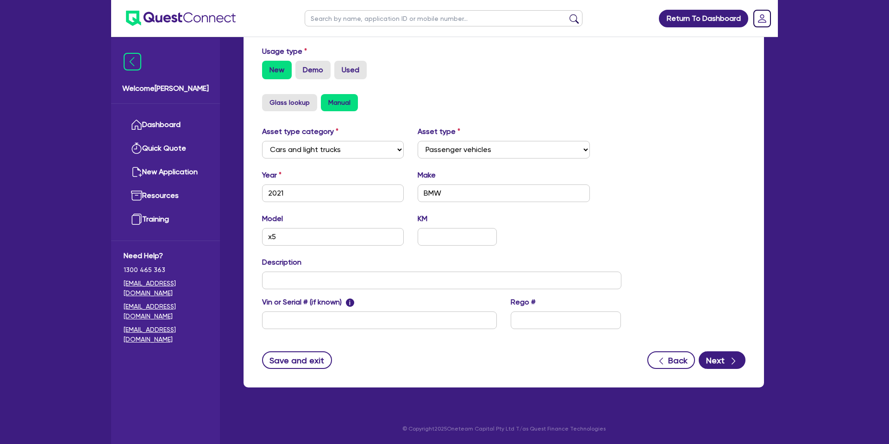
click at [607, 227] on div "Model x5 KM" at bounding box center [441, 233] width 373 height 40
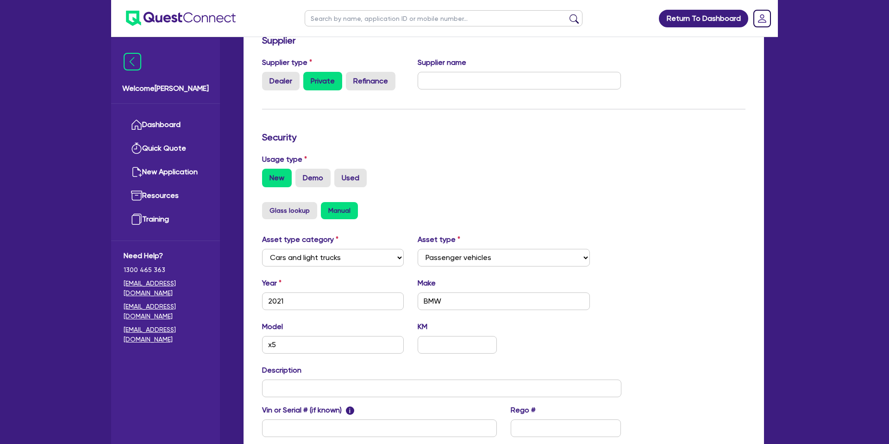
scroll to position [0, 0]
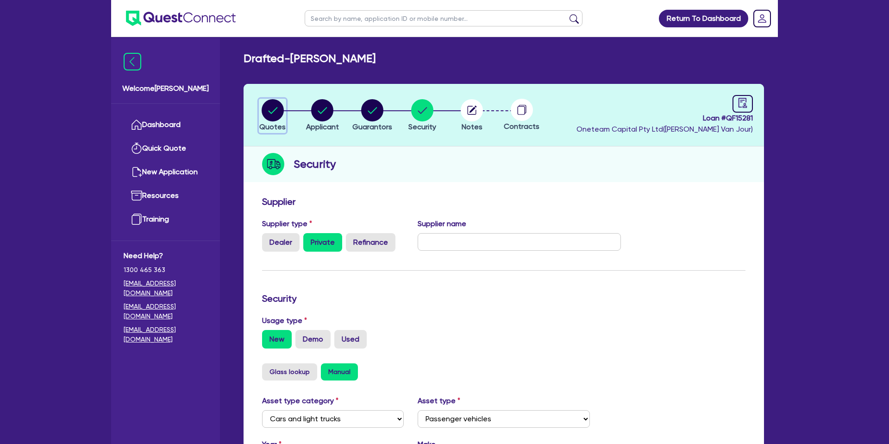
click at [274, 106] on circle "button" at bounding box center [273, 110] width 22 height 22
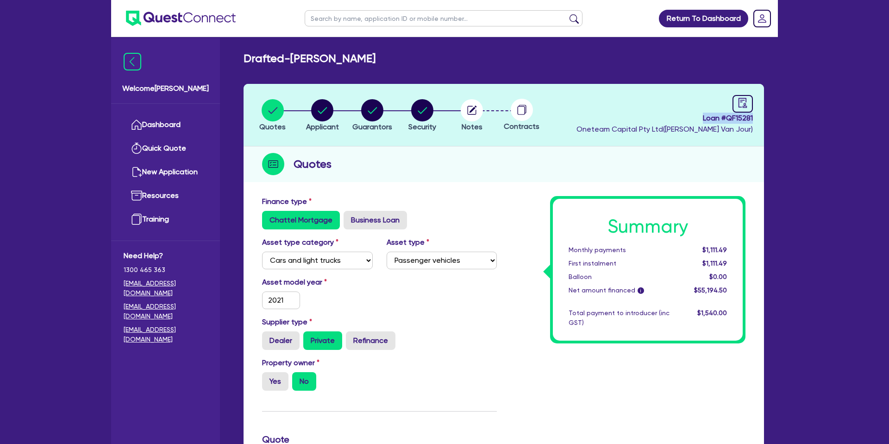
drag, startPoint x: 706, startPoint y: 118, endPoint x: 764, endPoint y: 116, distance: 57.9
click at [764, 116] on div "Quotes Applicant Guarantors Security Notes Contracts Loan # QF15281 Oneteam Cap…" at bounding box center [504, 440] width 534 height 712
copy span "Loan # QF15281"
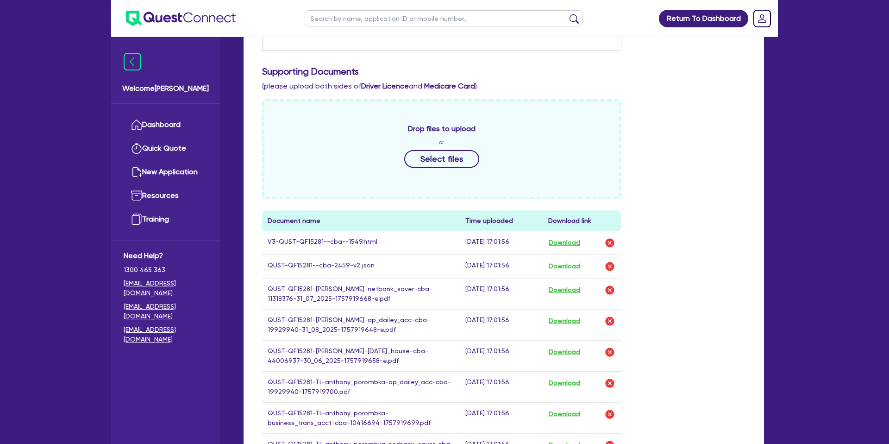
scroll to position [345, 0]
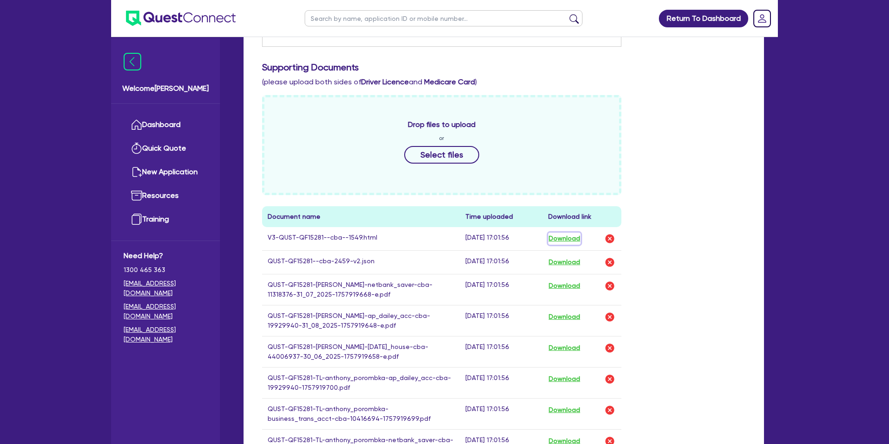
click at [555, 241] on button "Download" at bounding box center [564, 238] width 32 height 12
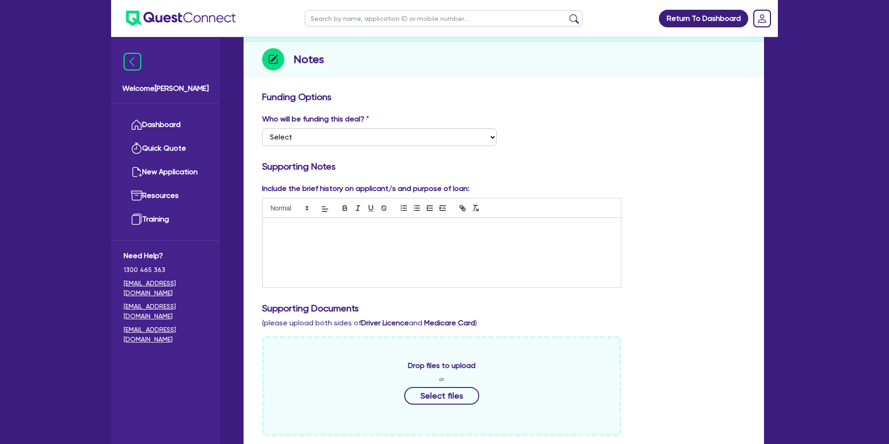
scroll to position [0, 0]
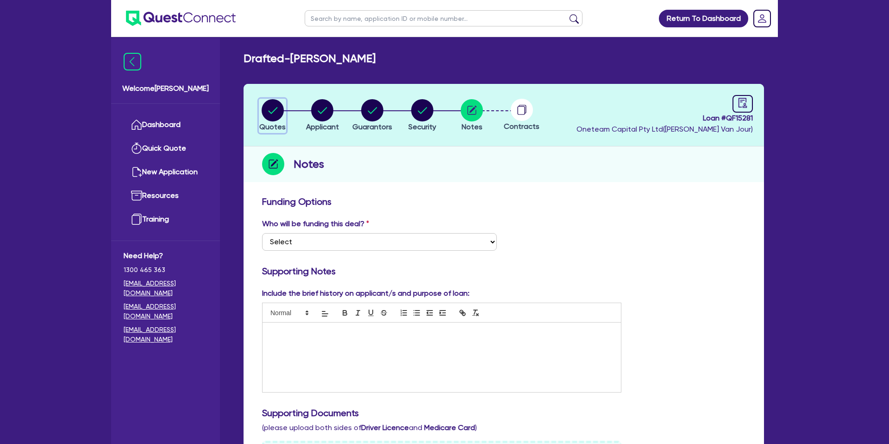
click at [275, 107] on circle "button" at bounding box center [273, 110] width 22 height 22
select select "CARS_AND_LIGHT_TRUCKS"
select select "PASSENGER_VEHICLES"
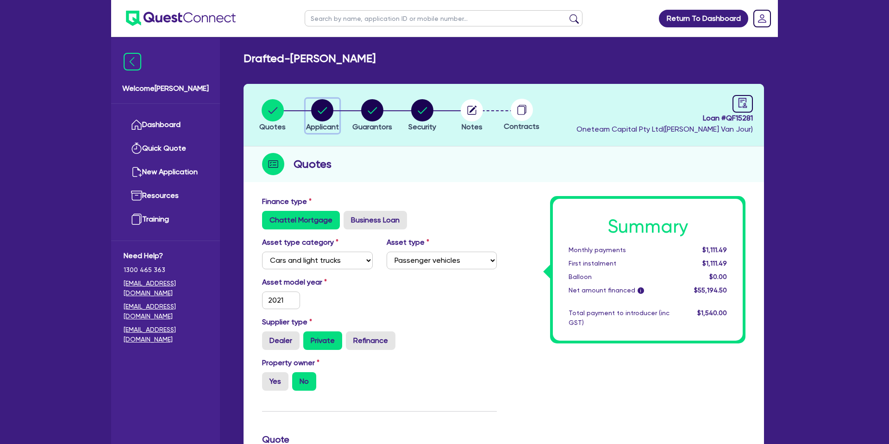
click at [325, 109] on icon "button" at bounding box center [322, 110] width 9 height 6
select select "SOLE_TRADER"
select select "FORESTRY"
select select "GATHERING_GROWING_ACTIVITIES"
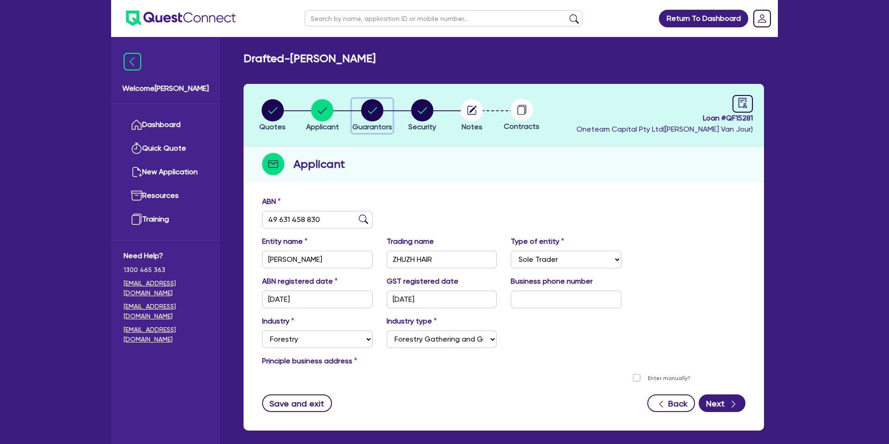
click at [379, 113] on circle "button" at bounding box center [372, 110] width 22 height 22
select select "MRS"
select select "ACT"
select select "SINGLE"
select select "CASH"
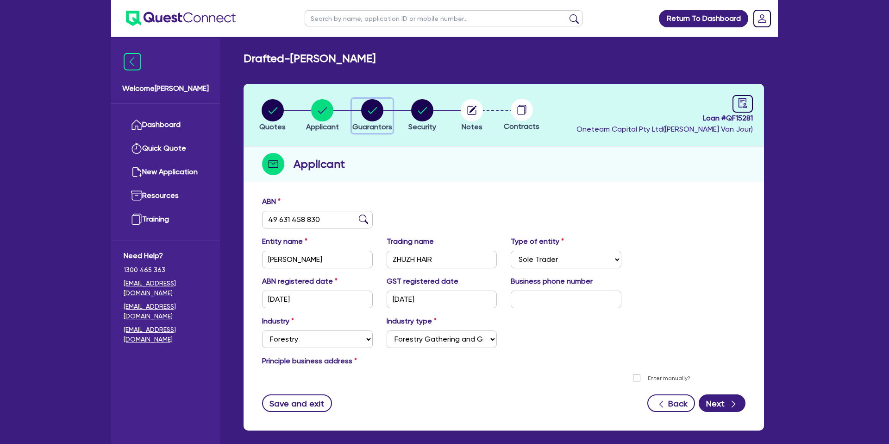
select select "OTHER"
select select "VEHICLE"
select select "TRAILER"
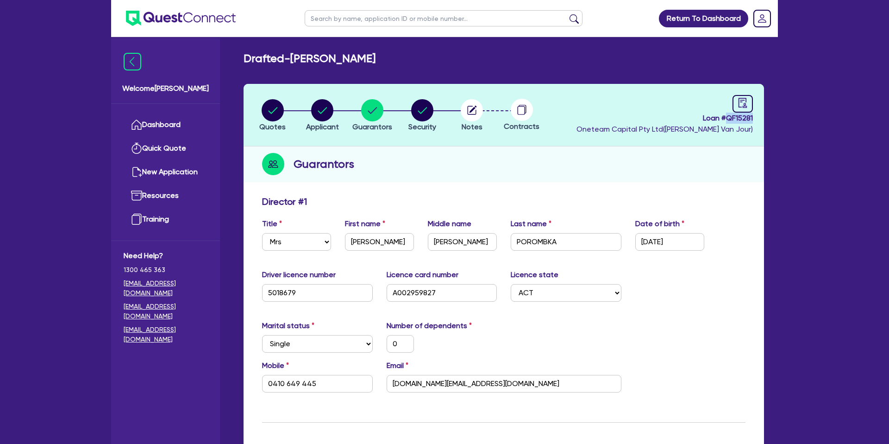
drag, startPoint x: 723, startPoint y: 117, endPoint x: 759, endPoint y: 117, distance: 36.1
click at [761, 116] on header "Quotes Applicant Guarantors Security Notes Contracts Loan # QF15281 Oneteam Cap…" at bounding box center [504, 115] width 520 height 63
copy span "QF15281"
click at [476, 153] on div "Guarantors" at bounding box center [504, 164] width 520 height 36
click at [172, 120] on link "Dashboard" at bounding box center [166, 125] width 84 height 24
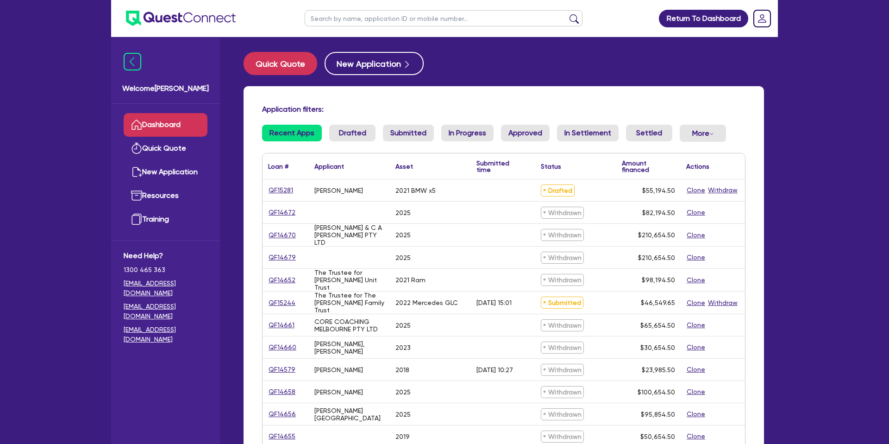
click at [332, 22] on input "text" at bounding box center [444, 18] width 278 height 16
type input "[PERSON_NAME]"
click at [567, 14] on button "submit" at bounding box center [574, 20] width 15 height 13
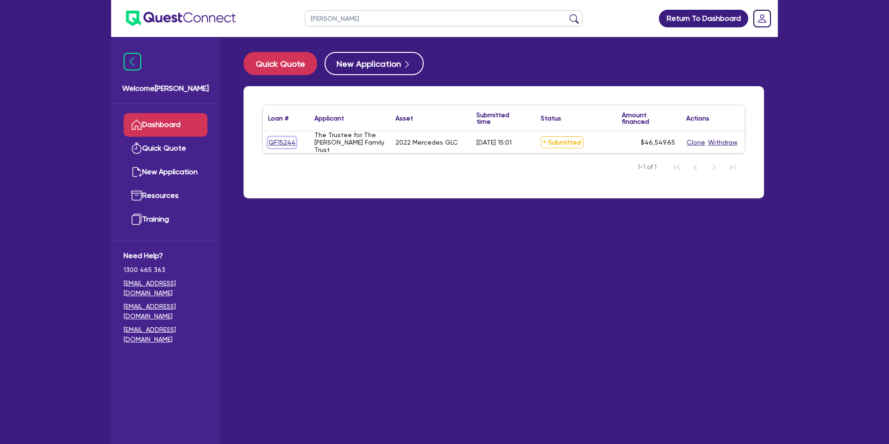
click at [286, 144] on link "QF15244" at bounding box center [282, 142] width 28 height 11
select select "CARS_AND_LIGHT_TRUCKS"
select select "PASSENGER_VEHICLES"
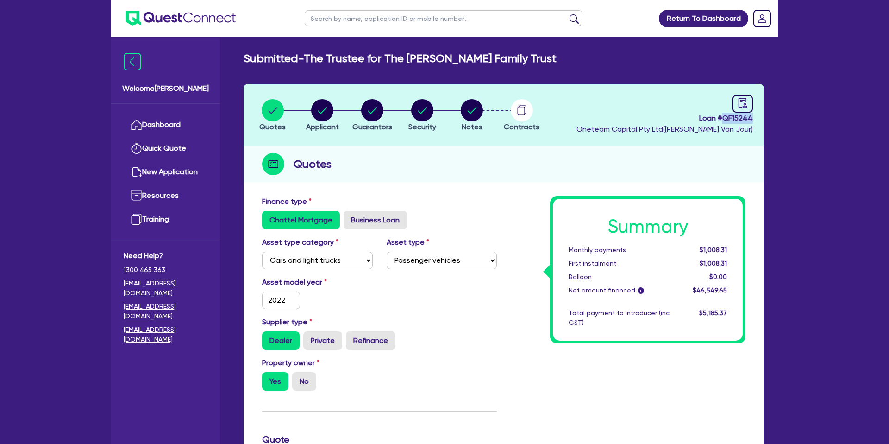
scroll to position [2, 0]
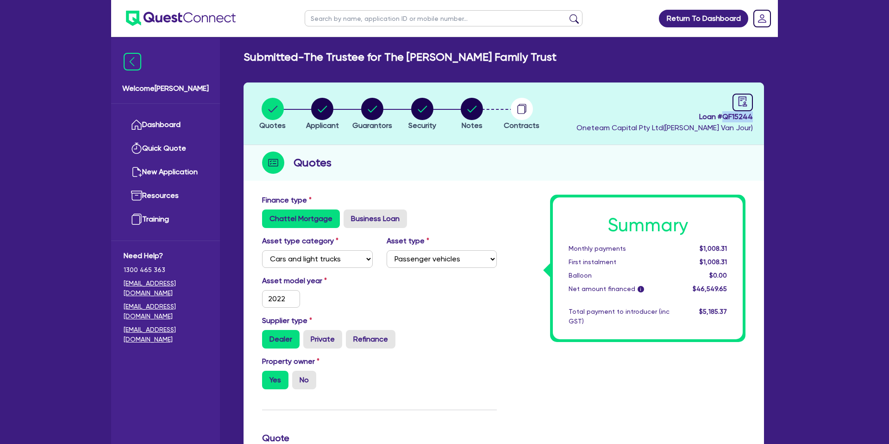
drag, startPoint x: 724, startPoint y: 119, endPoint x: 752, endPoint y: 123, distance: 28.6
click at [754, 120] on header "Quotes Applicant Guarantors Security Notes Contracts Loan # QF15244 Oneteam Cap…" at bounding box center [504, 113] width 520 height 63
